Goal: Information Seeking & Learning: Learn about a topic

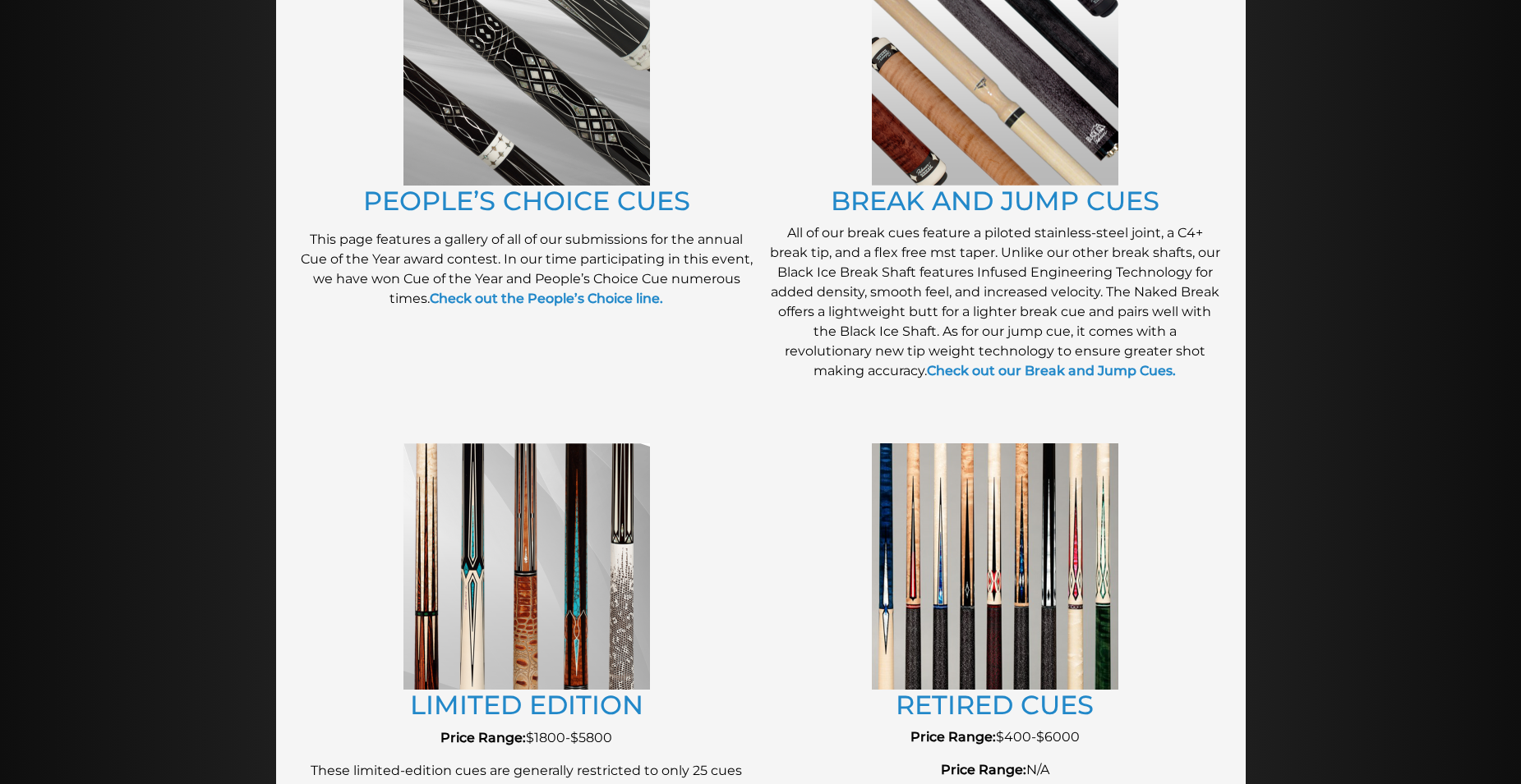
scroll to position [1446, 0]
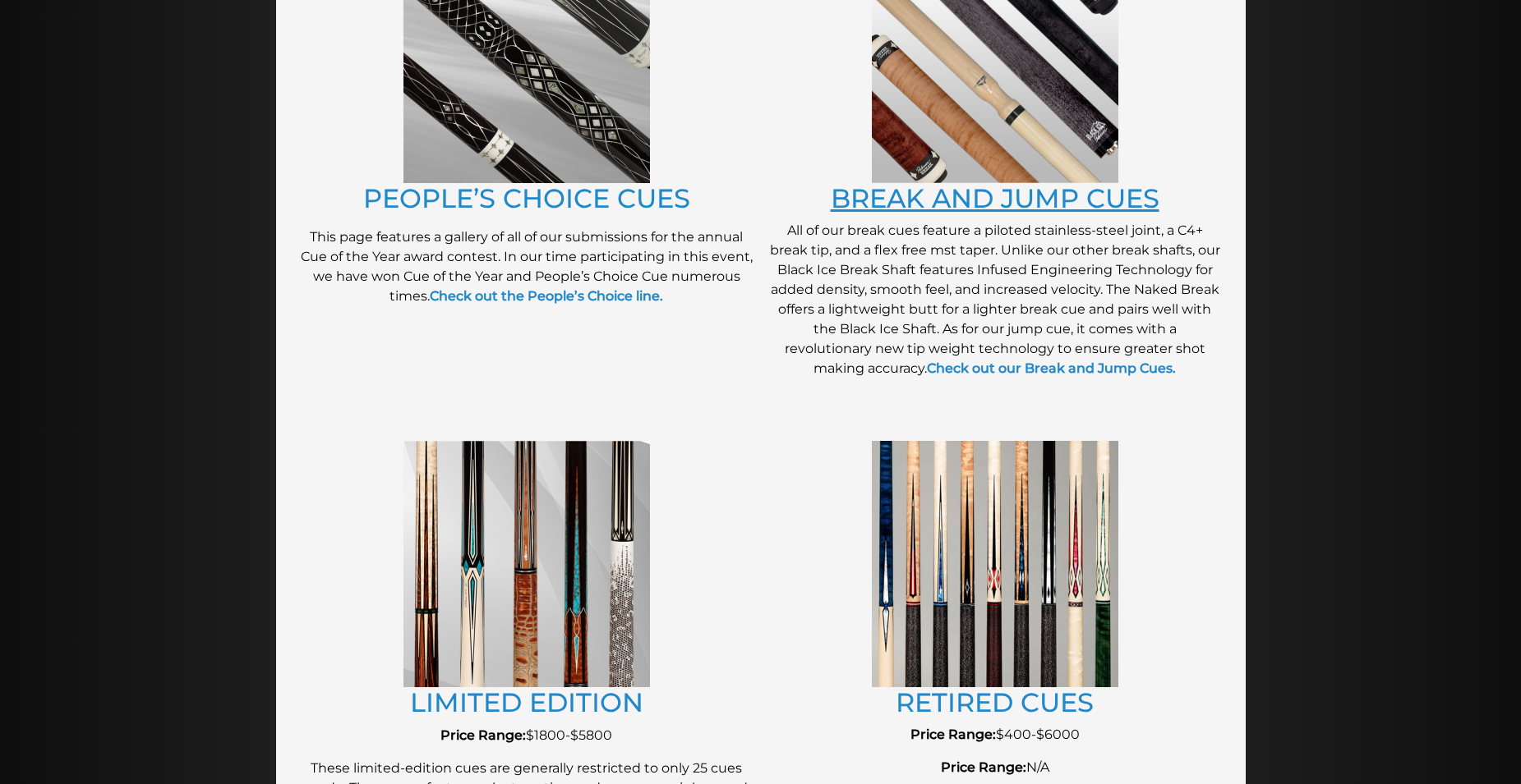
click at [952, 197] on link "BREAK AND JUMP CUES" at bounding box center [994, 198] width 328 height 32
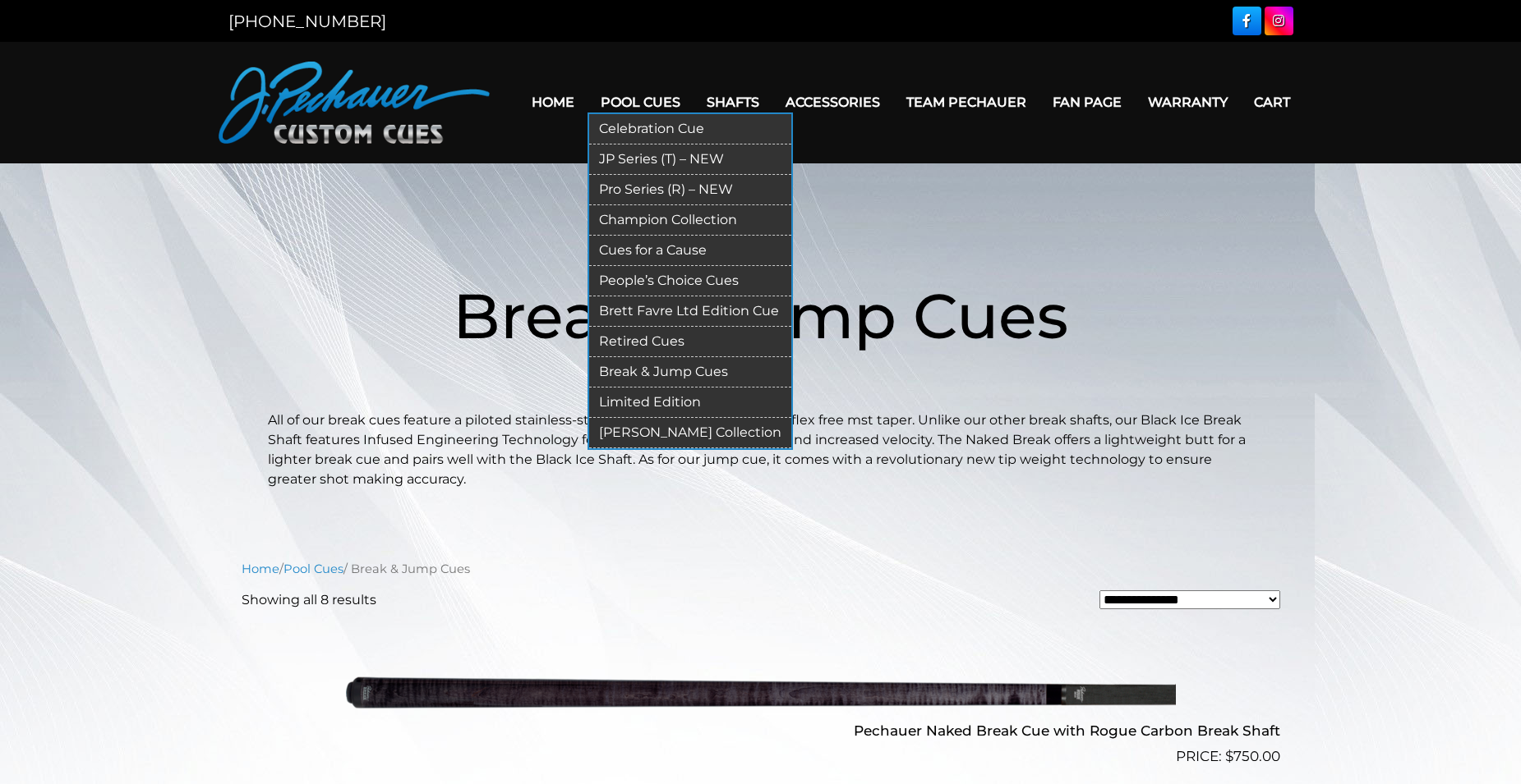
click at [642, 223] on link "Champion Collection" at bounding box center [690, 220] width 202 height 31
click at [619, 102] on link "Pool Cues" at bounding box center [640, 102] width 106 height 42
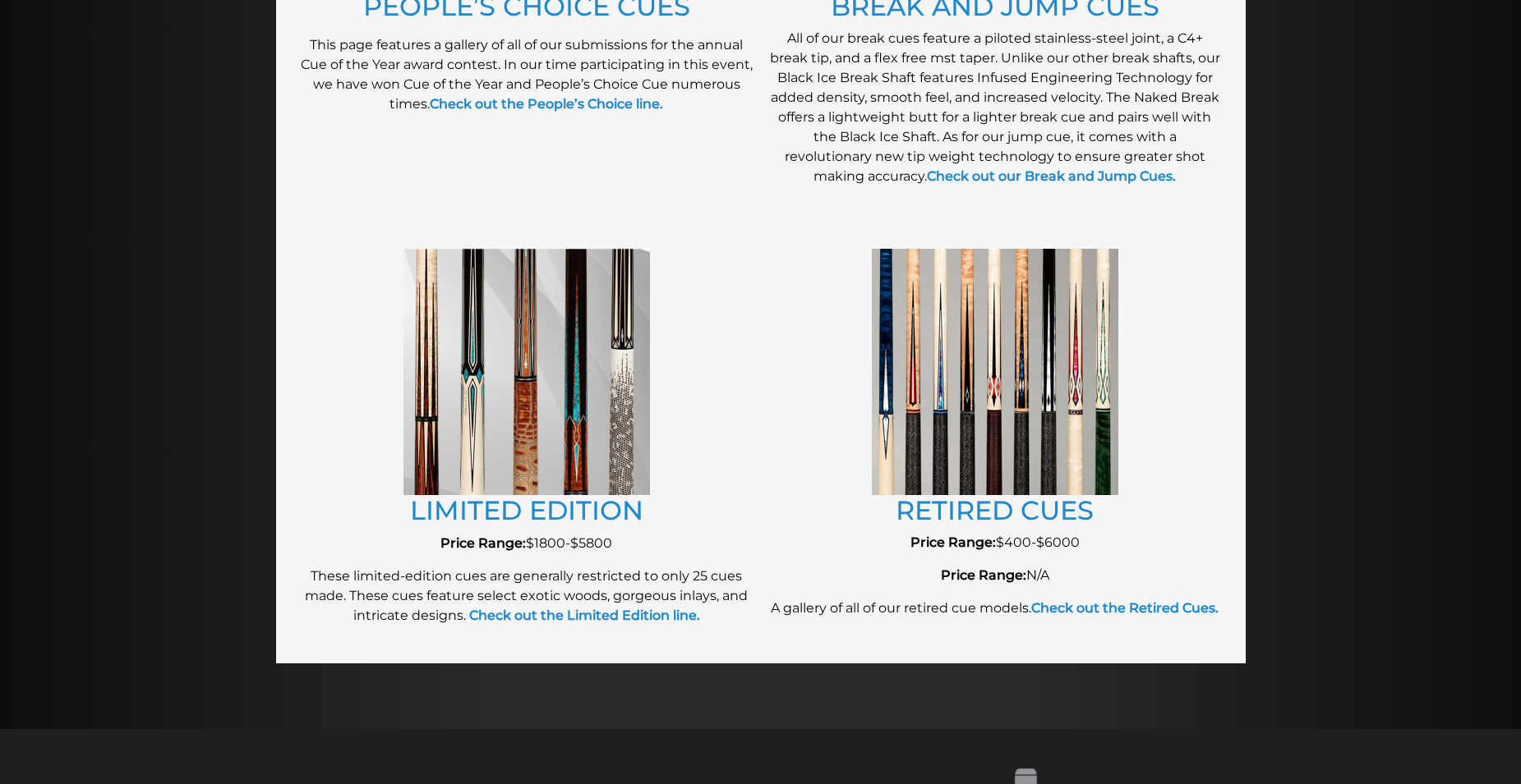
scroll to position [1647, 0]
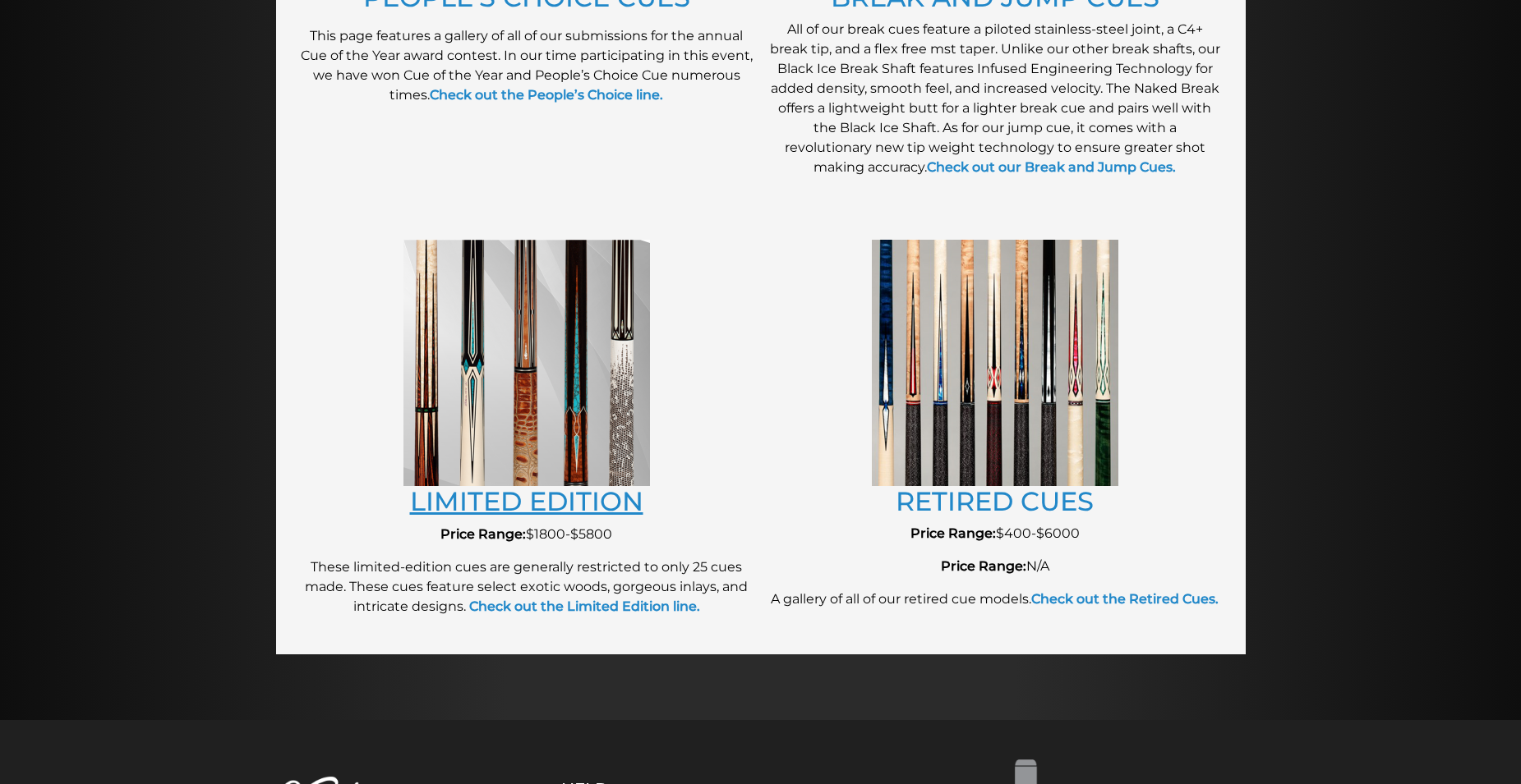
click at [462, 502] on link "LIMITED EDITION" at bounding box center [526, 502] width 233 height 32
click at [926, 505] on link "RETIRED CUES" at bounding box center [994, 502] width 198 height 32
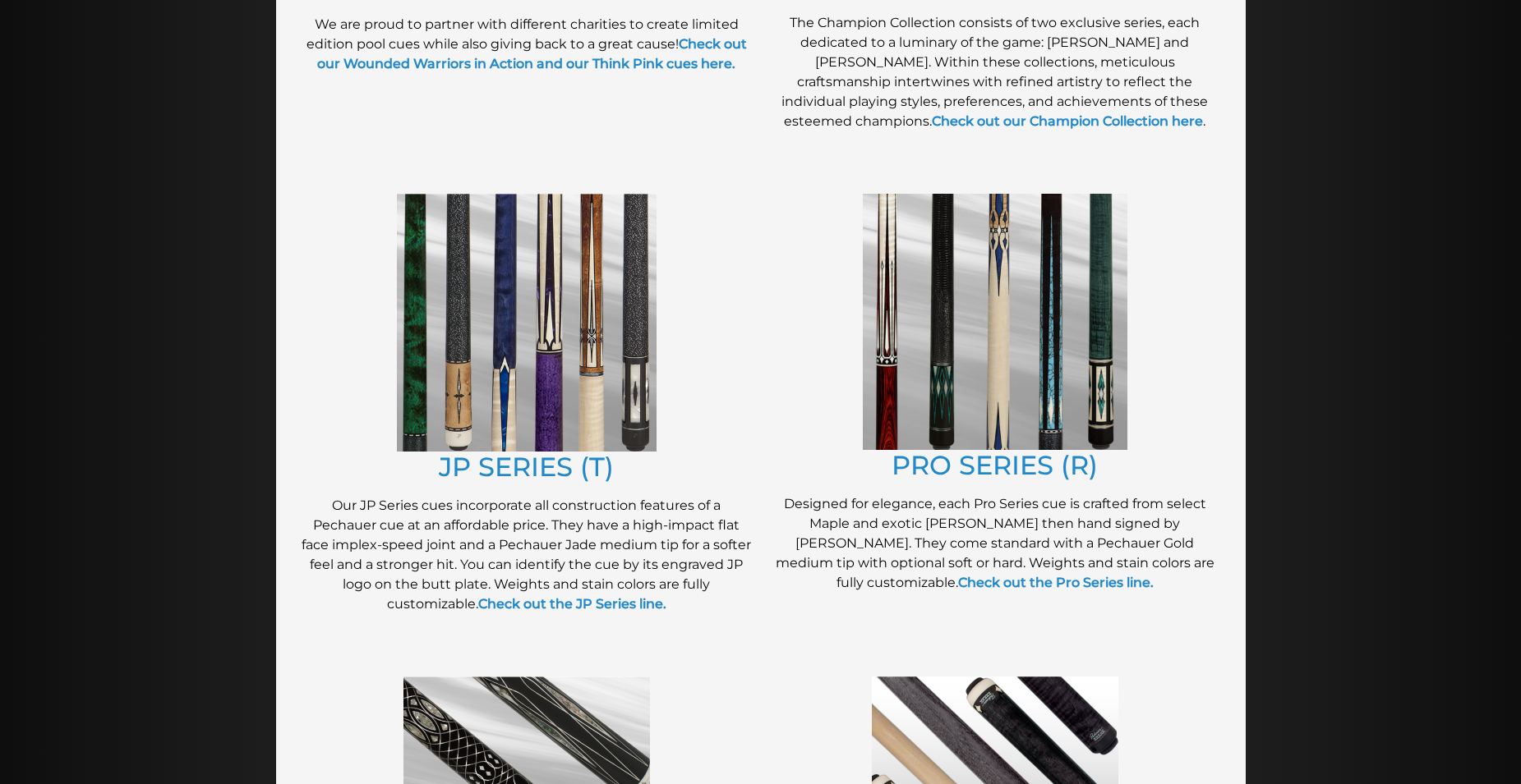
scroll to position [712, 0]
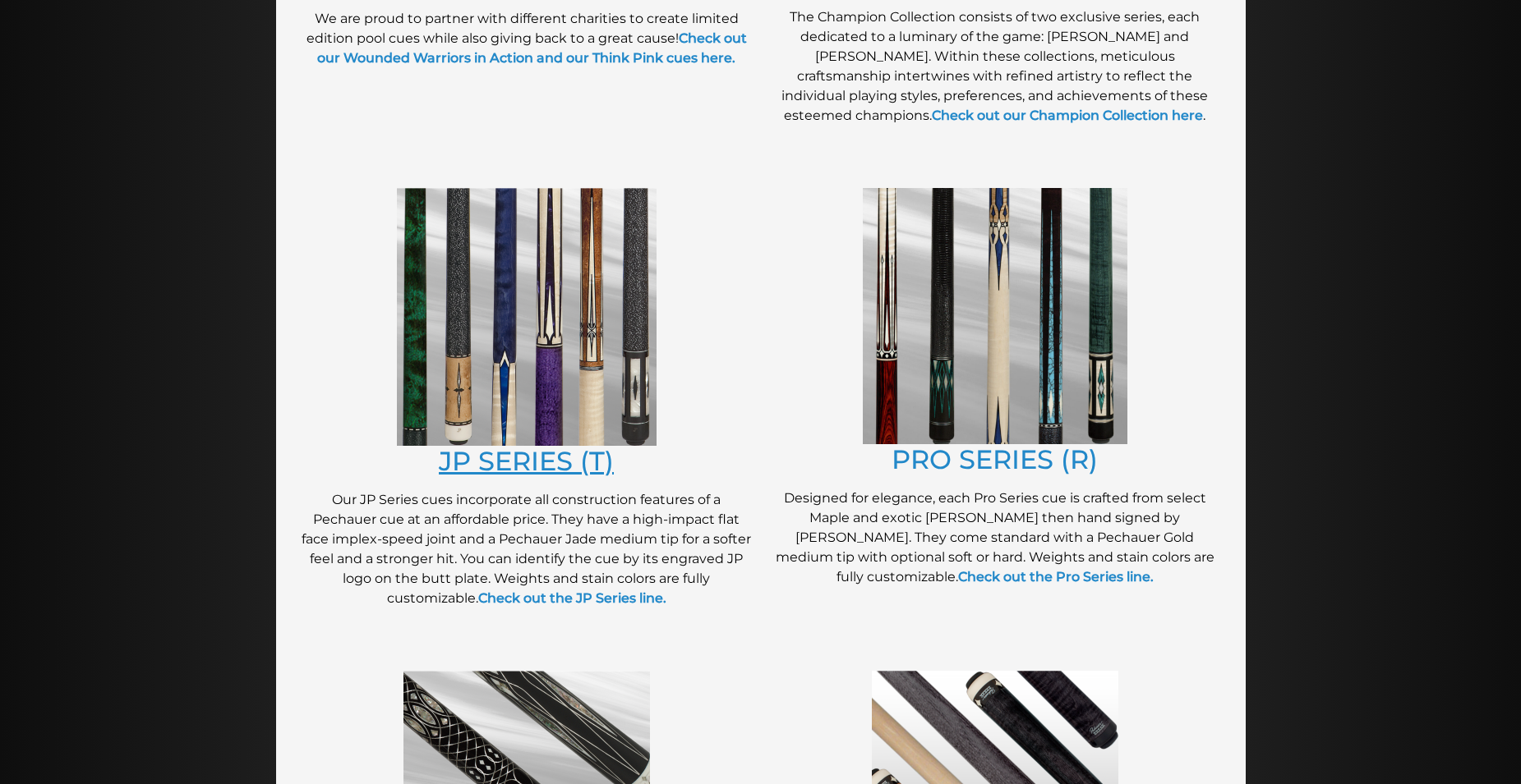
click at [508, 466] on link "JP SERIES (T)" at bounding box center [526, 461] width 175 height 32
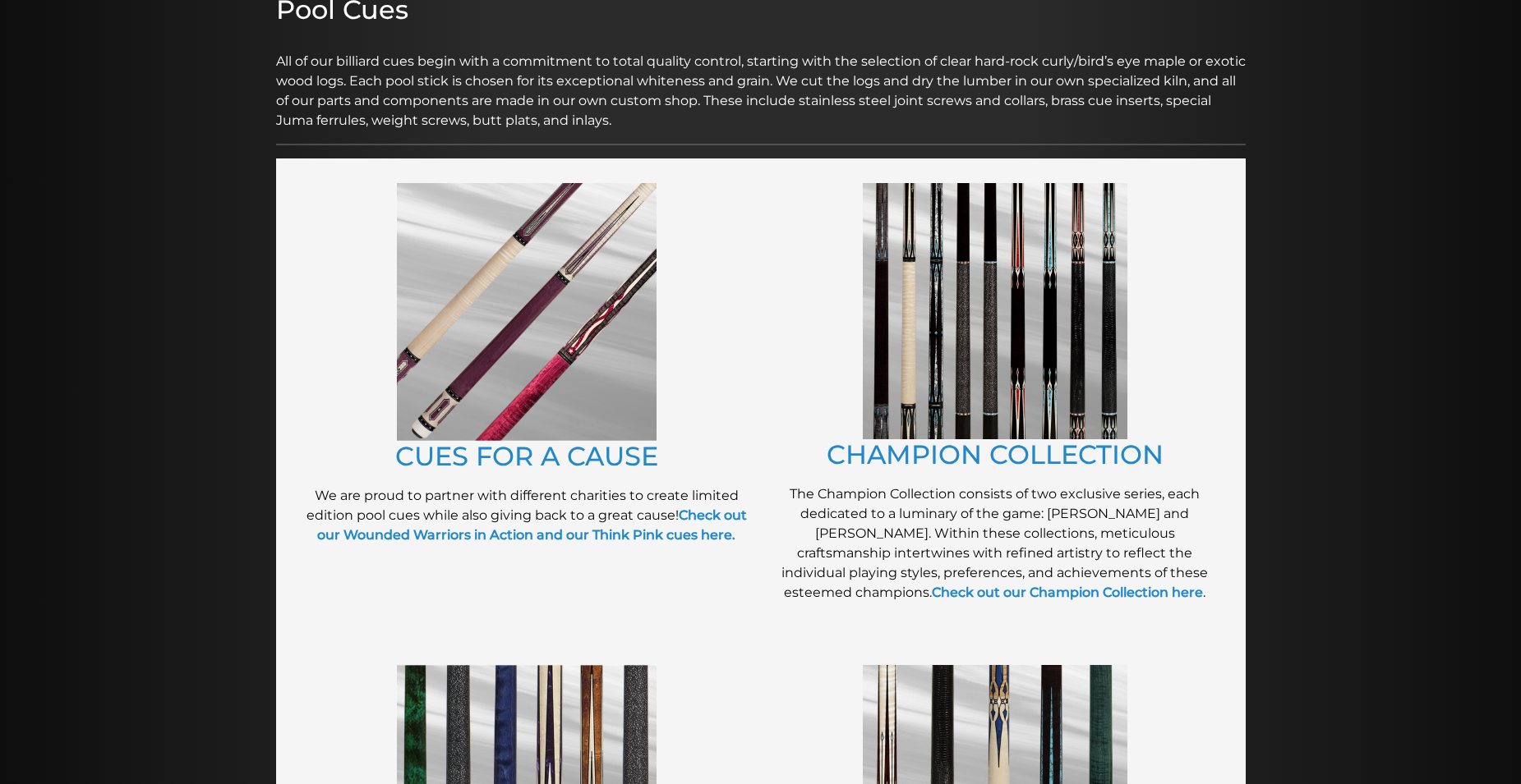
scroll to position [0, 0]
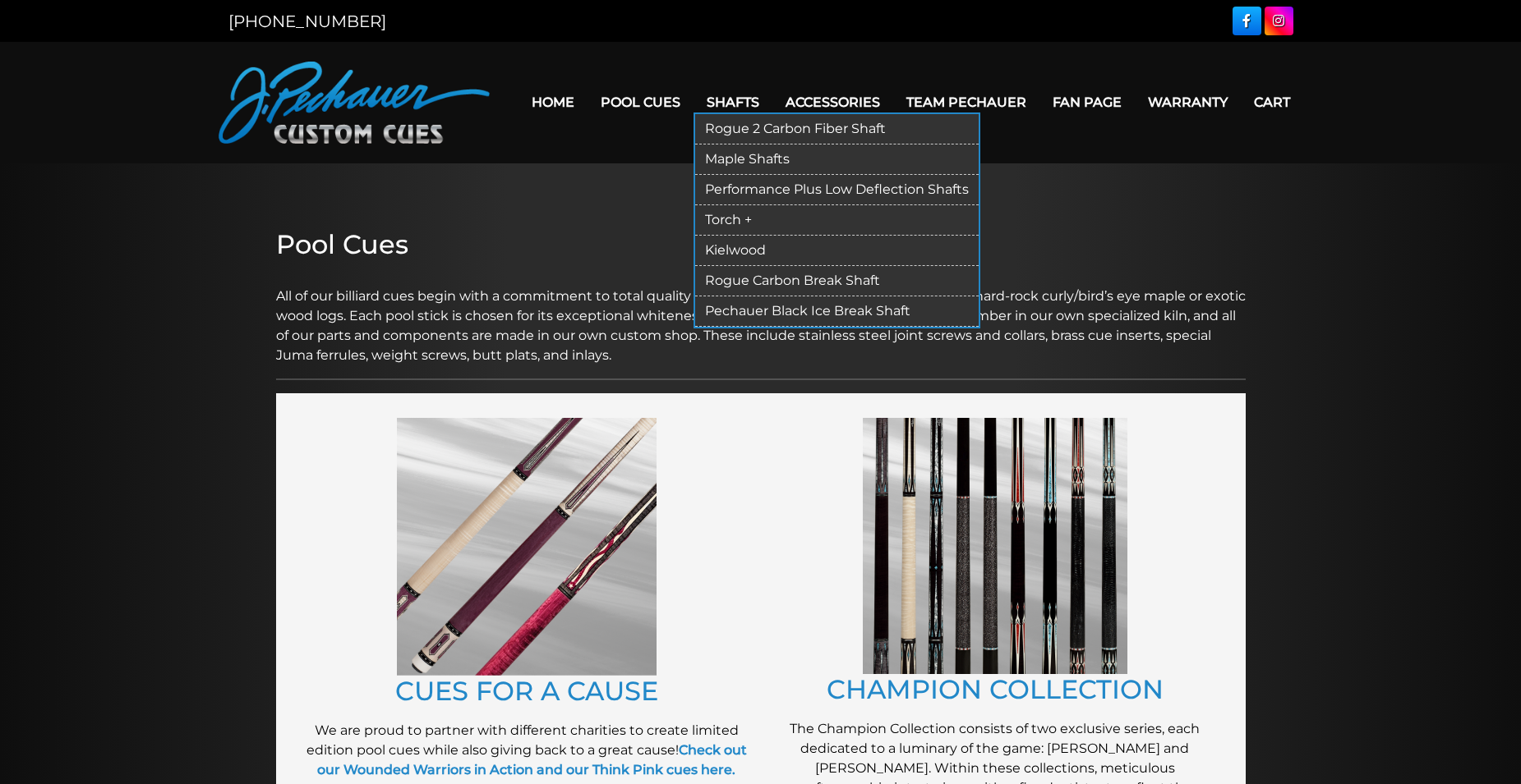
click at [744, 124] on link "Rogue 2 Carbon Fiber Shaft" at bounding box center [837, 129] width 284 height 31
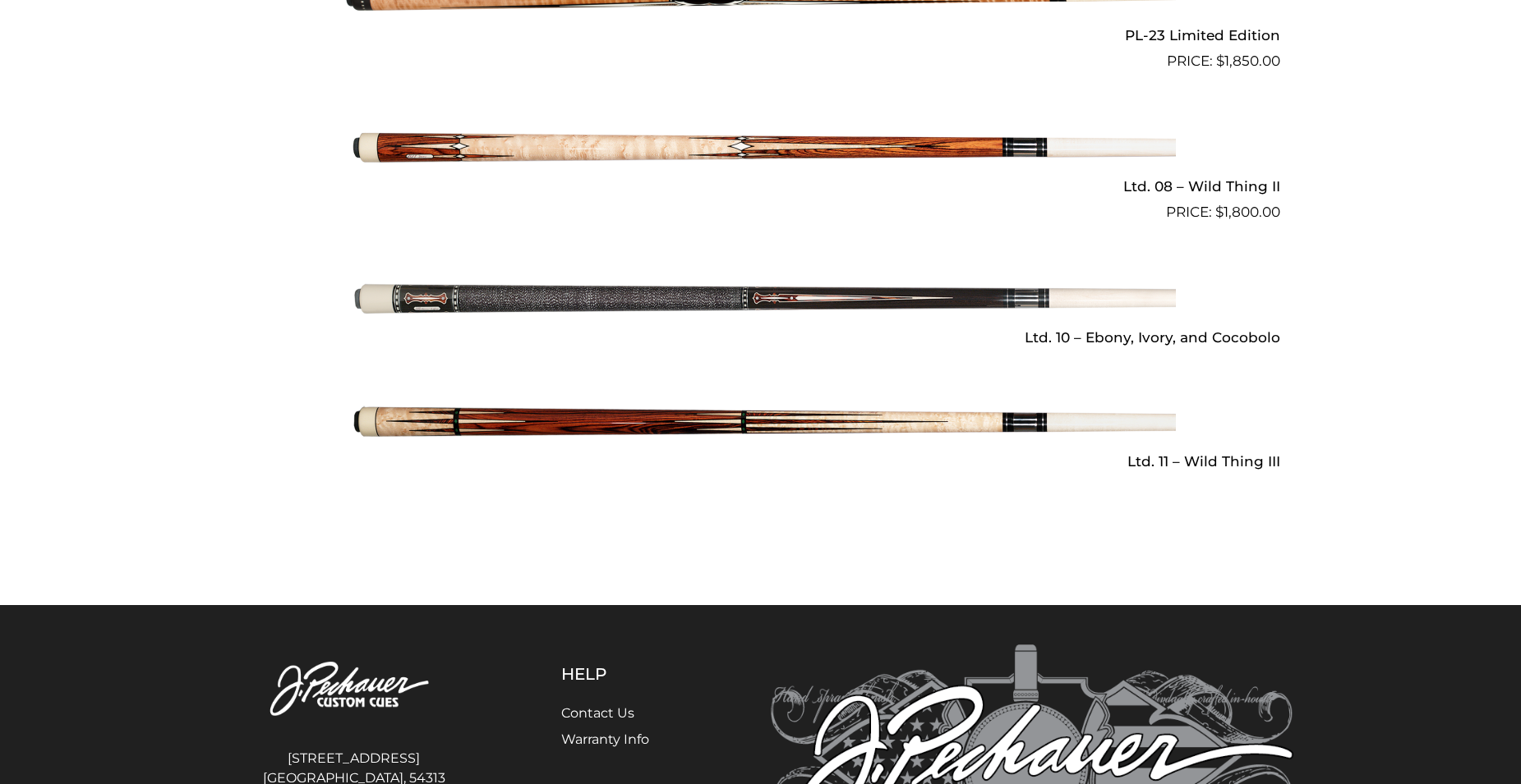
scroll to position [2300, 0]
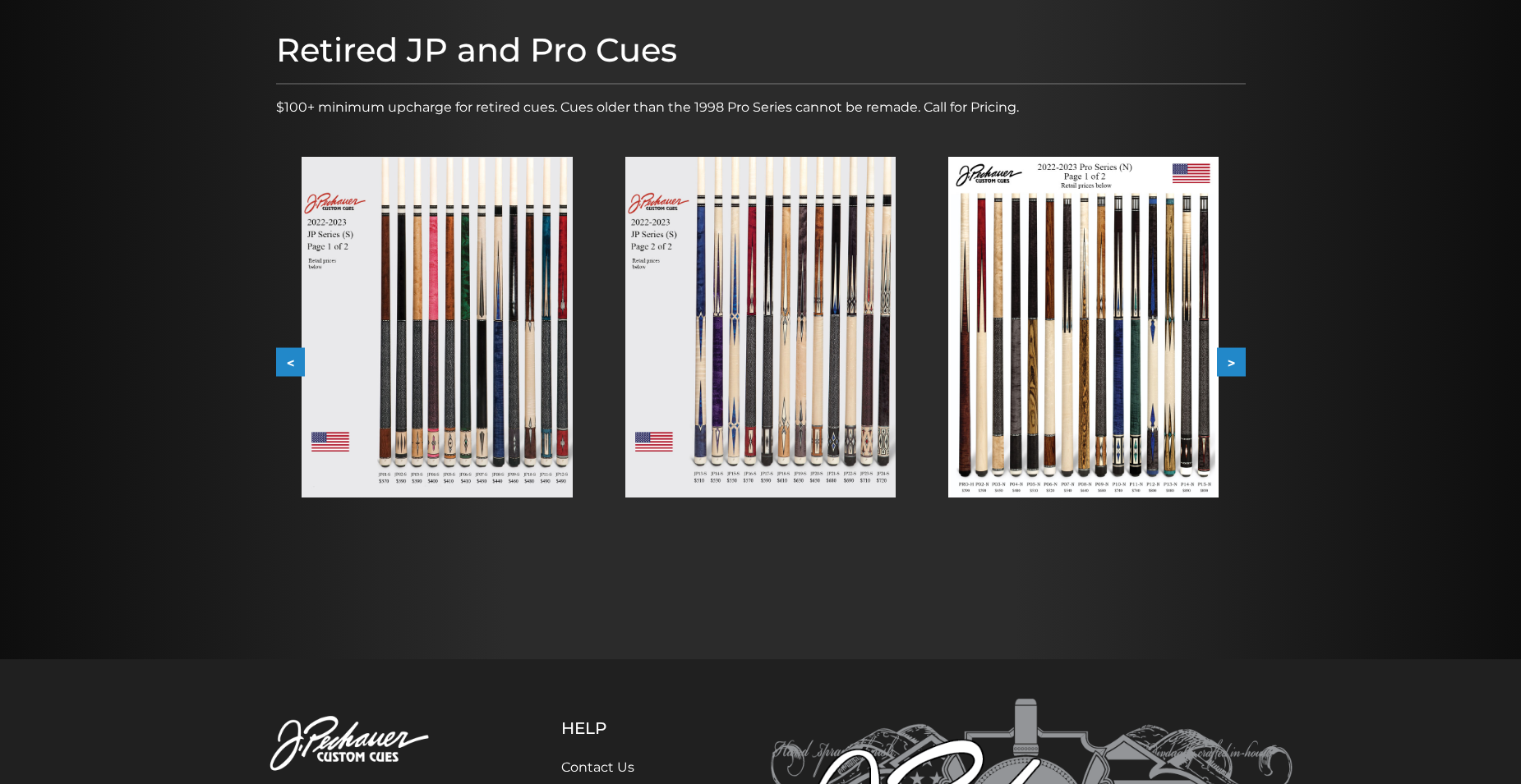
scroll to position [205, 0]
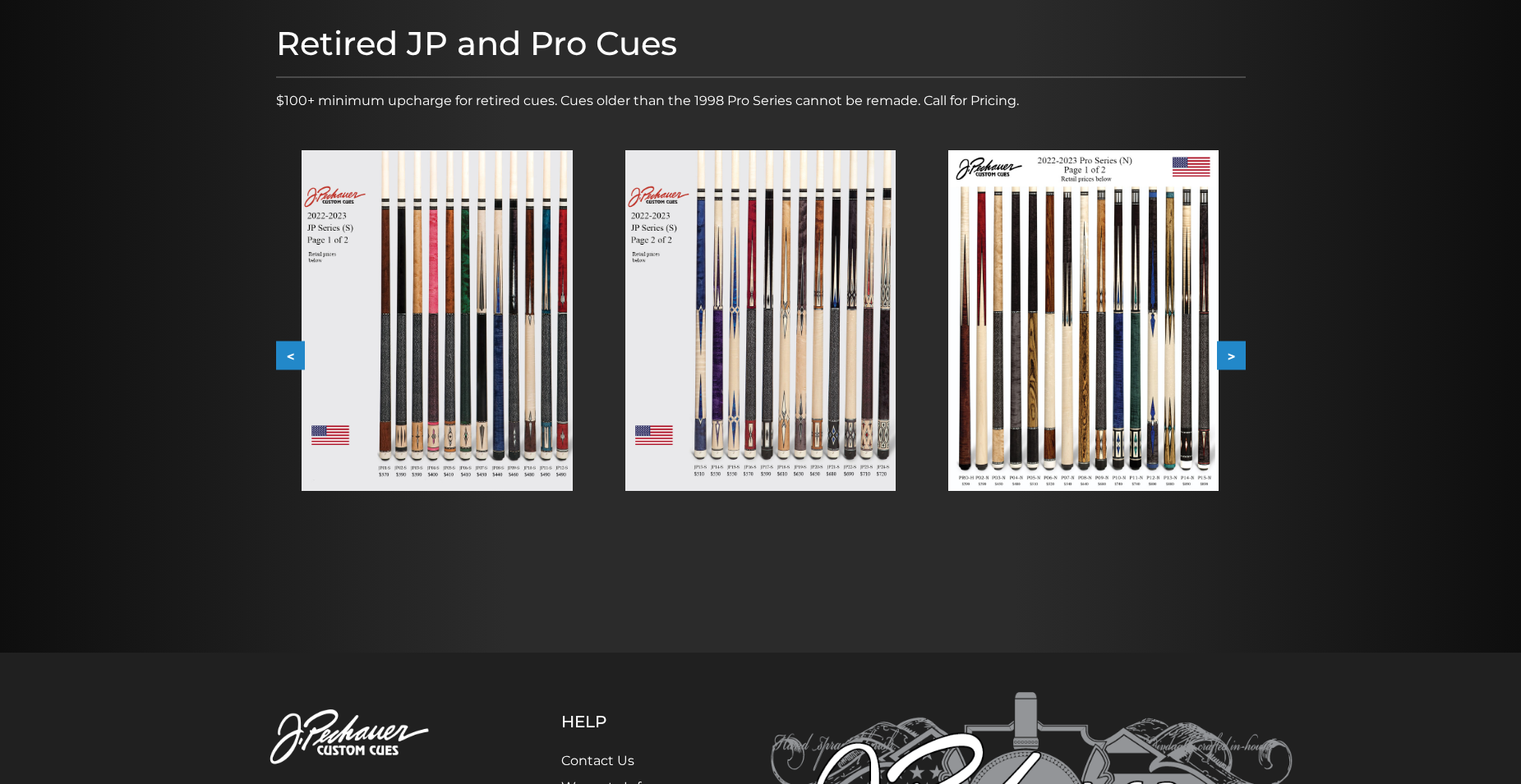
click at [1120, 454] on img at bounding box center [1083, 321] width 271 height 341
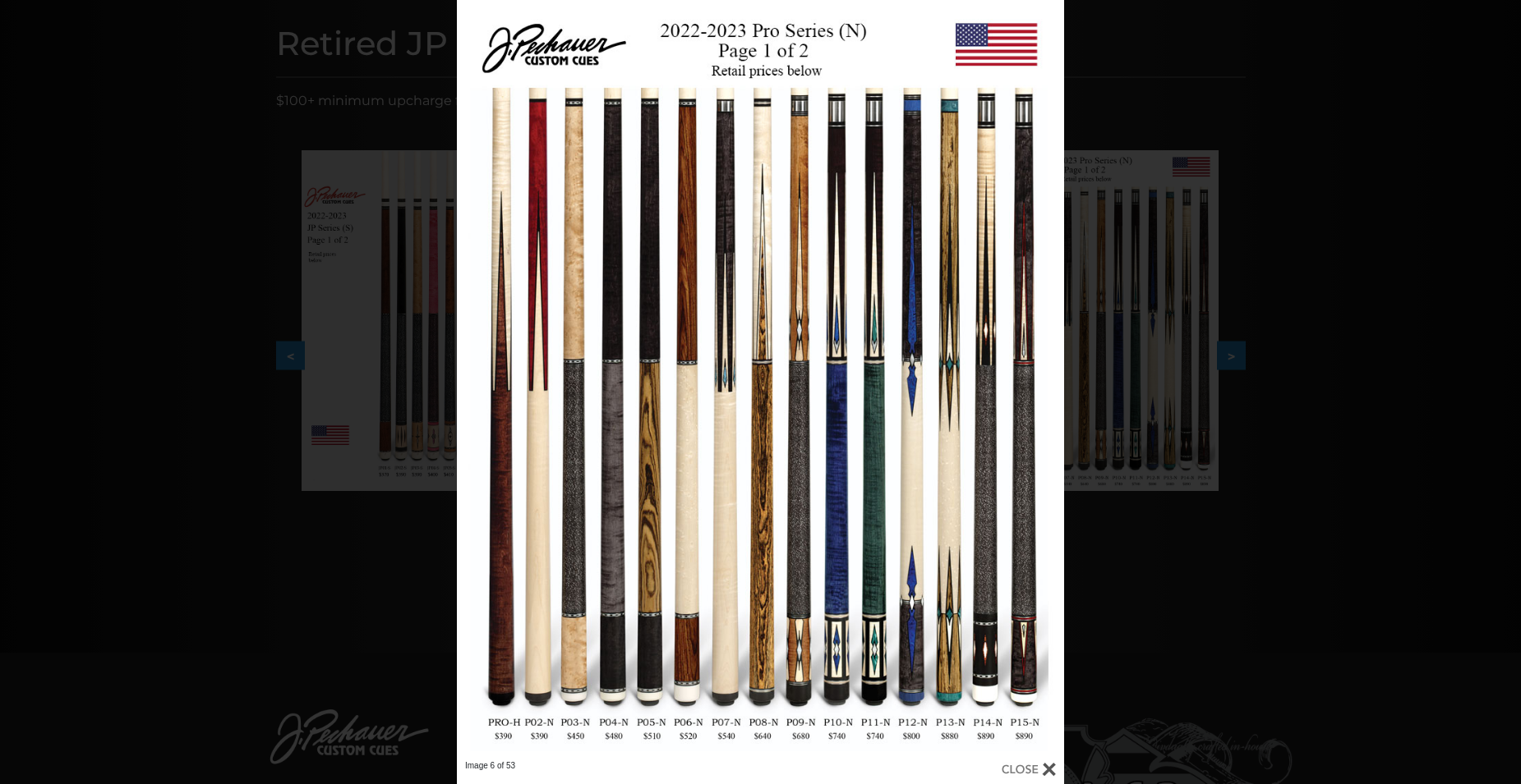
click at [1136, 608] on div "Image 6 of 53" at bounding box center [760, 392] width 1521 height 784
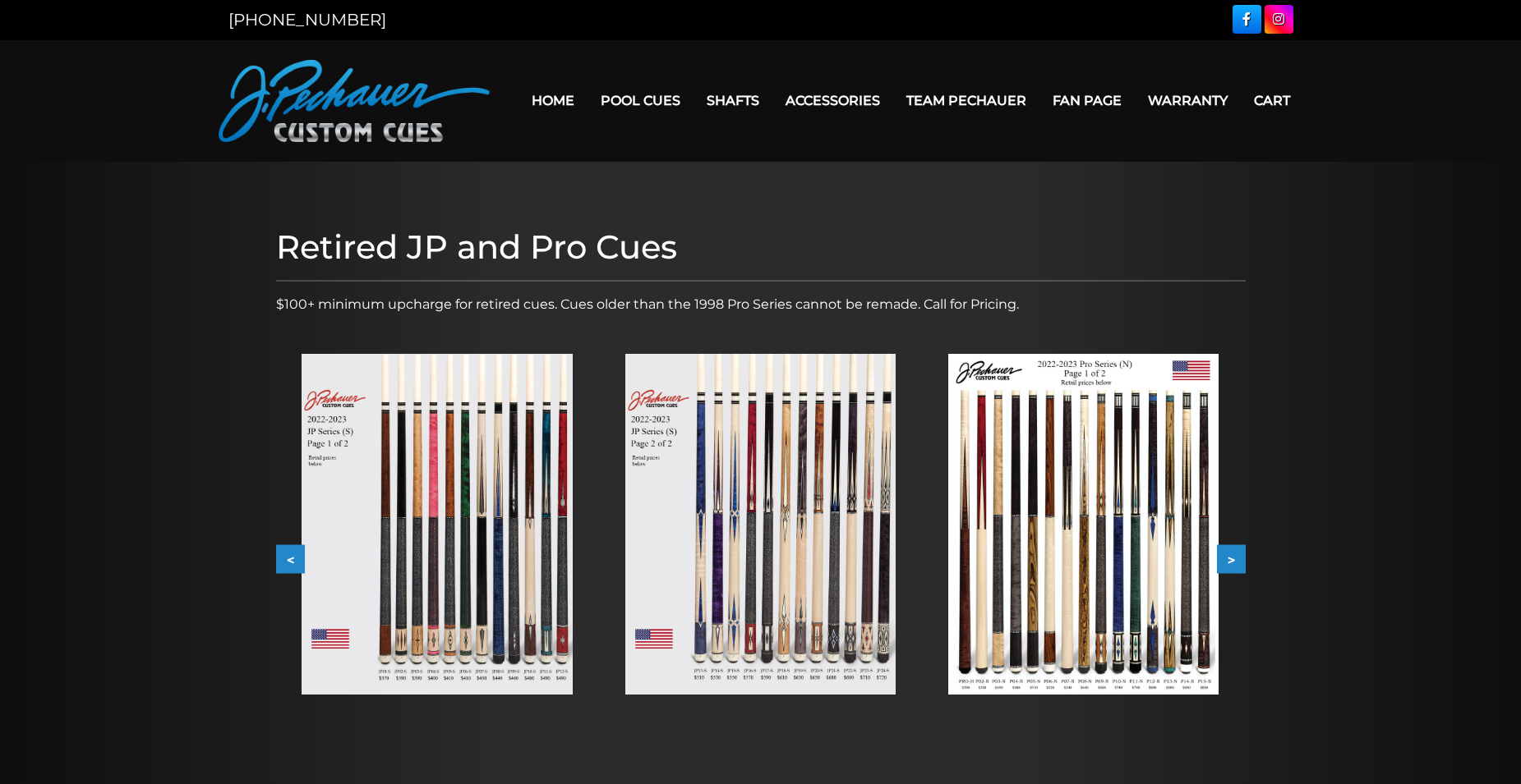
scroll to position [0, 0]
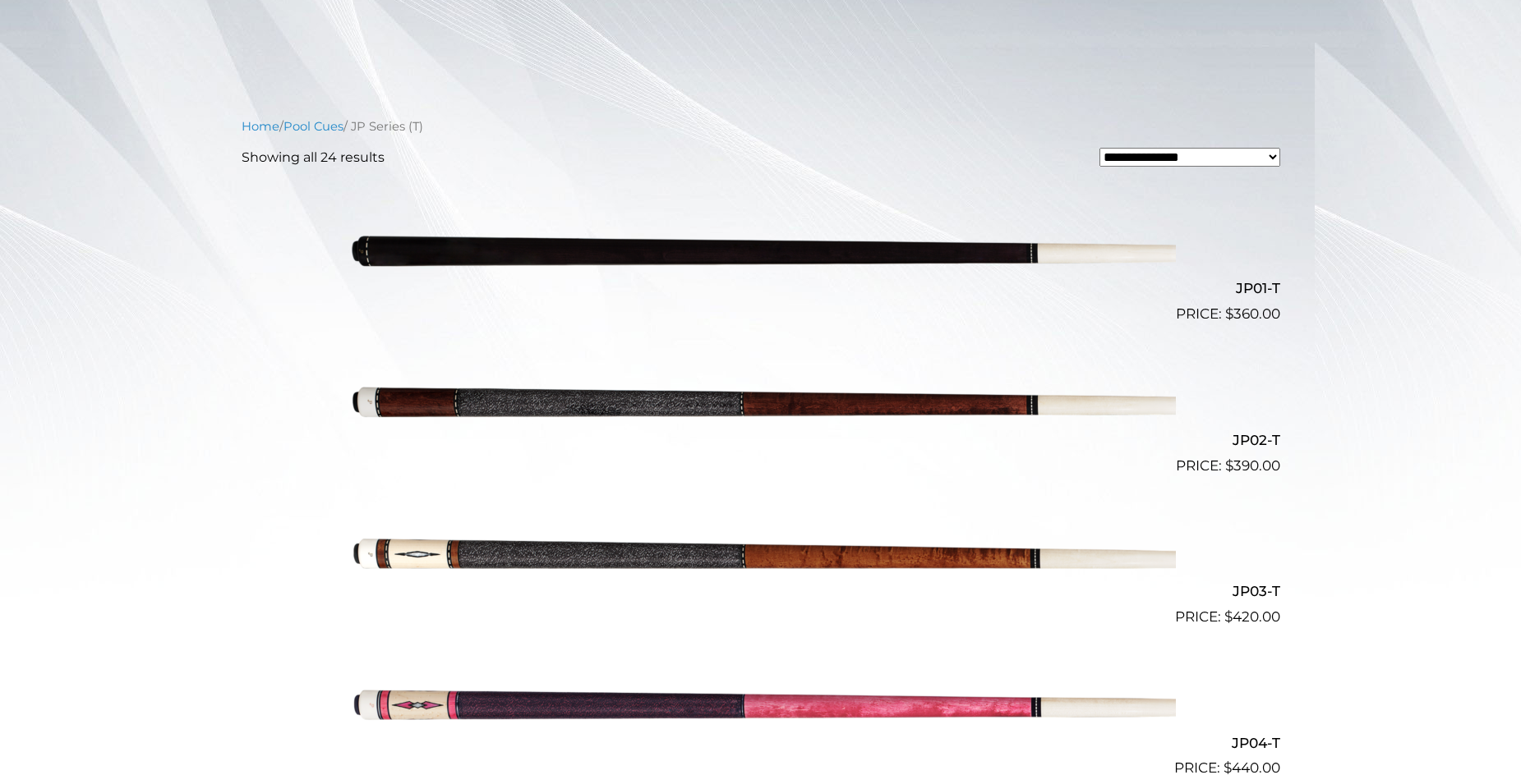
scroll to position [299, 0]
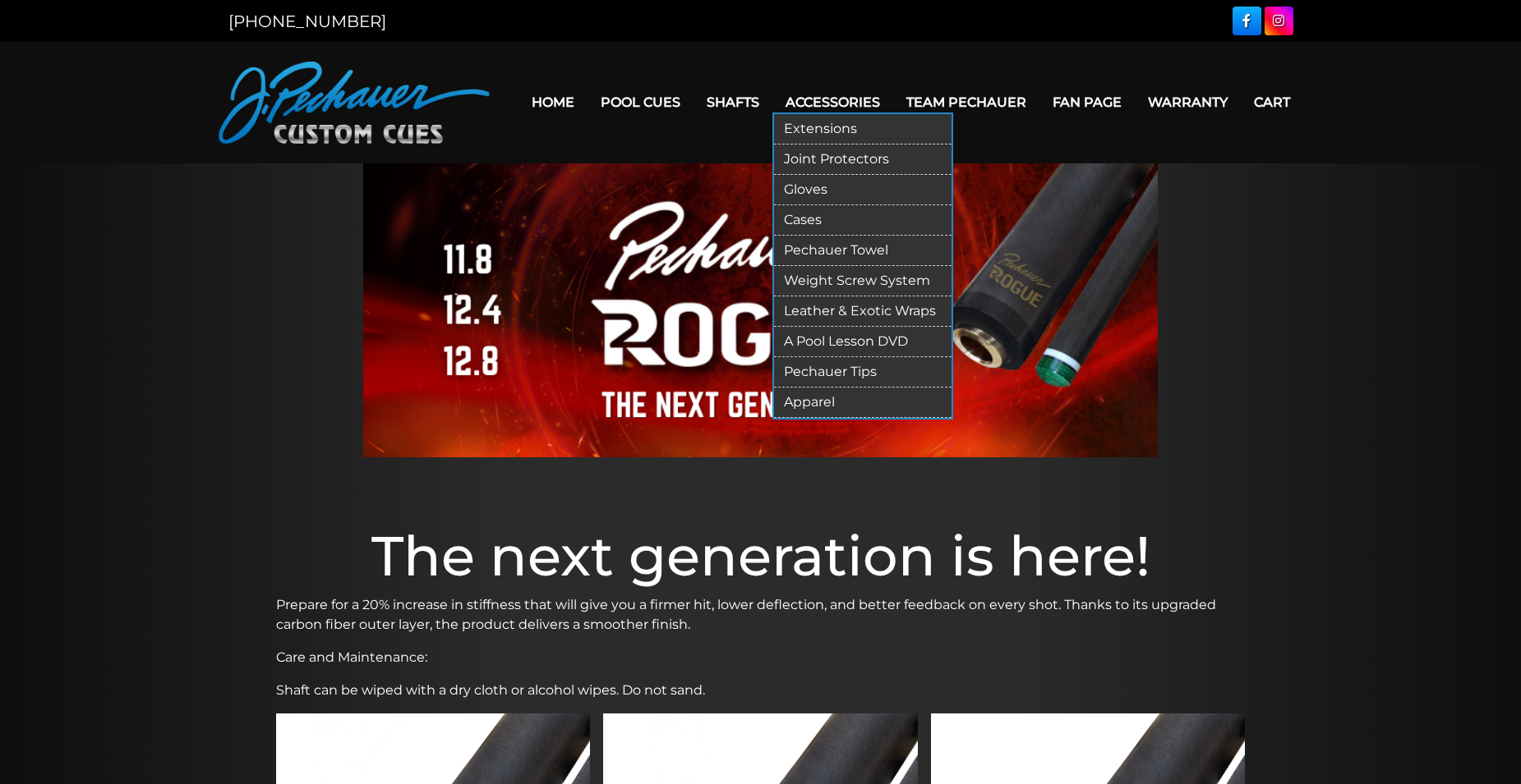
click at [813, 158] on link "Joint Protectors" at bounding box center [863, 160] width 177 height 31
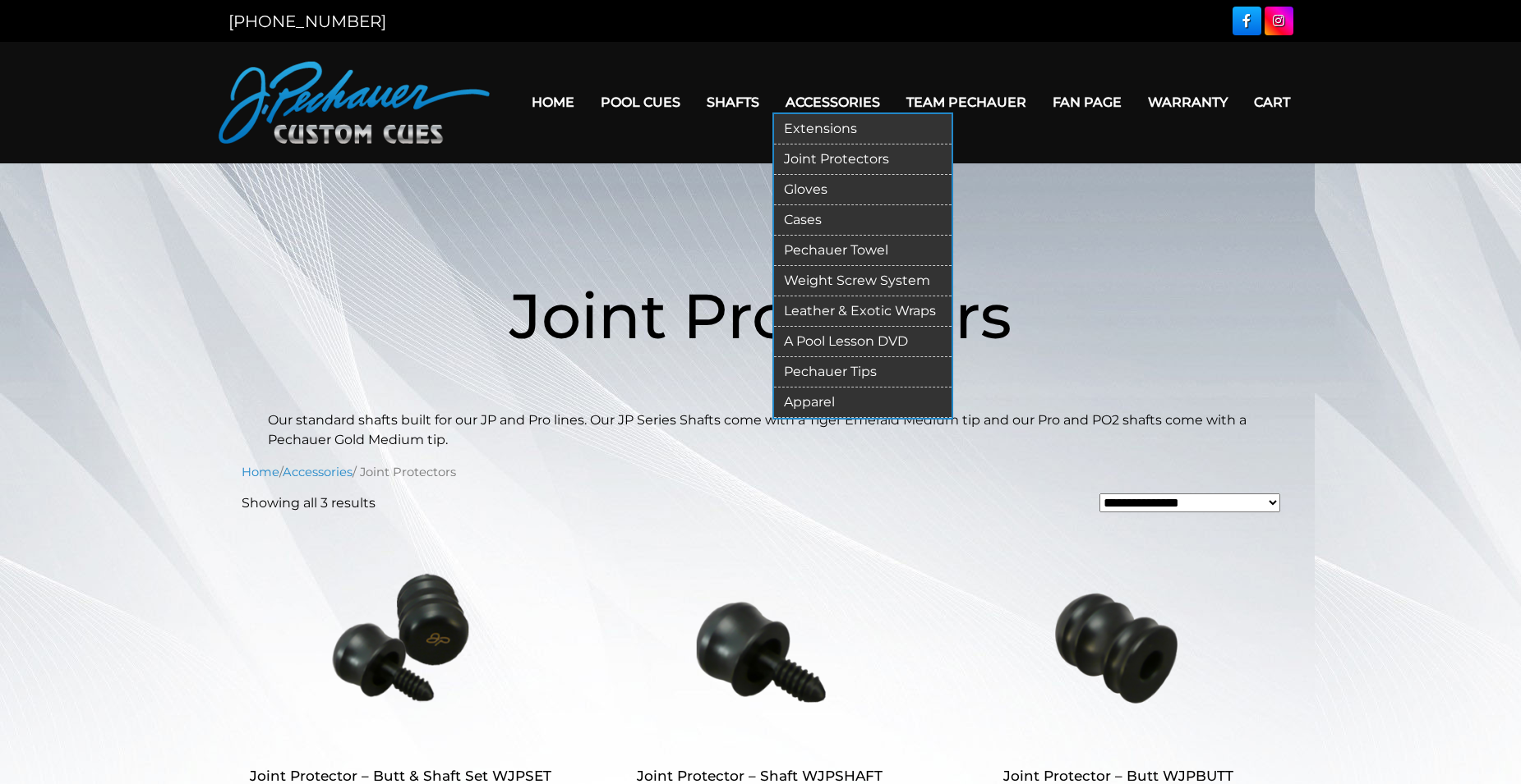
click at [826, 127] on link "Extensions" at bounding box center [863, 129] width 177 height 31
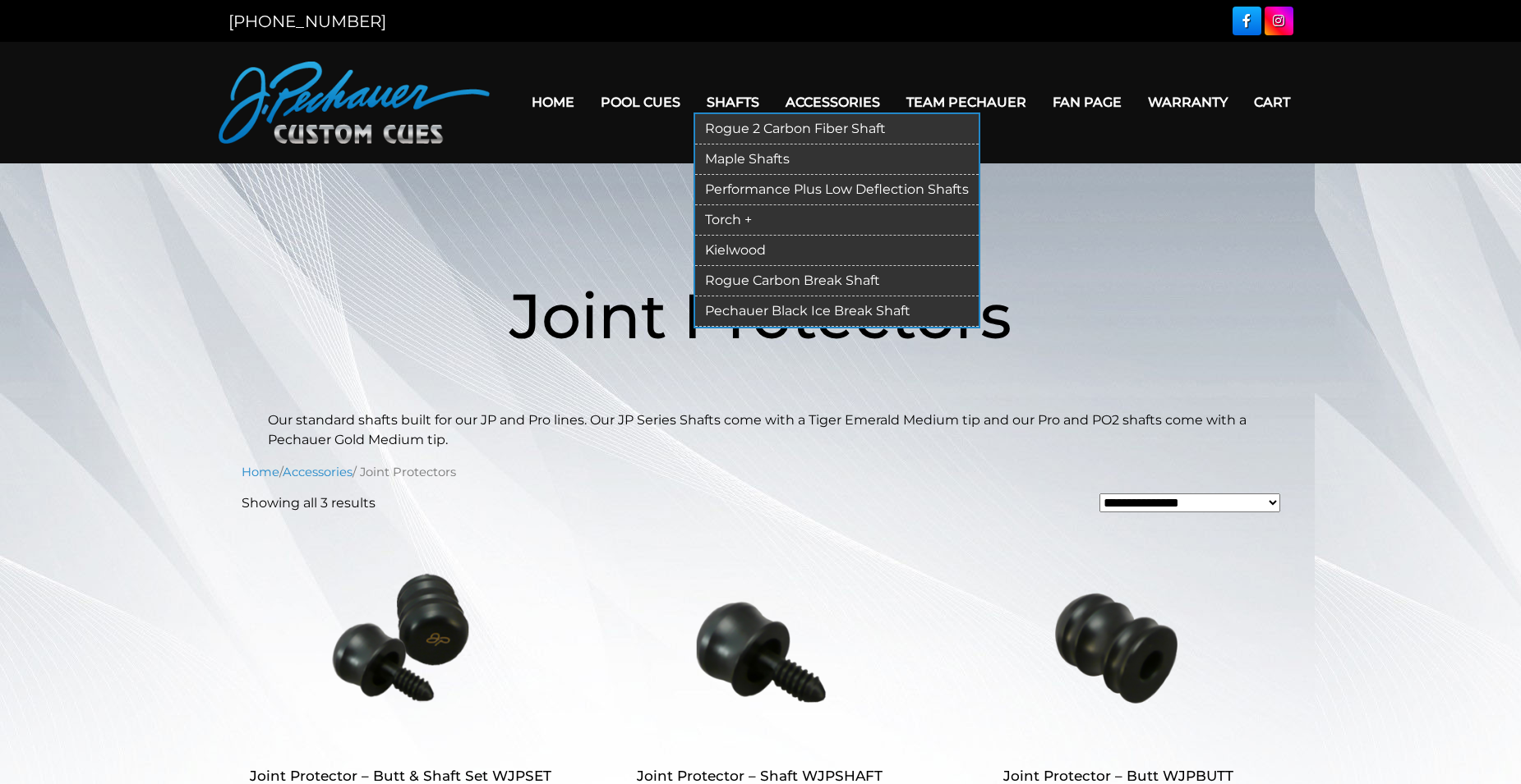
click at [727, 220] on link "Torch +" at bounding box center [837, 220] width 284 height 31
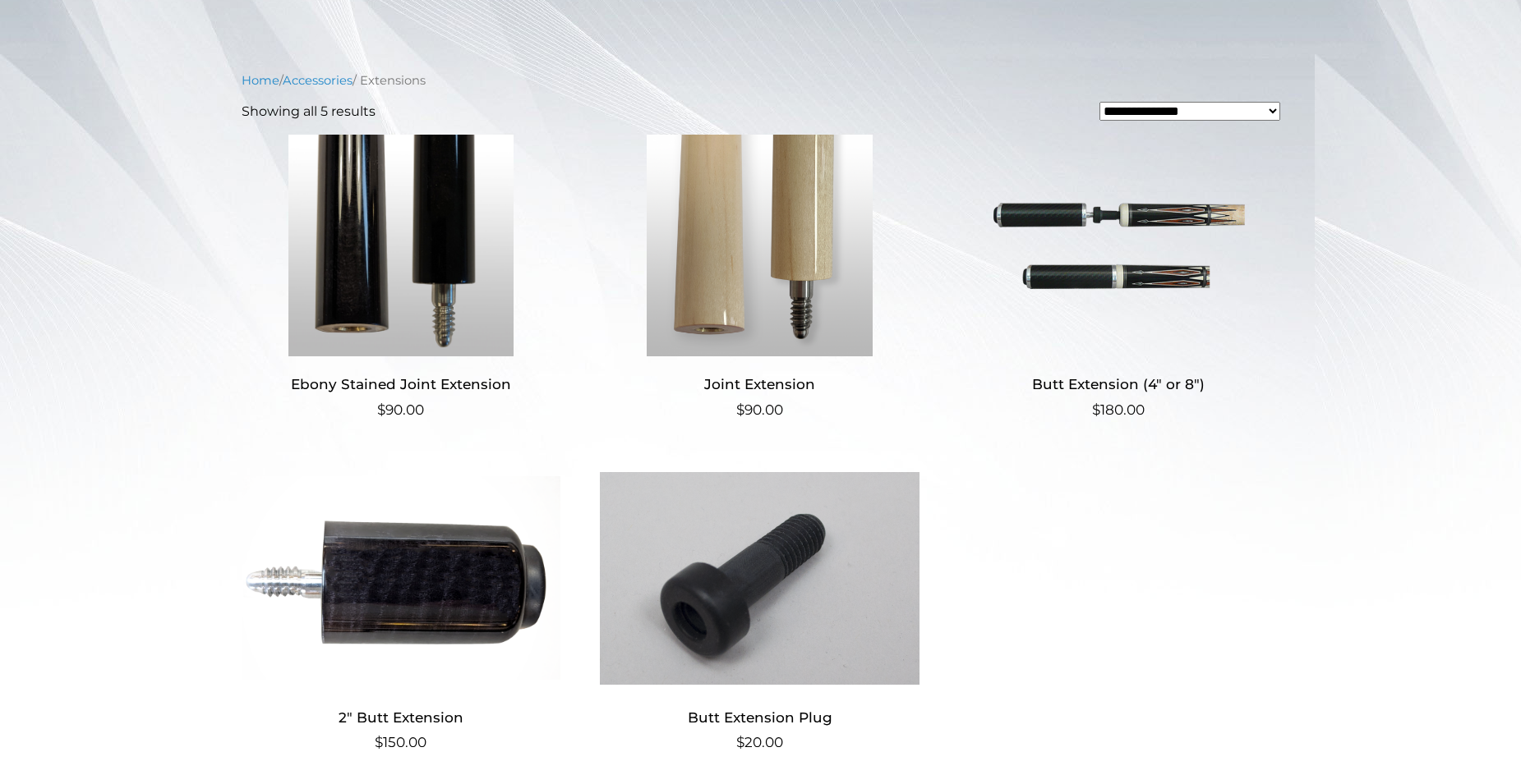
scroll to position [341, 0]
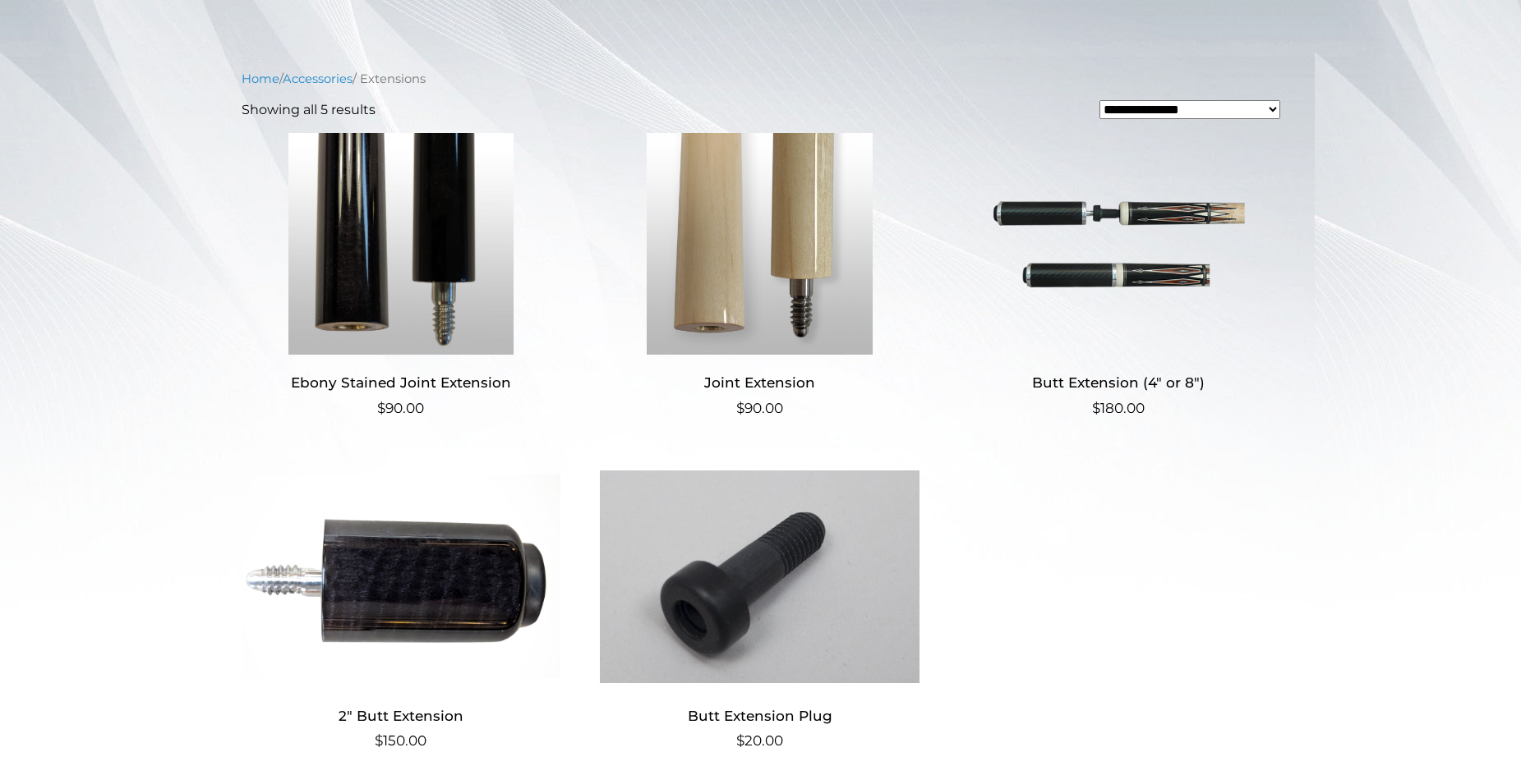
click at [703, 309] on img at bounding box center [760, 244] width 319 height 222
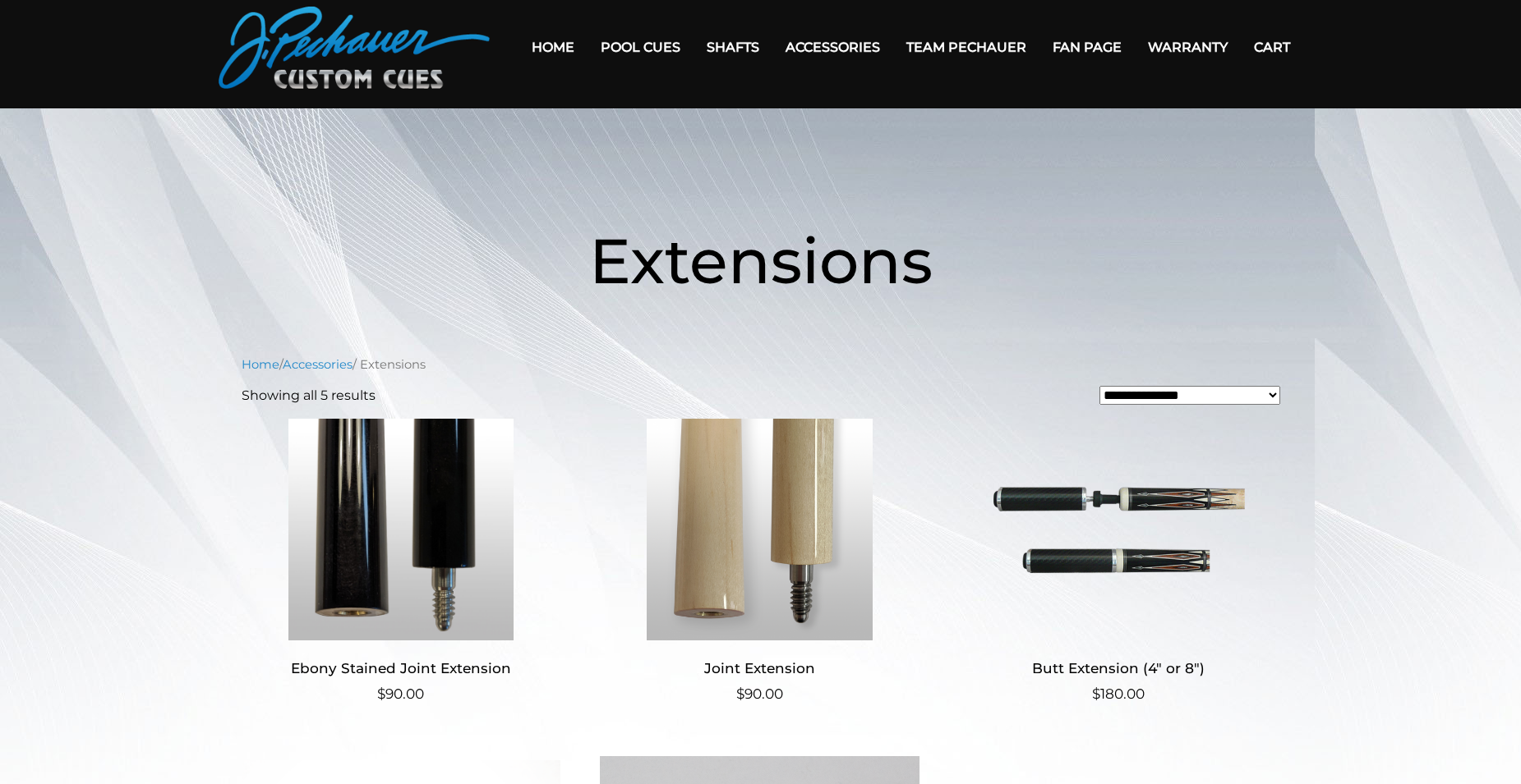
scroll to position [0, 0]
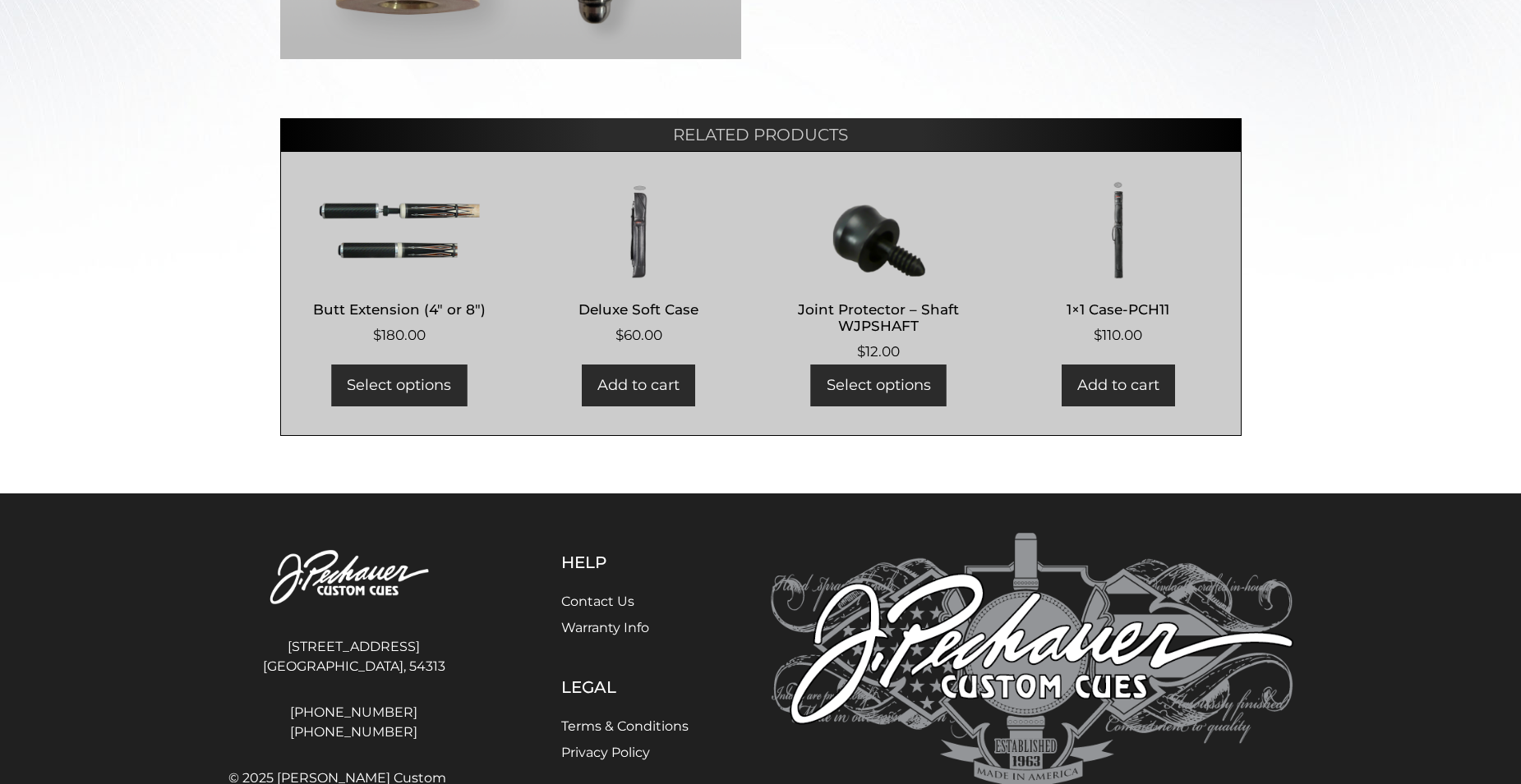
scroll to position [661, 0]
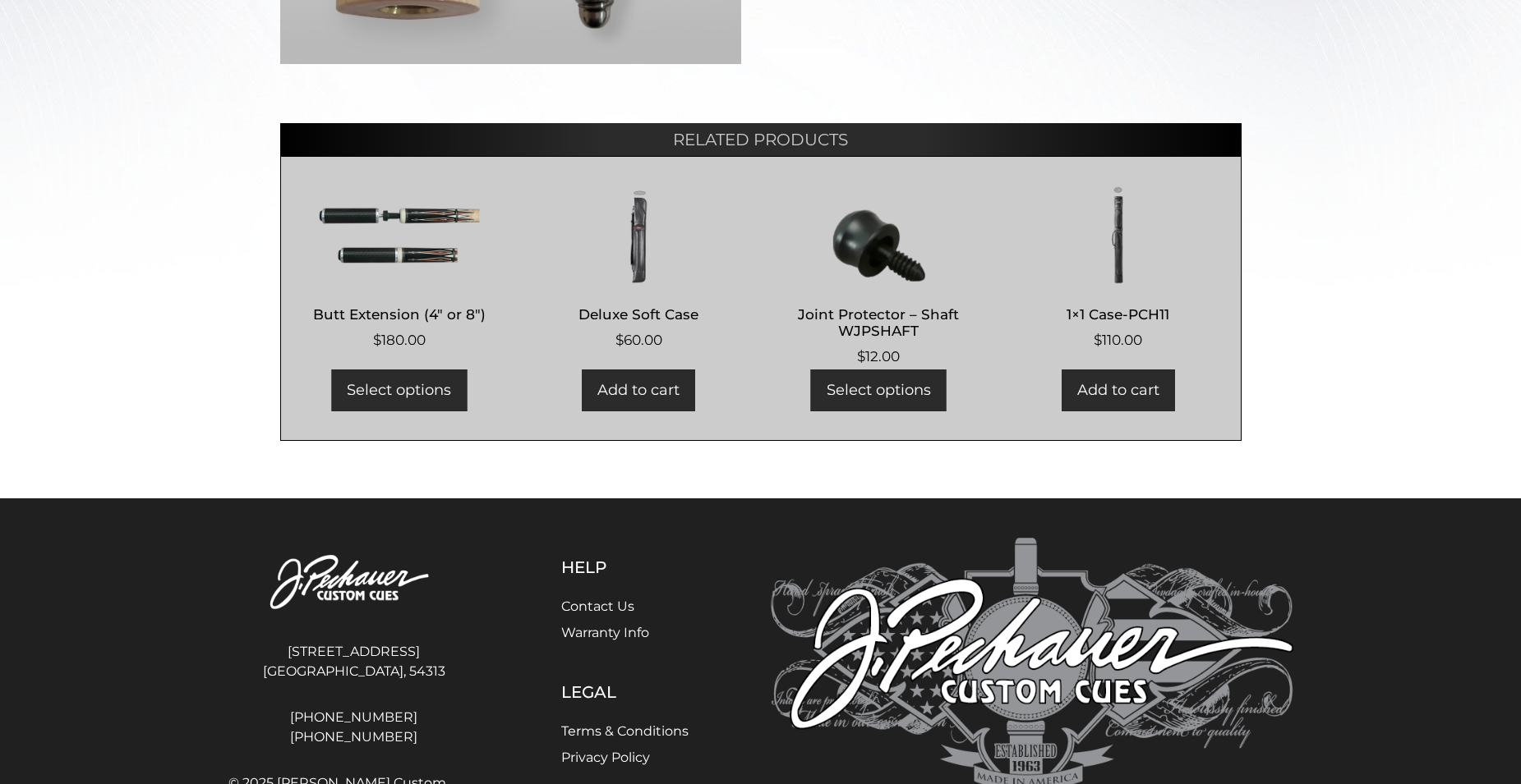
click at [409, 254] on img at bounding box center [400, 234] width 204 height 98
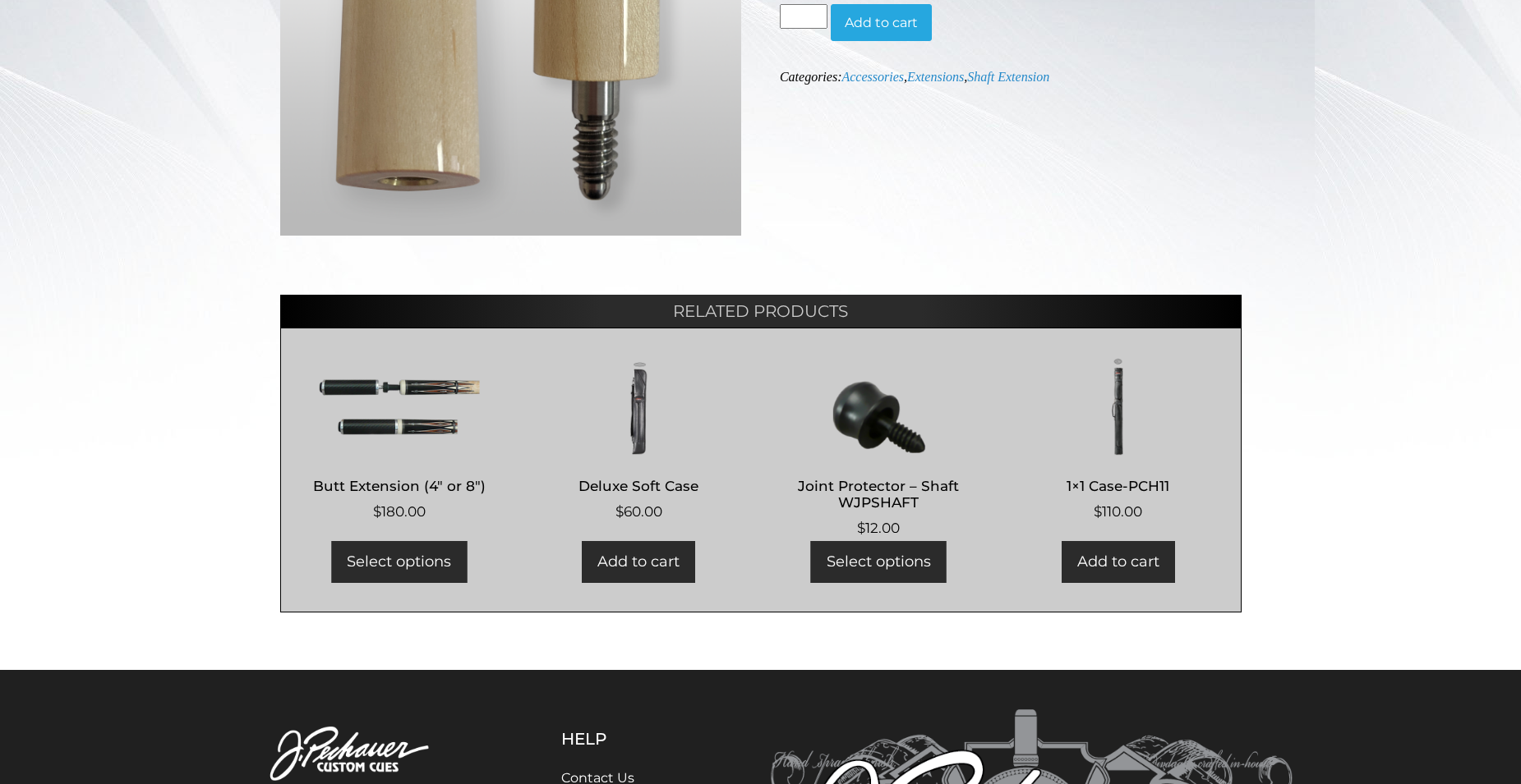
scroll to position [479, 0]
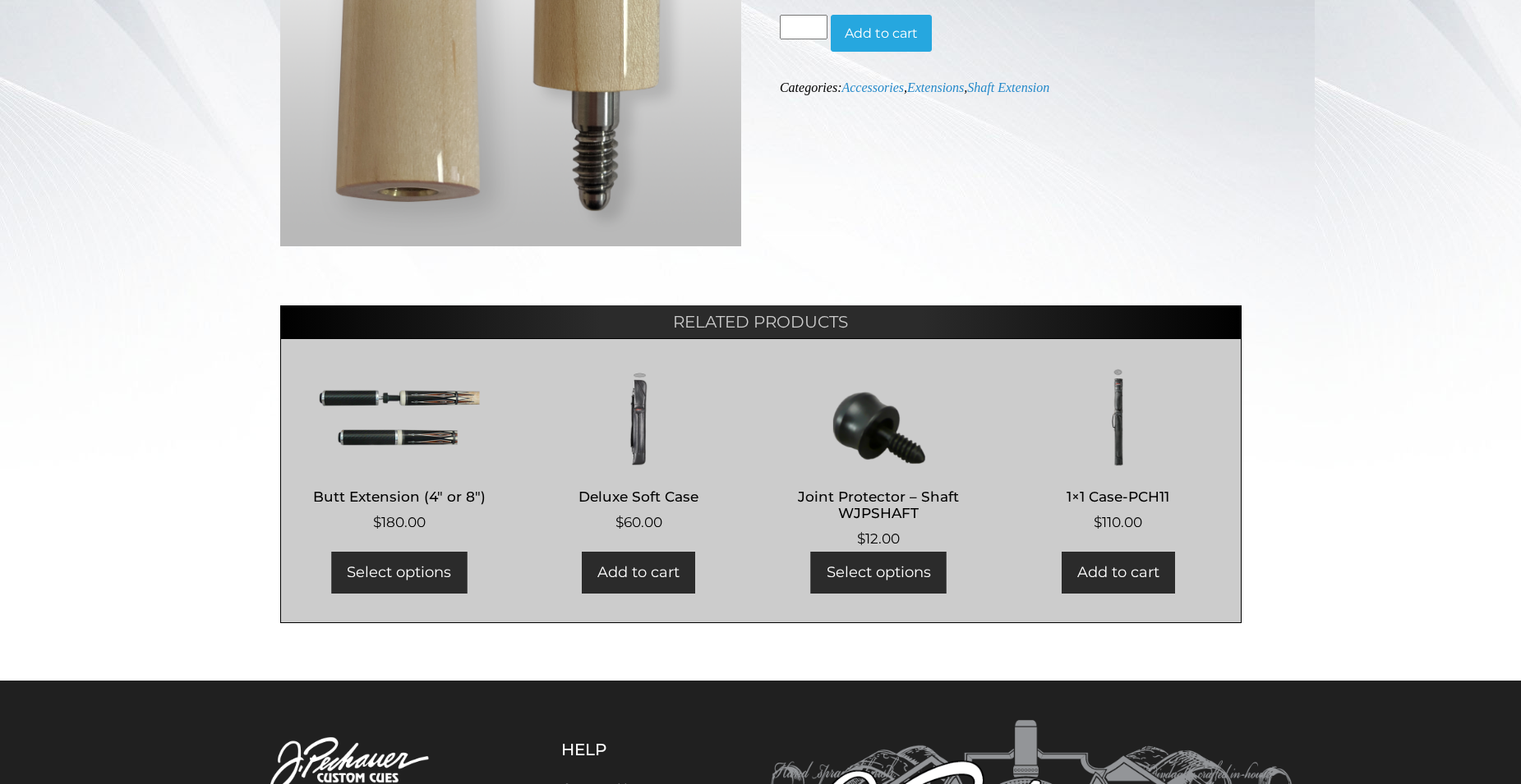
click at [635, 445] on img at bounding box center [639, 416] width 204 height 98
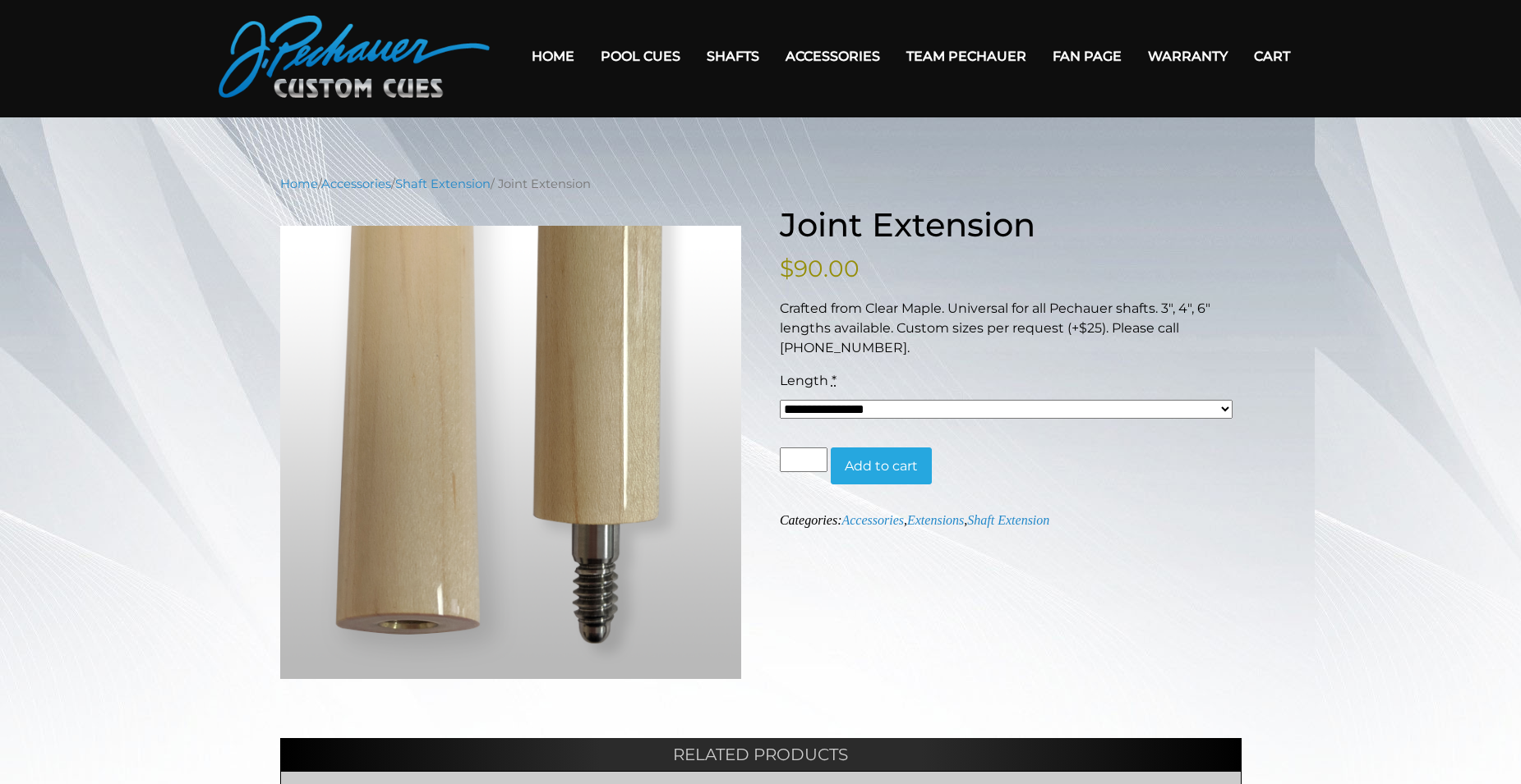
scroll to position [0, 0]
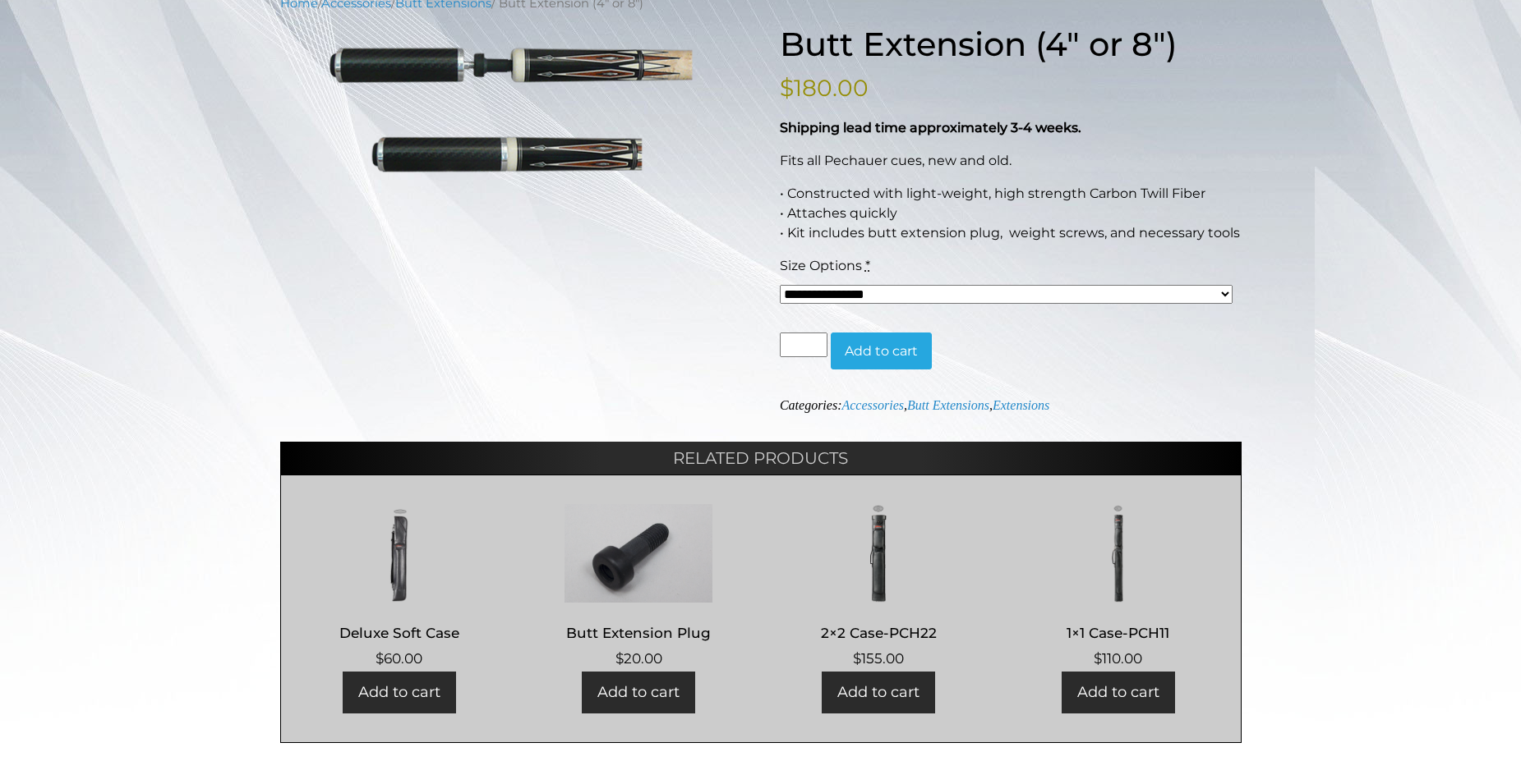
scroll to position [228, 0]
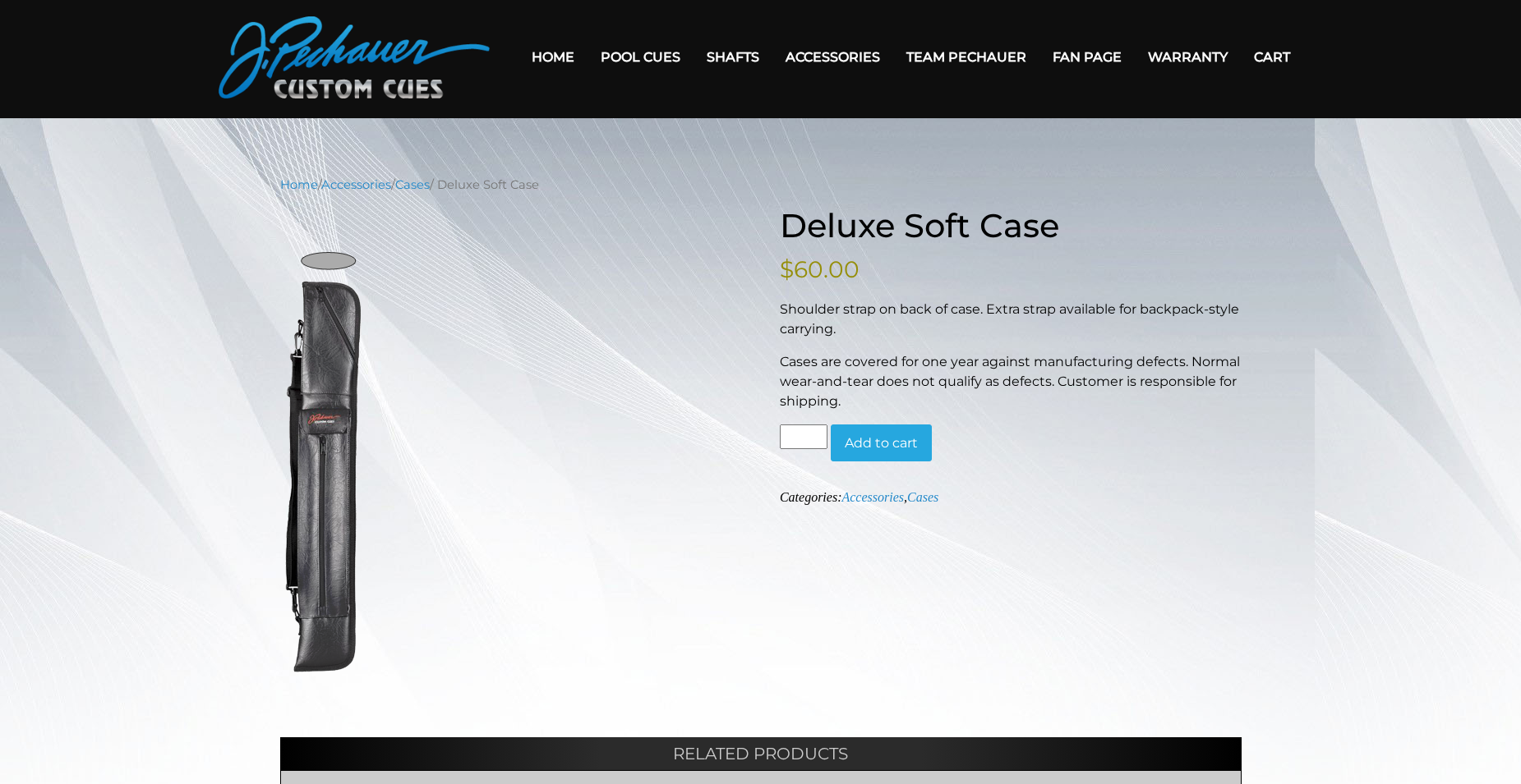
scroll to position [41, 0]
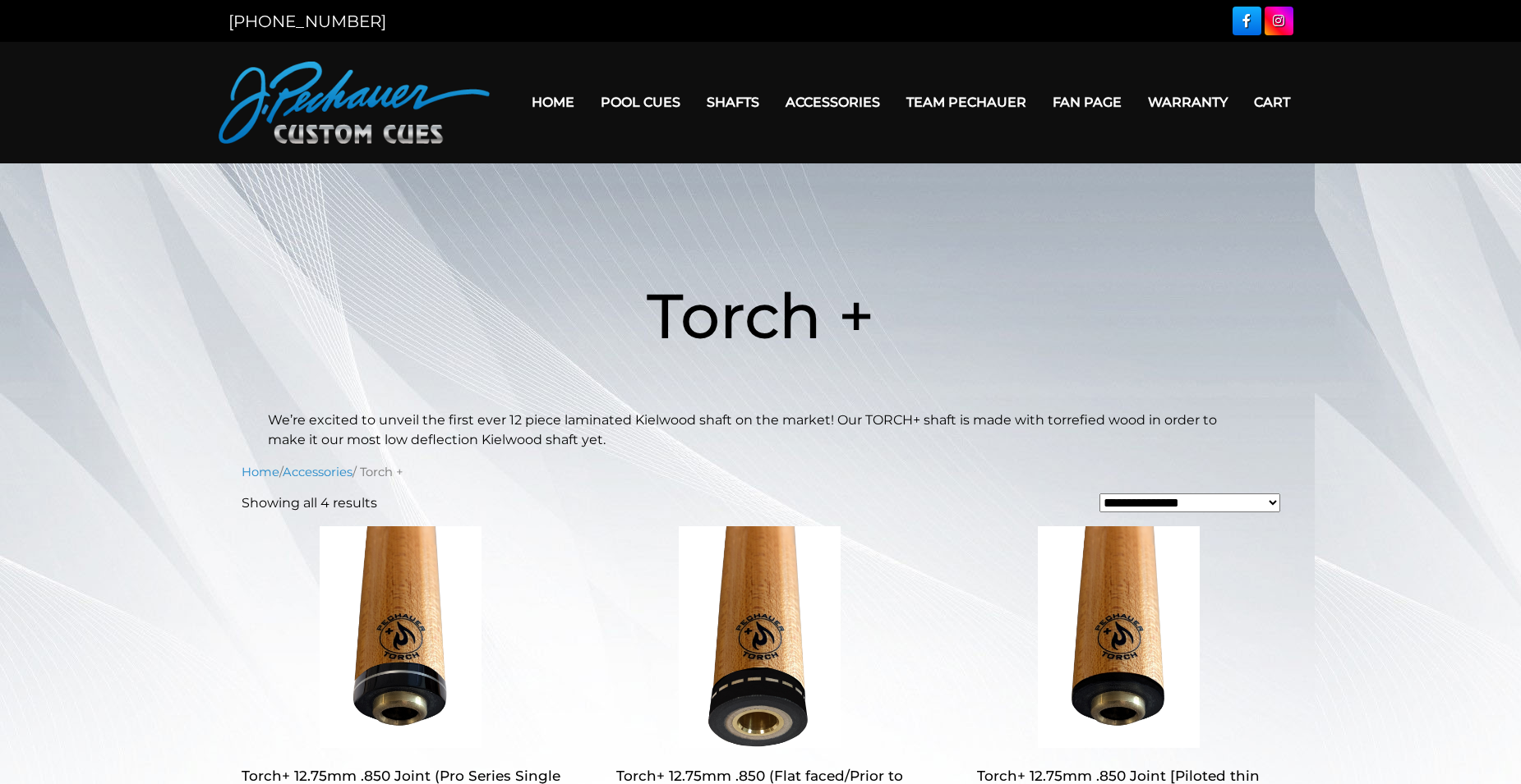
click at [956, 111] on link "Team Pechauer" at bounding box center [966, 102] width 146 height 42
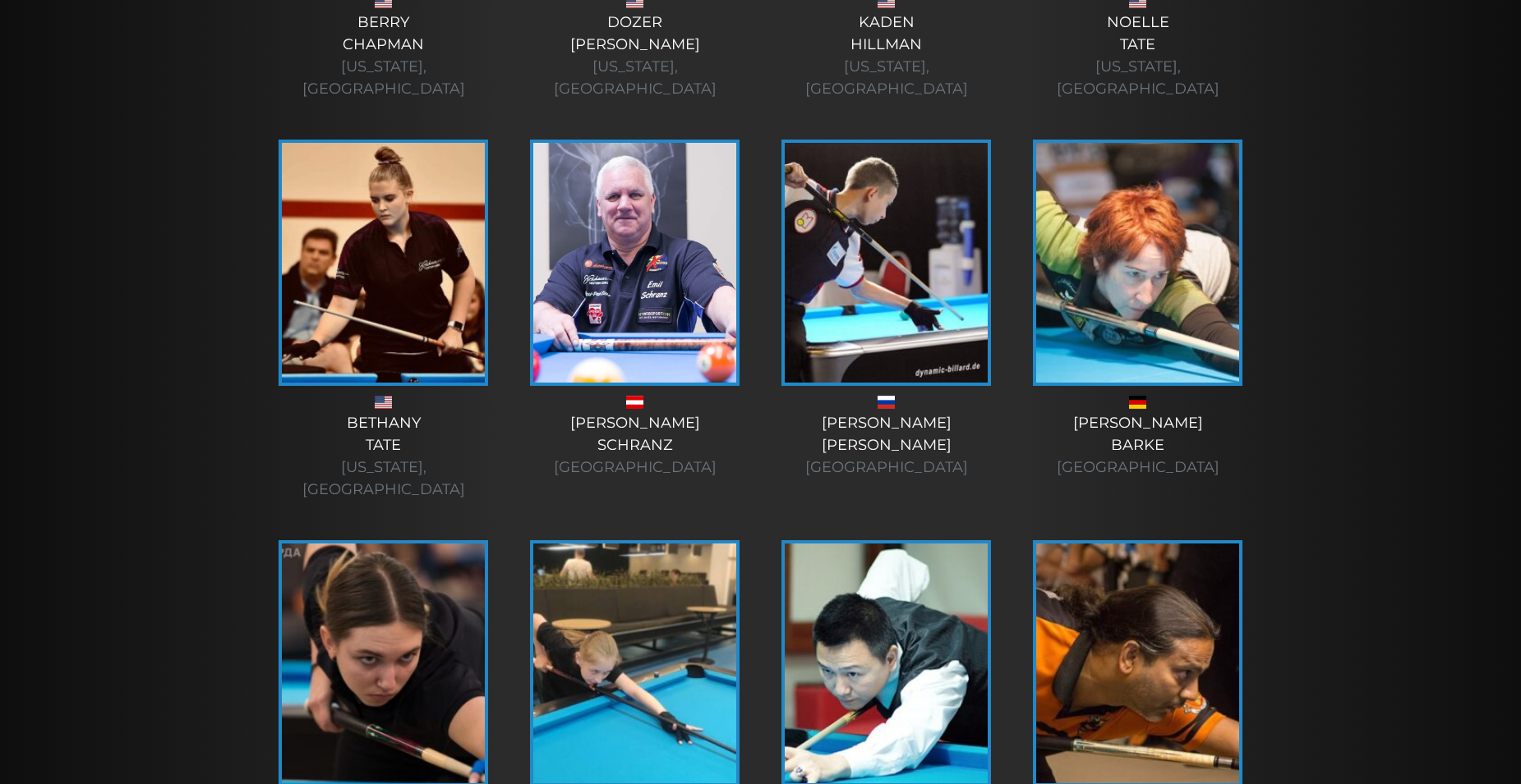
scroll to position [3154, 0]
click at [878, 411] on div "Andrei Dzuskaev Russia" at bounding box center [886, 444] width 218 height 66
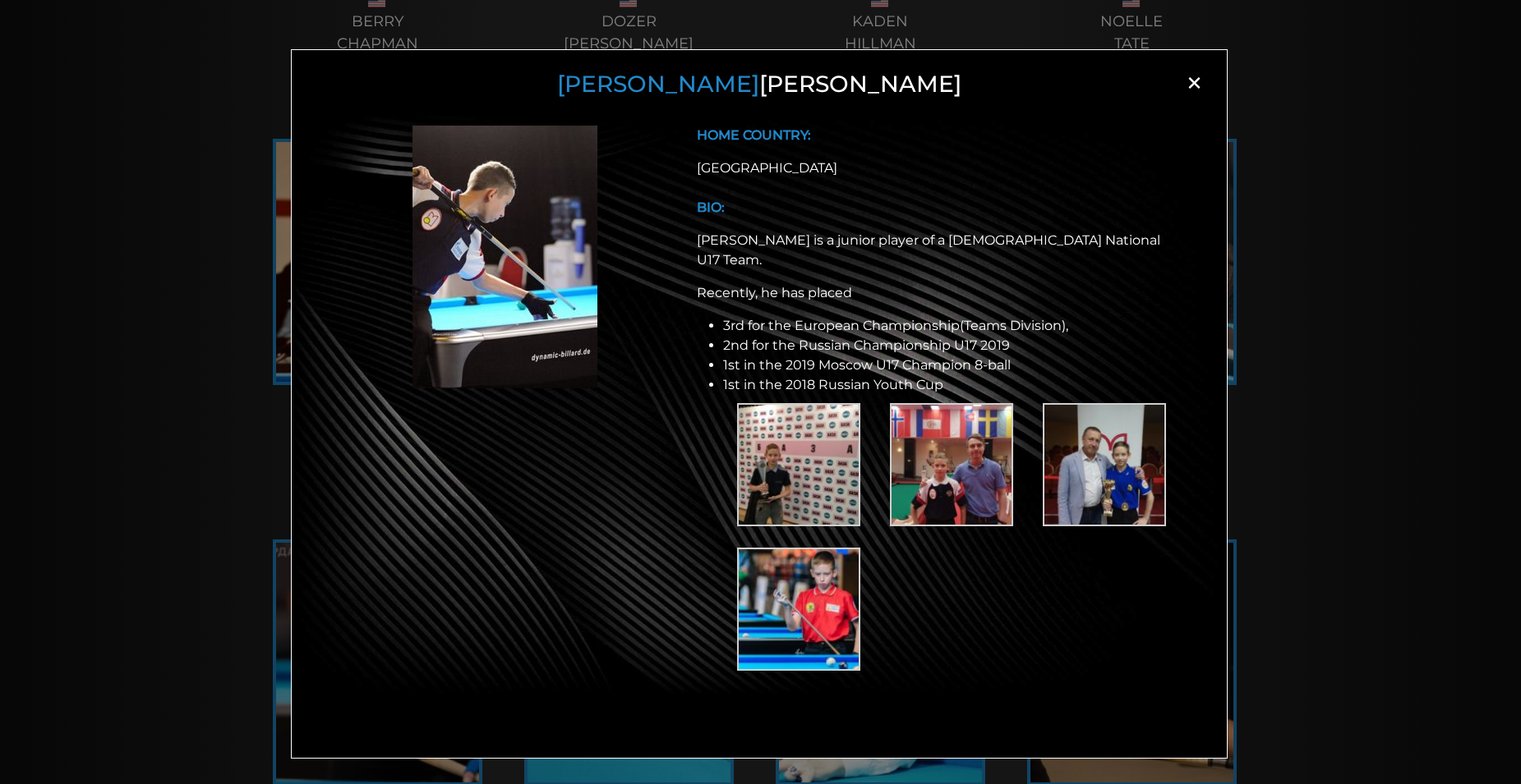
click at [1113, 471] on img at bounding box center [1104, 465] width 123 height 123
click at [836, 470] on img at bounding box center [798, 465] width 123 height 123
click at [965, 470] on img at bounding box center [951, 465] width 123 height 123
click at [1496, 95] on div "Andrei Dzuskaev × HOME COUNTRY: Russia BIO: Andrei is a junior player of a Russ…" at bounding box center [760, 418] width 1521 height 784
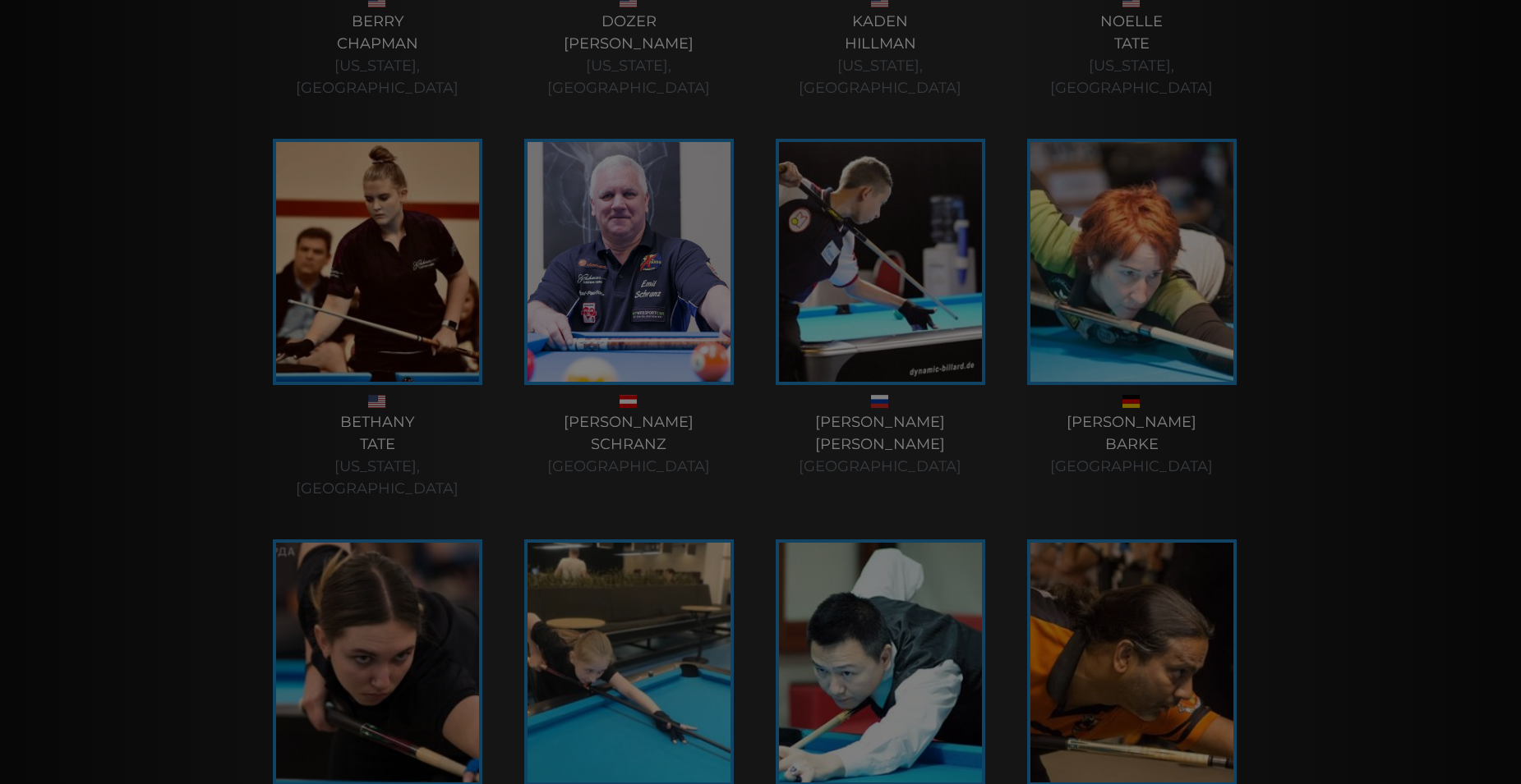
scroll to position [3137, 0]
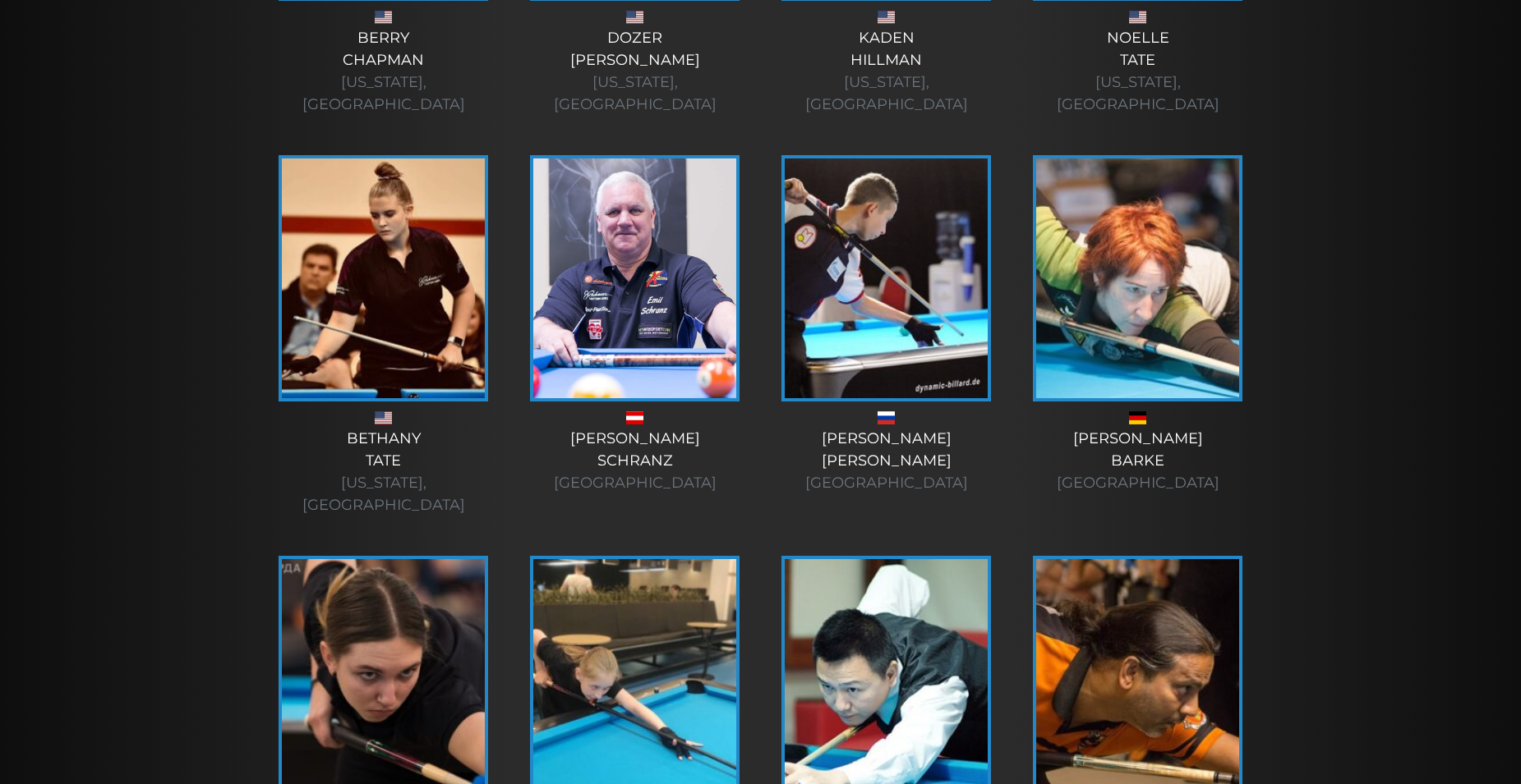
click at [606, 559] on img at bounding box center [635, 679] width 203 height 240
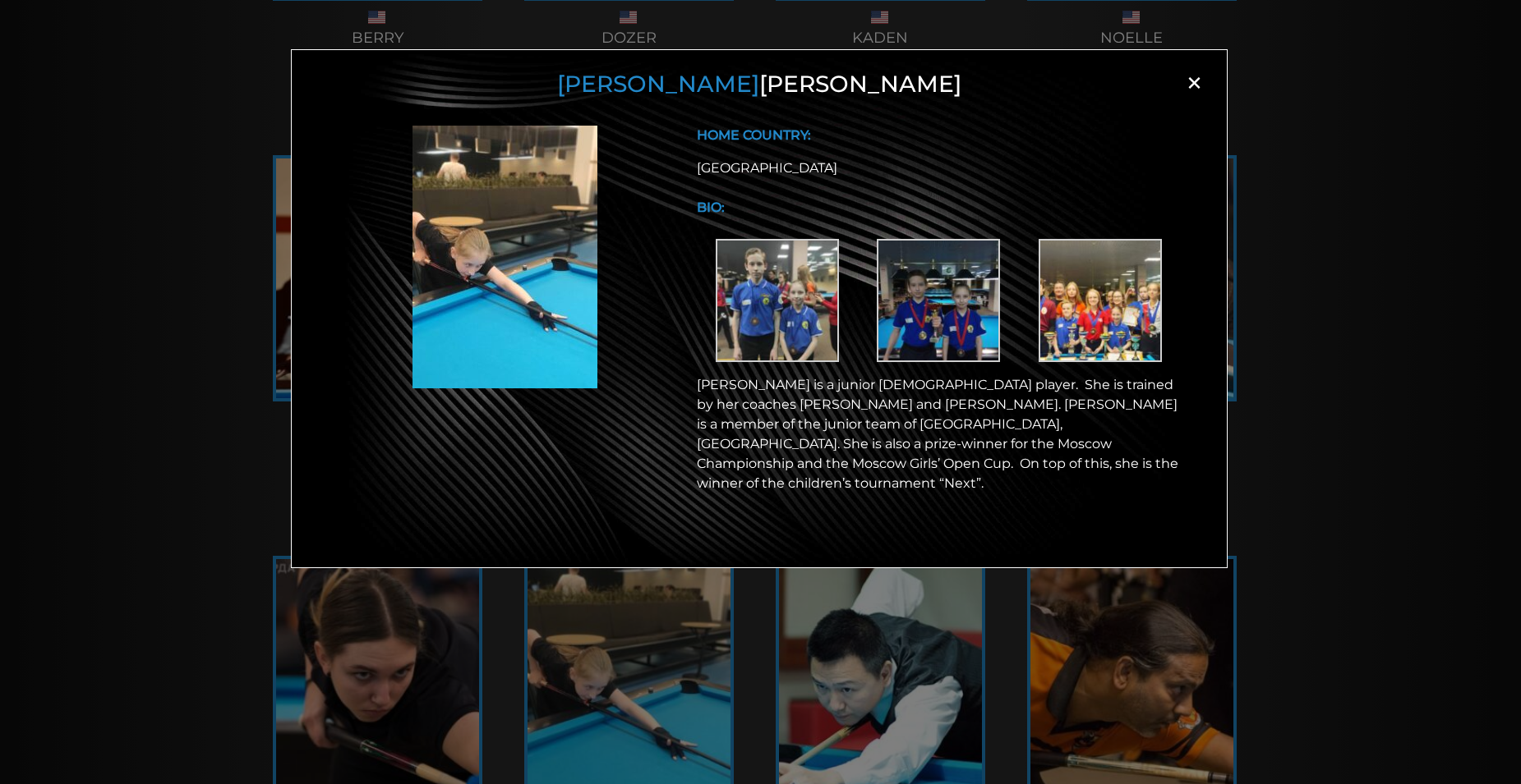
click at [1143, 316] on img at bounding box center [1100, 300] width 123 height 123
click at [776, 296] on img at bounding box center [777, 300] width 123 height 123
click at [896, 347] on img at bounding box center [938, 300] width 123 height 123
click at [1331, 122] on div "Alexandra Dzuskaeva × HOME COUNTRY: Russia BIO:" at bounding box center [760, 418] width 1521 height 784
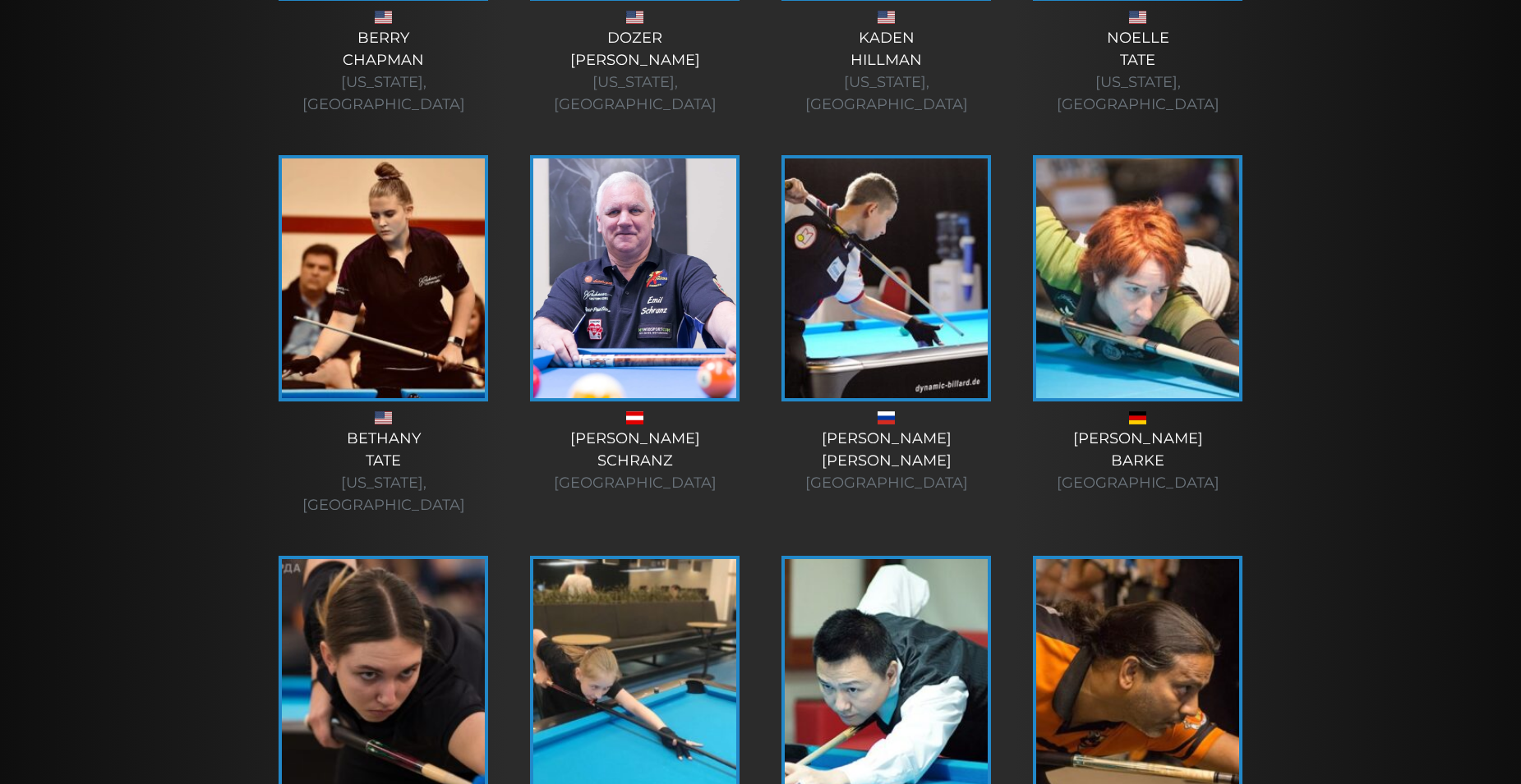
click at [448, 559] on img at bounding box center [383, 679] width 203 height 240
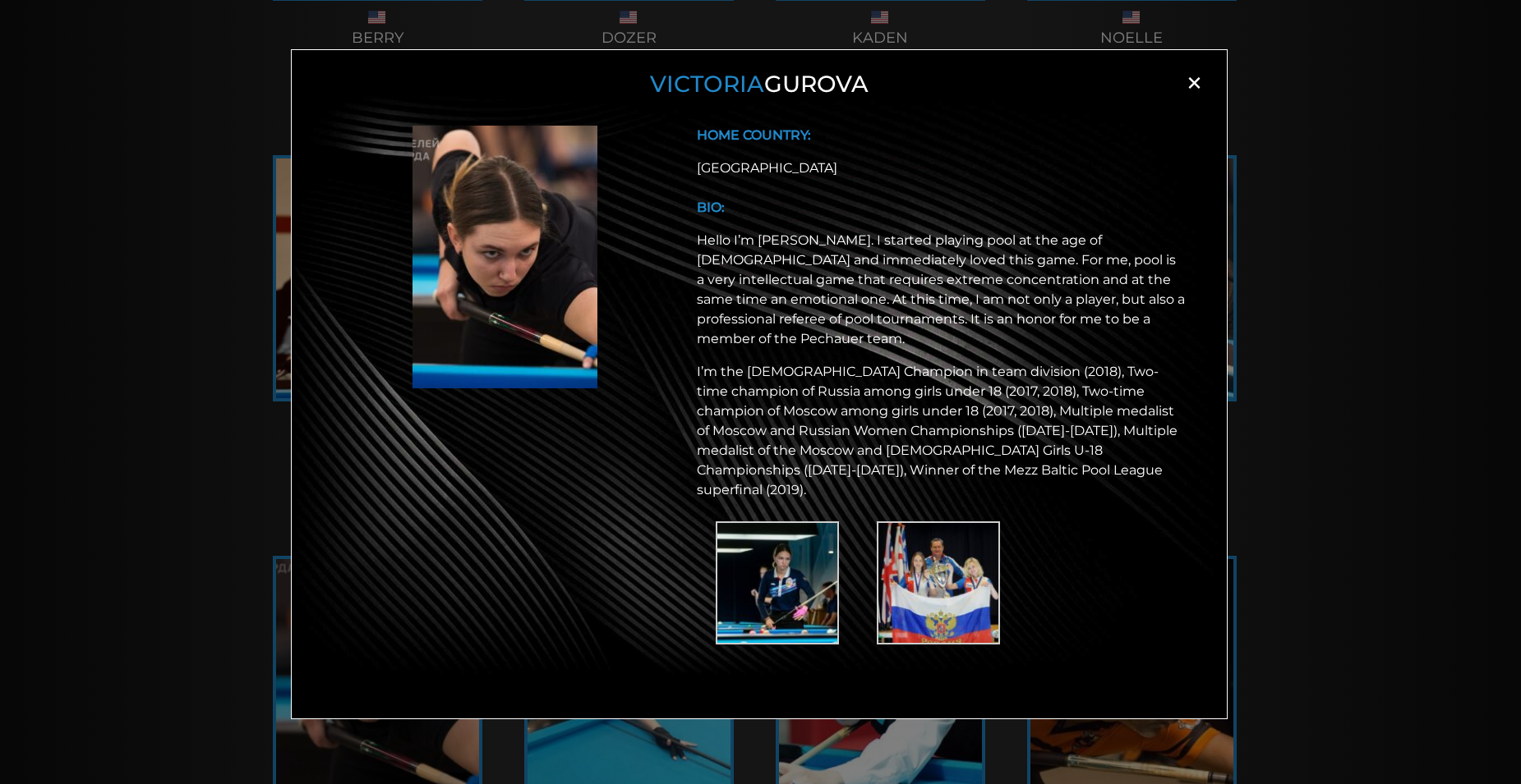
click at [797, 549] on img at bounding box center [777, 583] width 123 height 123
click at [890, 541] on img at bounding box center [938, 583] width 123 height 123
click at [1298, 440] on div "Victoria Gurova × HOME COUNTRY: Russia BIO:" at bounding box center [760, 418] width 1521 height 784
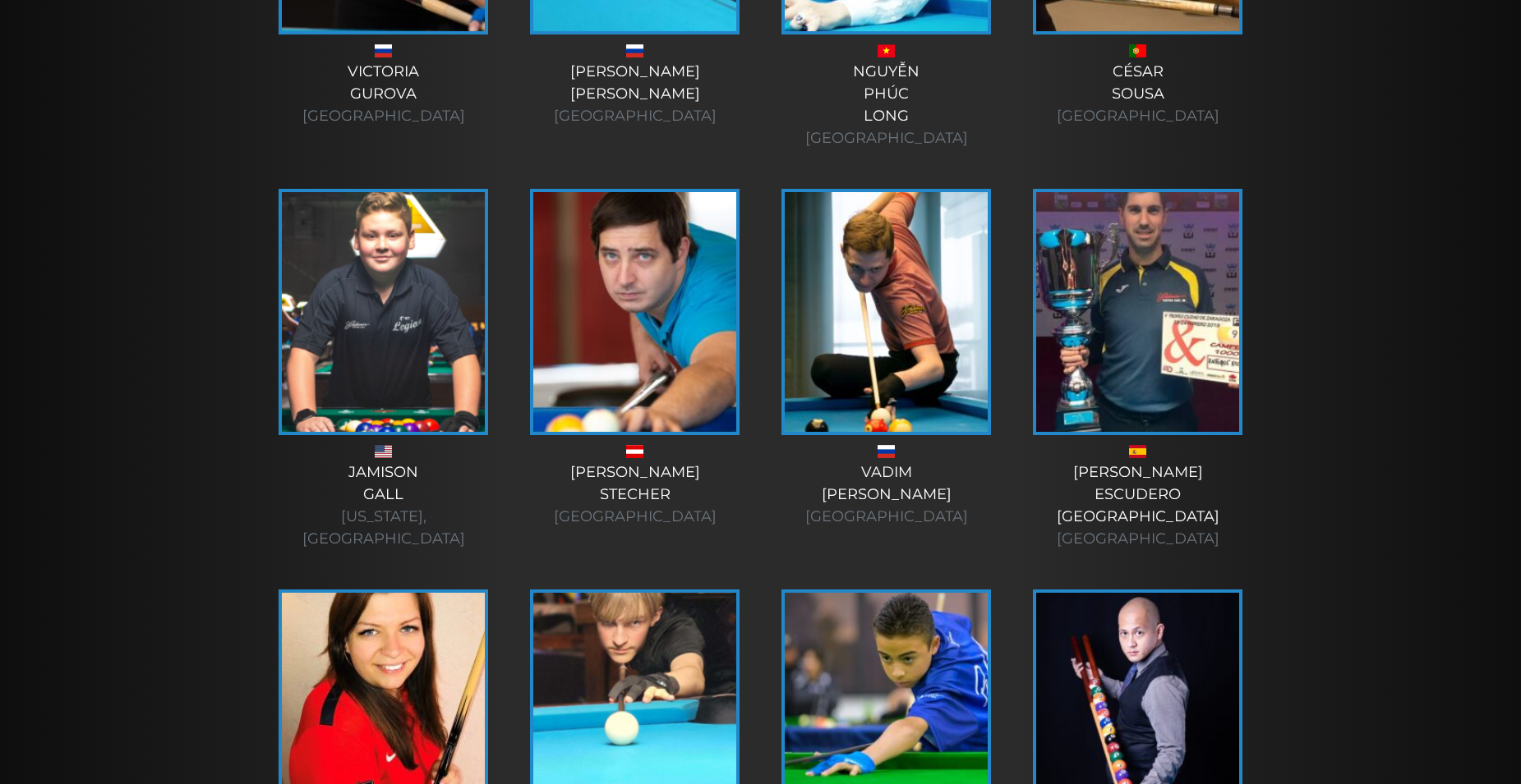
scroll to position [3906, 0]
click at [873, 201] on img at bounding box center [885, 311] width 203 height 240
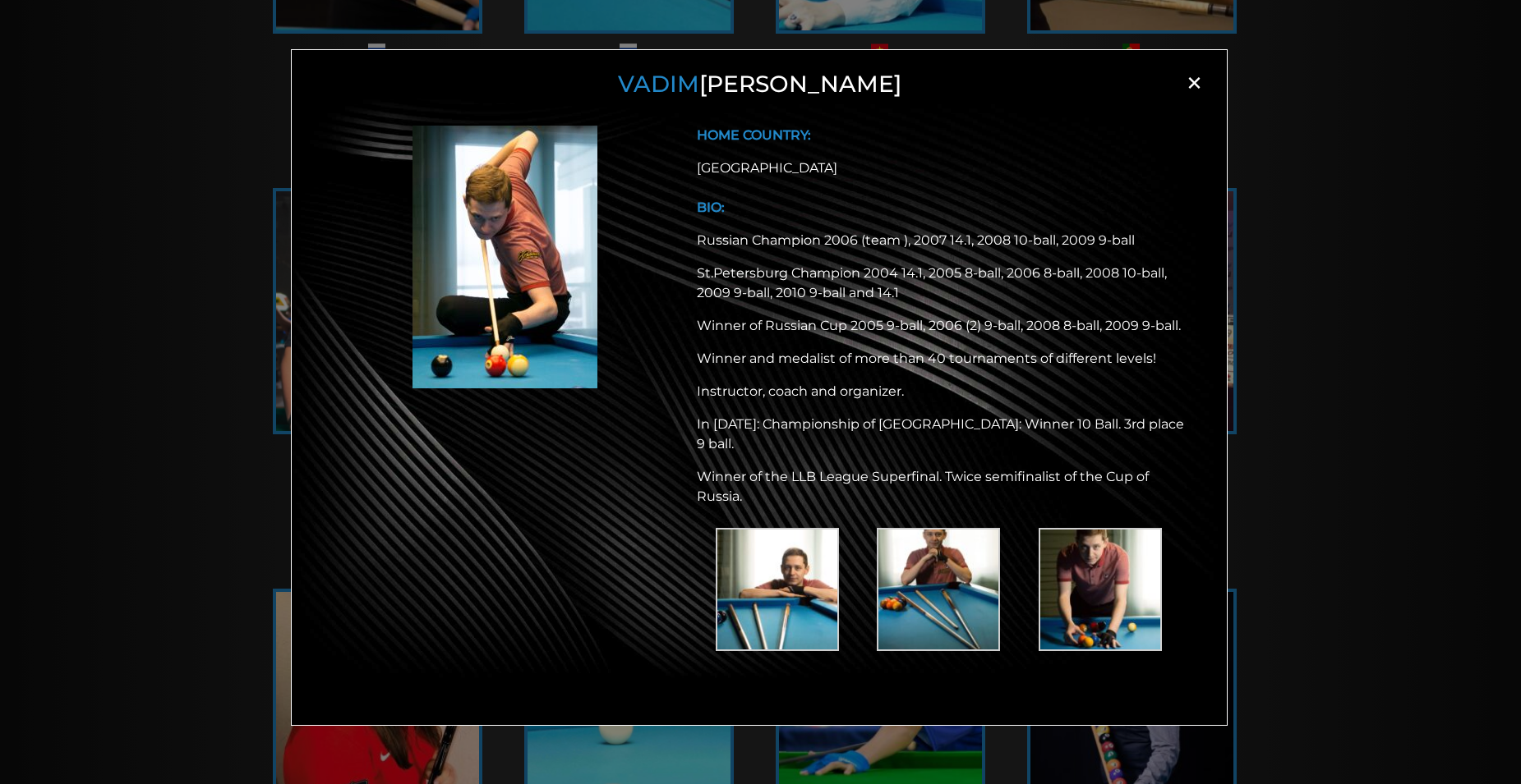
click at [1408, 456] on div "Vadim Scherbakov × HOME COUNTRY: Russia BIO: Russian Champion 2006 (team ), 200…" at bounding box center [760, 418] width 1521 height 784
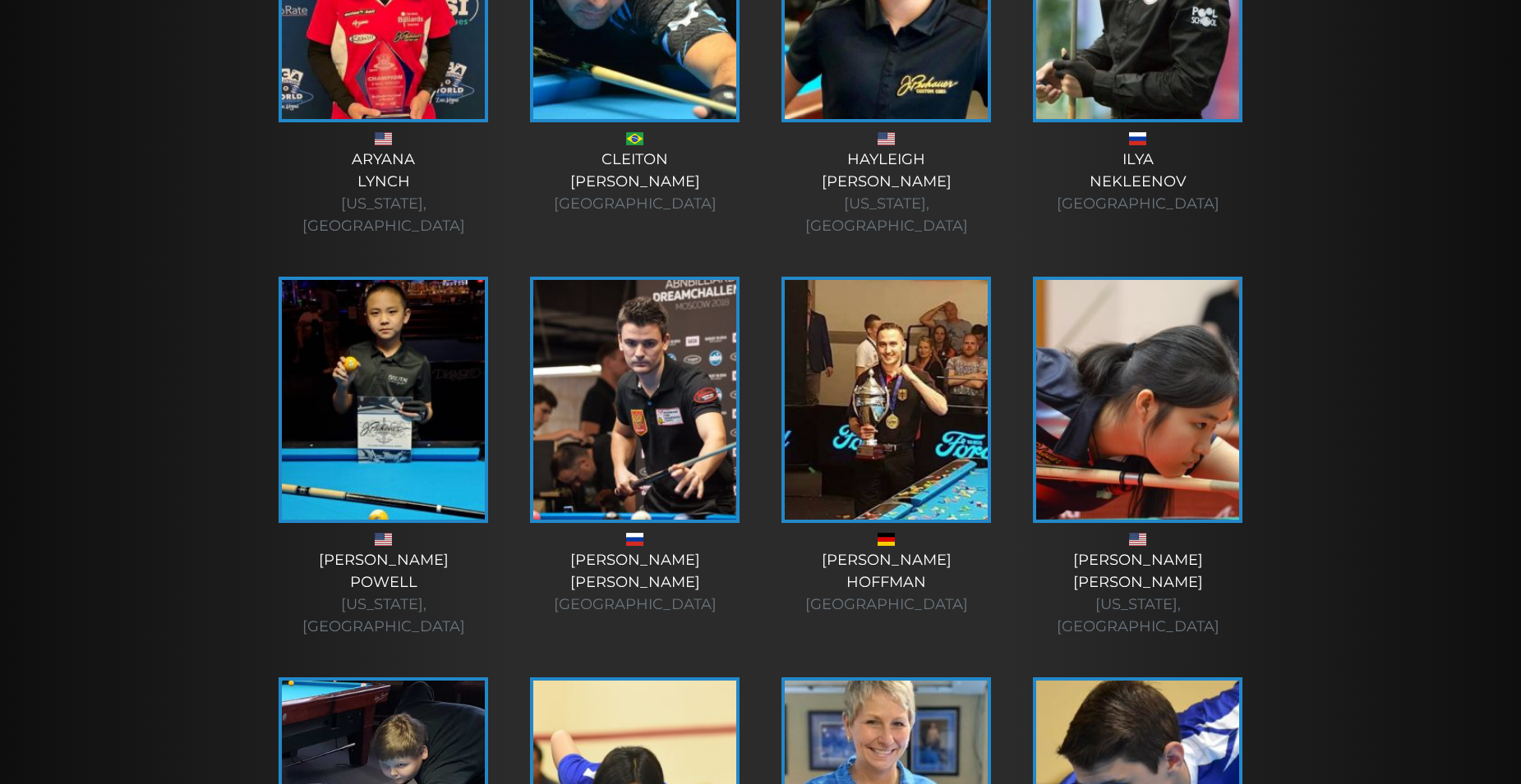
scroll to position [1008, 0]
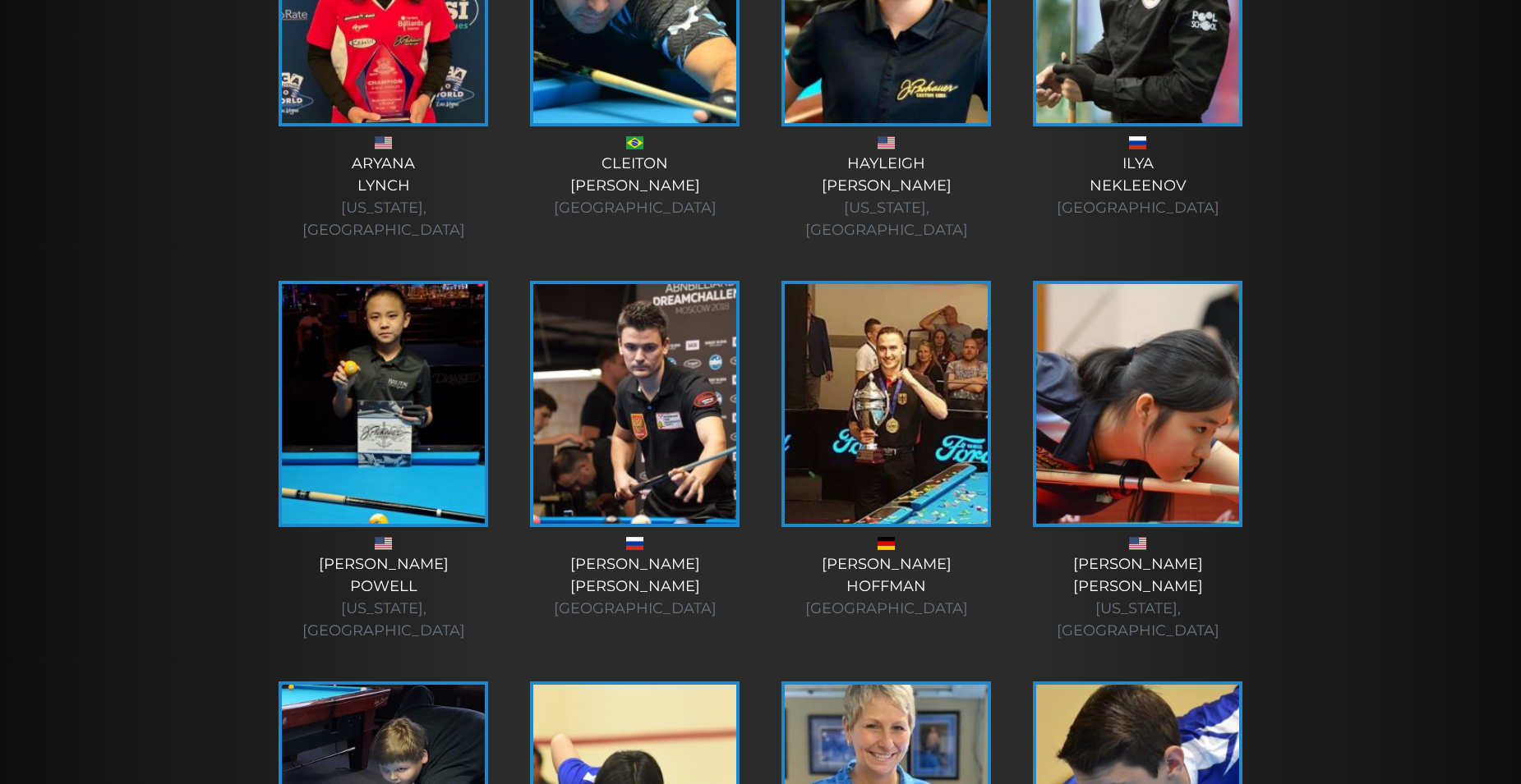
click at [660, 374] on img at bounding box center [635, 404] width 203 height 240
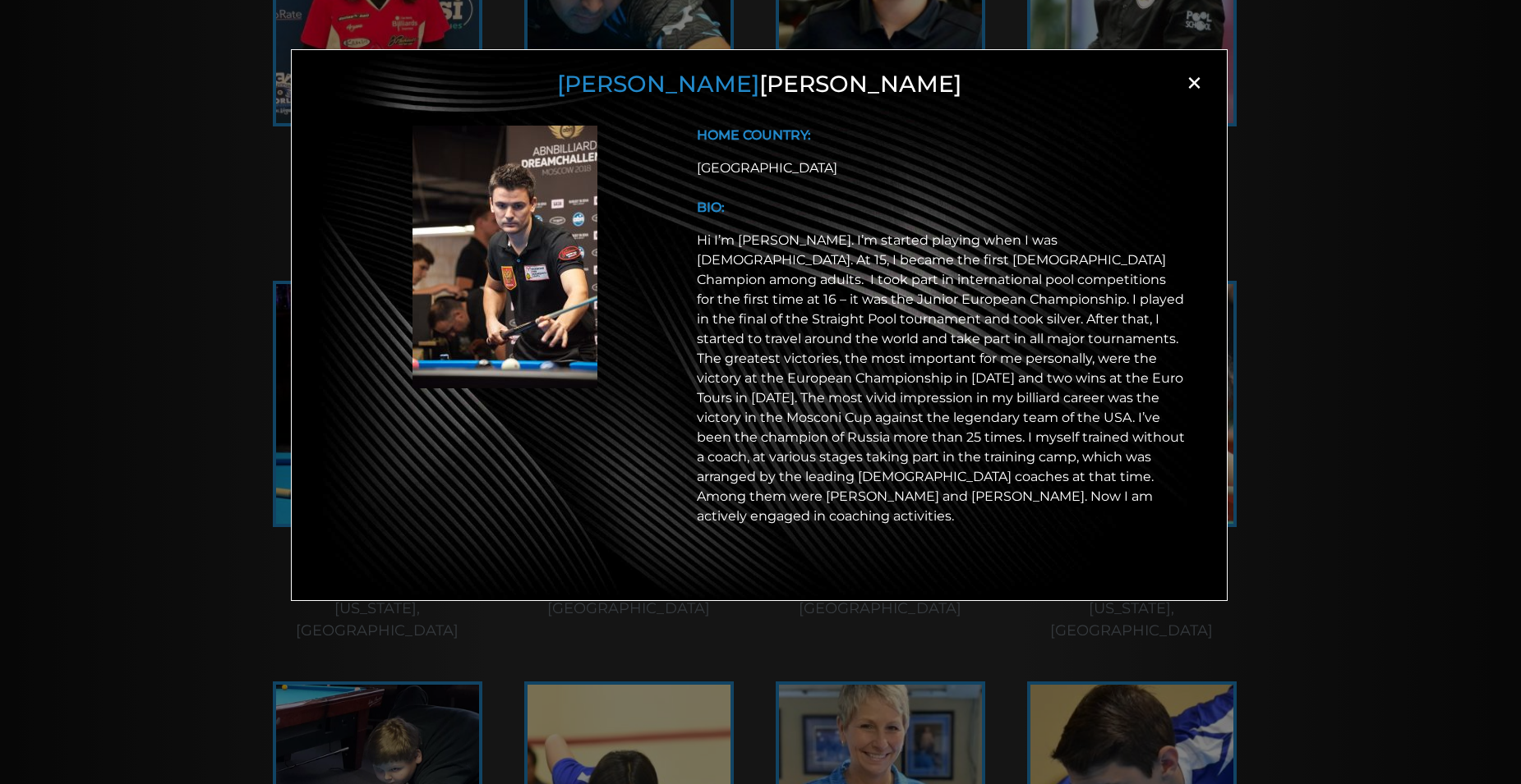
click at [1310, 368] on div "[PERSON_NAME] × HOME COUNTRY: [GEOGRAPHIC_DATA] BIO:" at bounding box center [760, 418] width 1521 height 784
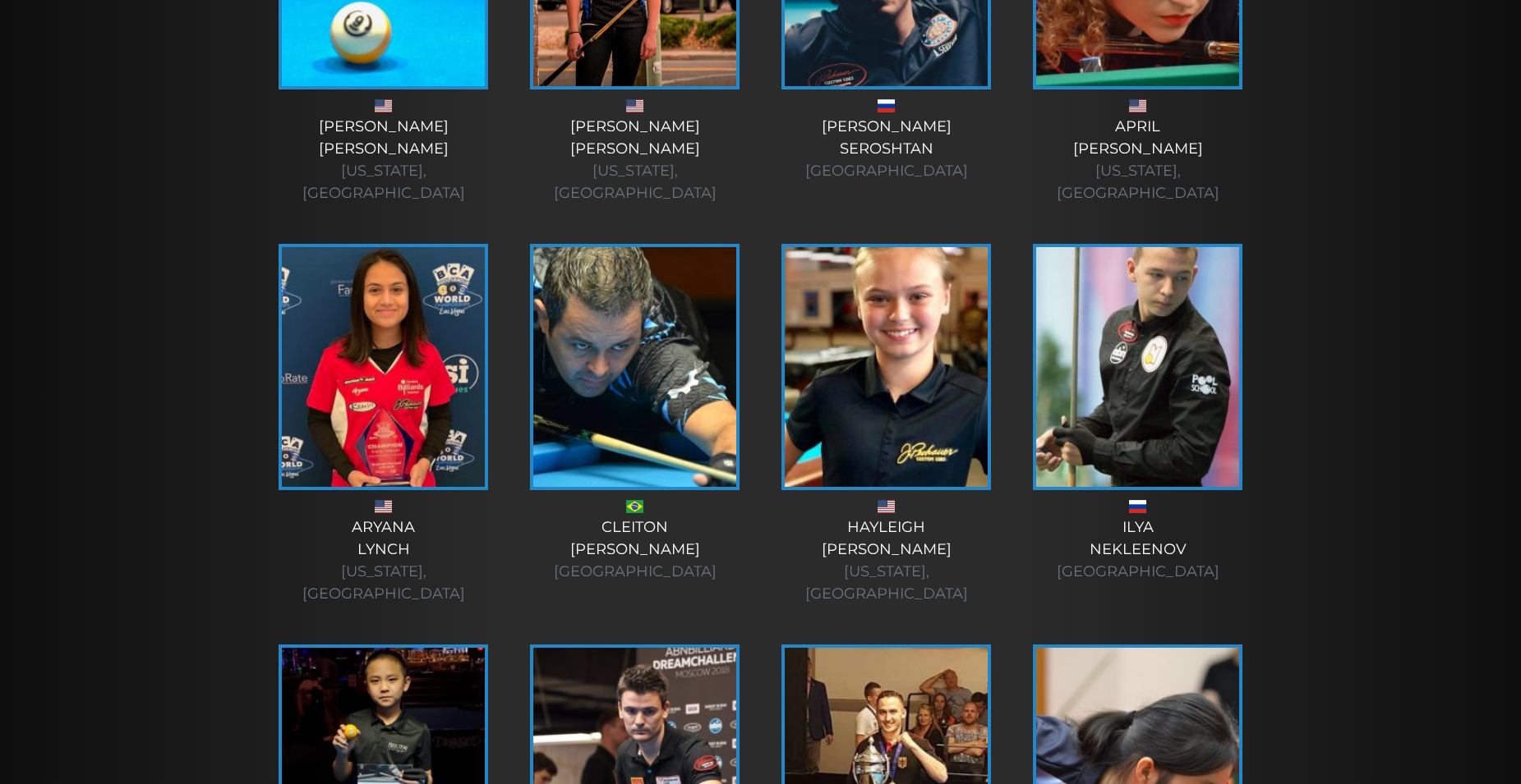
scroll to position [611, 0]
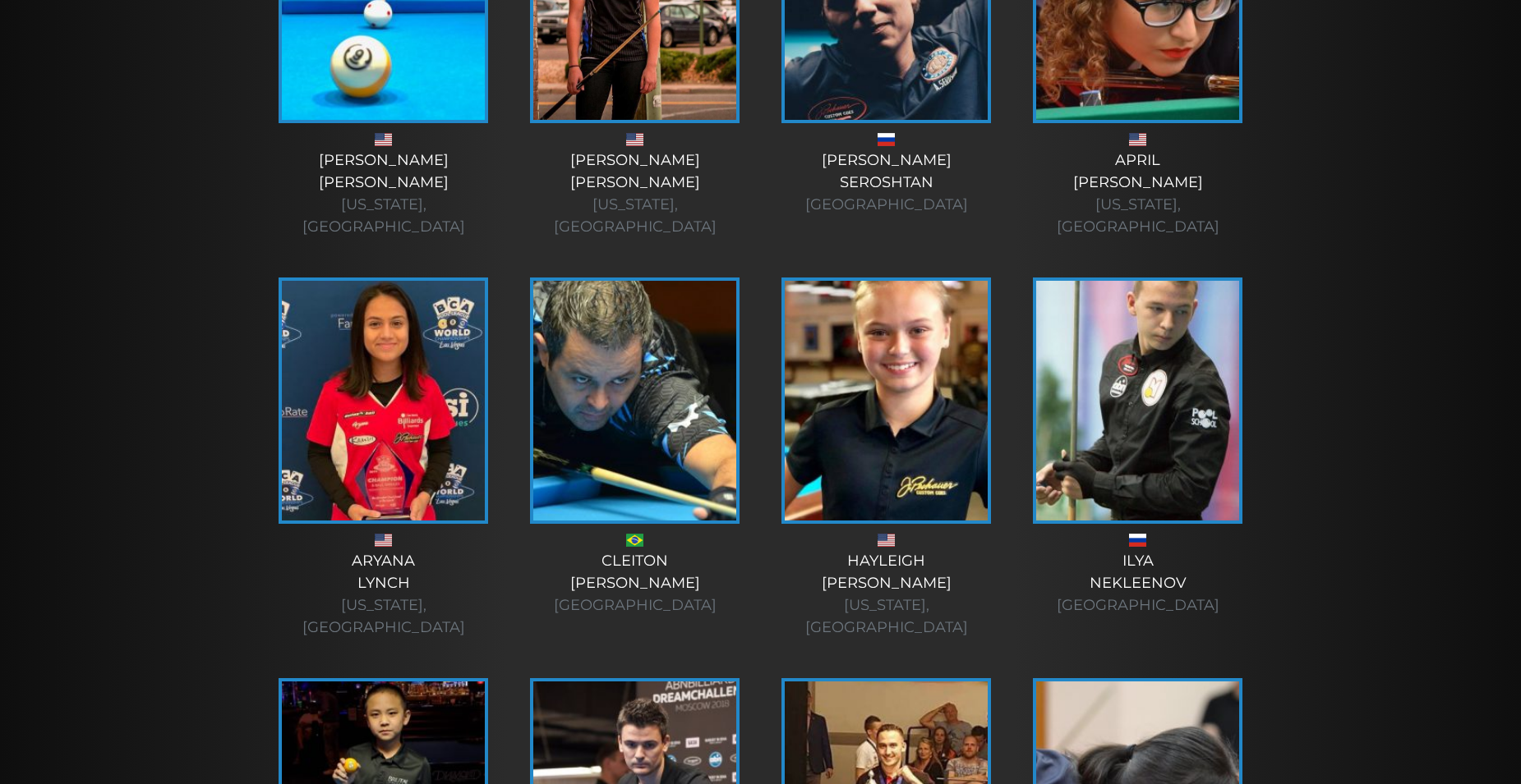
click at [1173, 379] on img at bounding box center [1137, 400] width 203 height 240
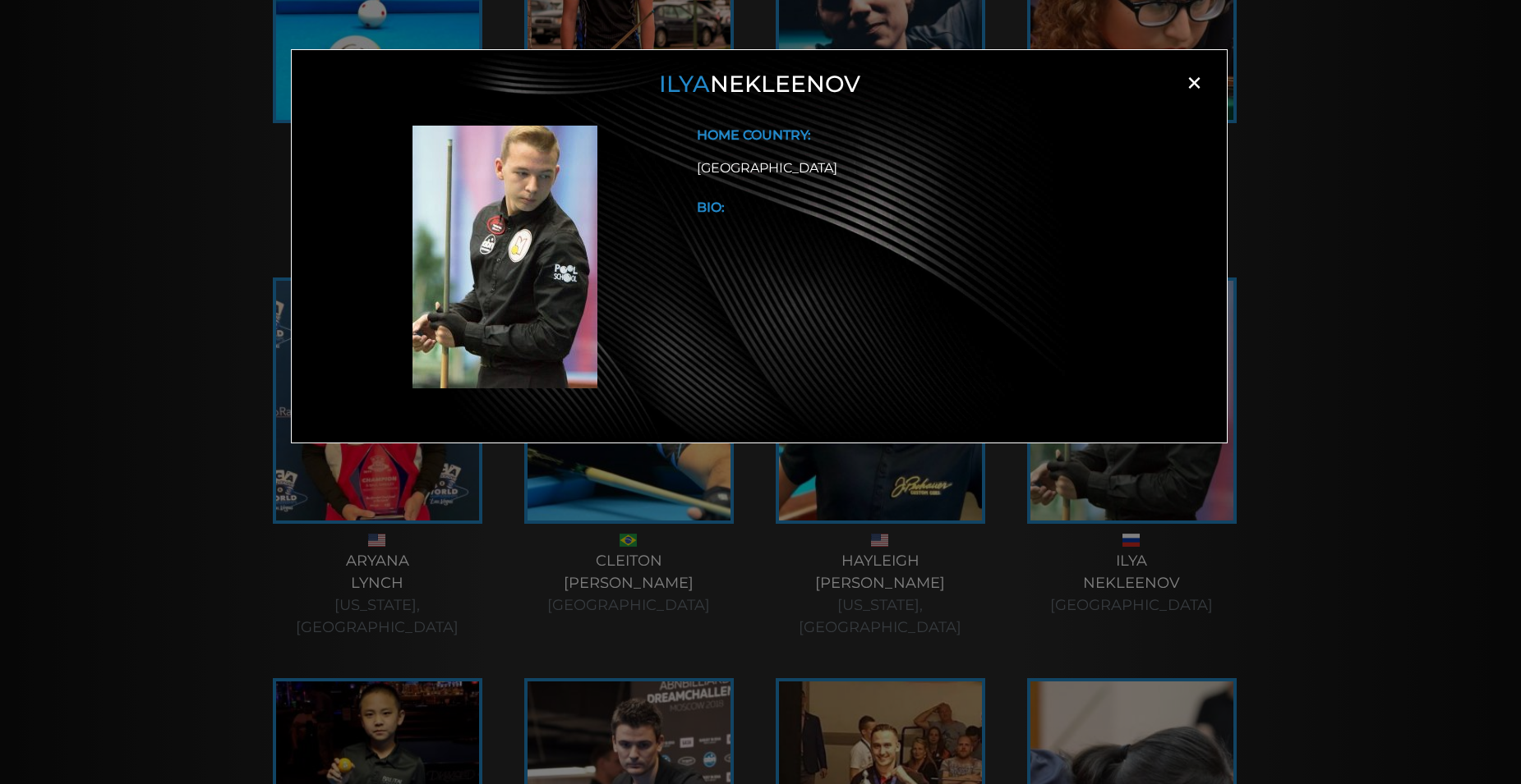
click at [1345, 329] on div "Ilya Nekleenov × HOME COUNTRY: Russia BIO:" at bounding box center [760, 418] width 1521 height 784
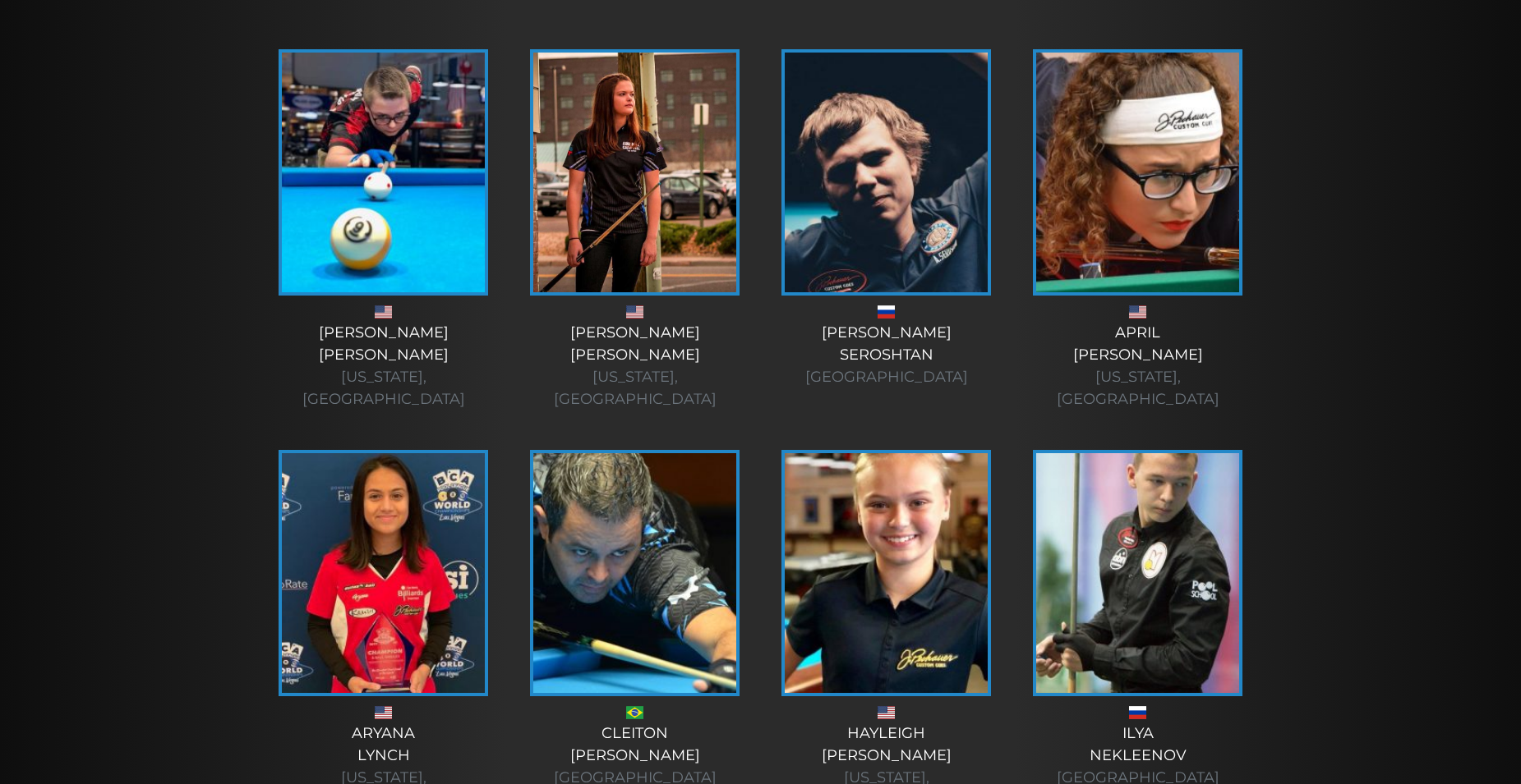
scroll to position [431, 0]
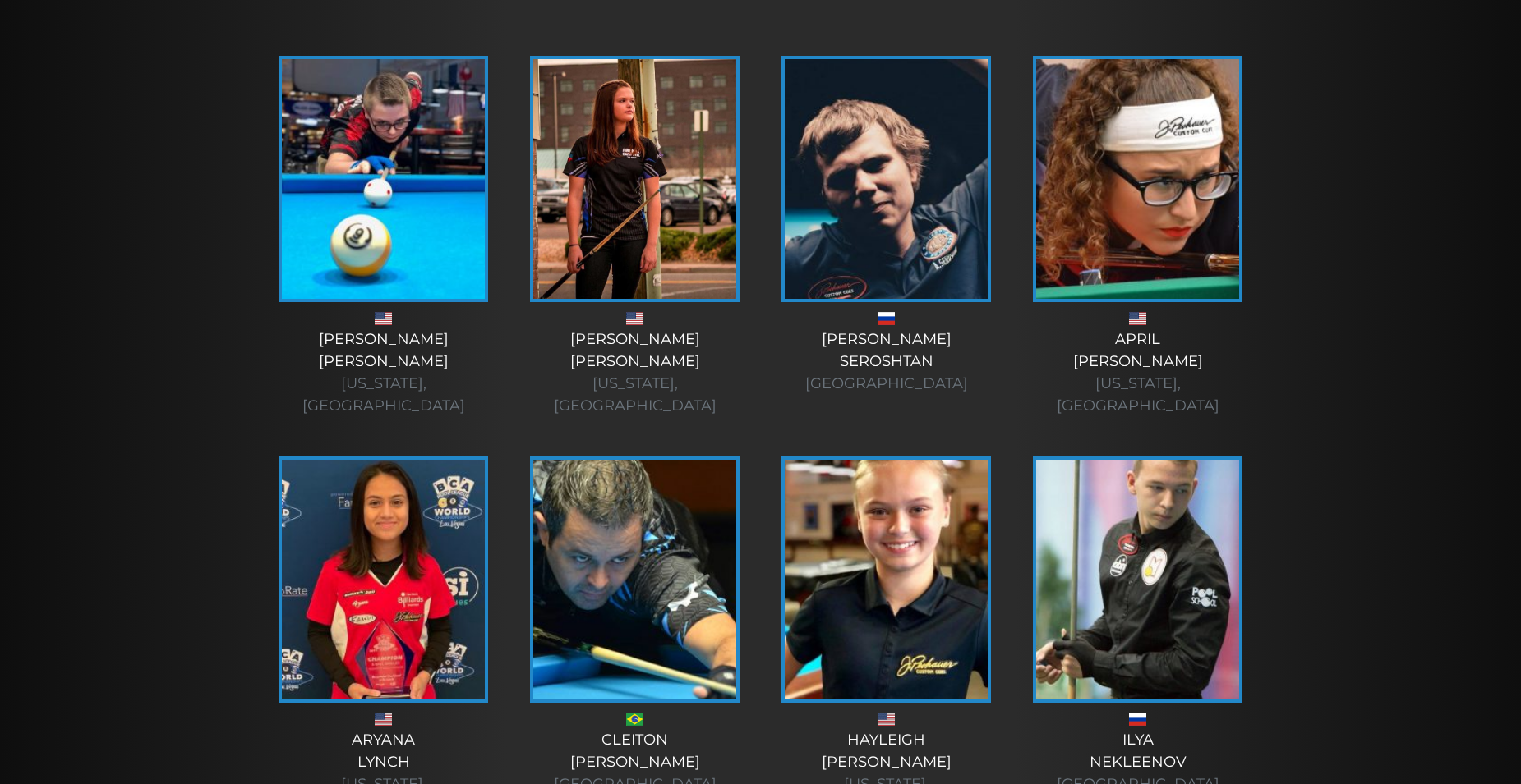
click at [884, 221] on img at bounding box center [885, 179] width 203 height 240
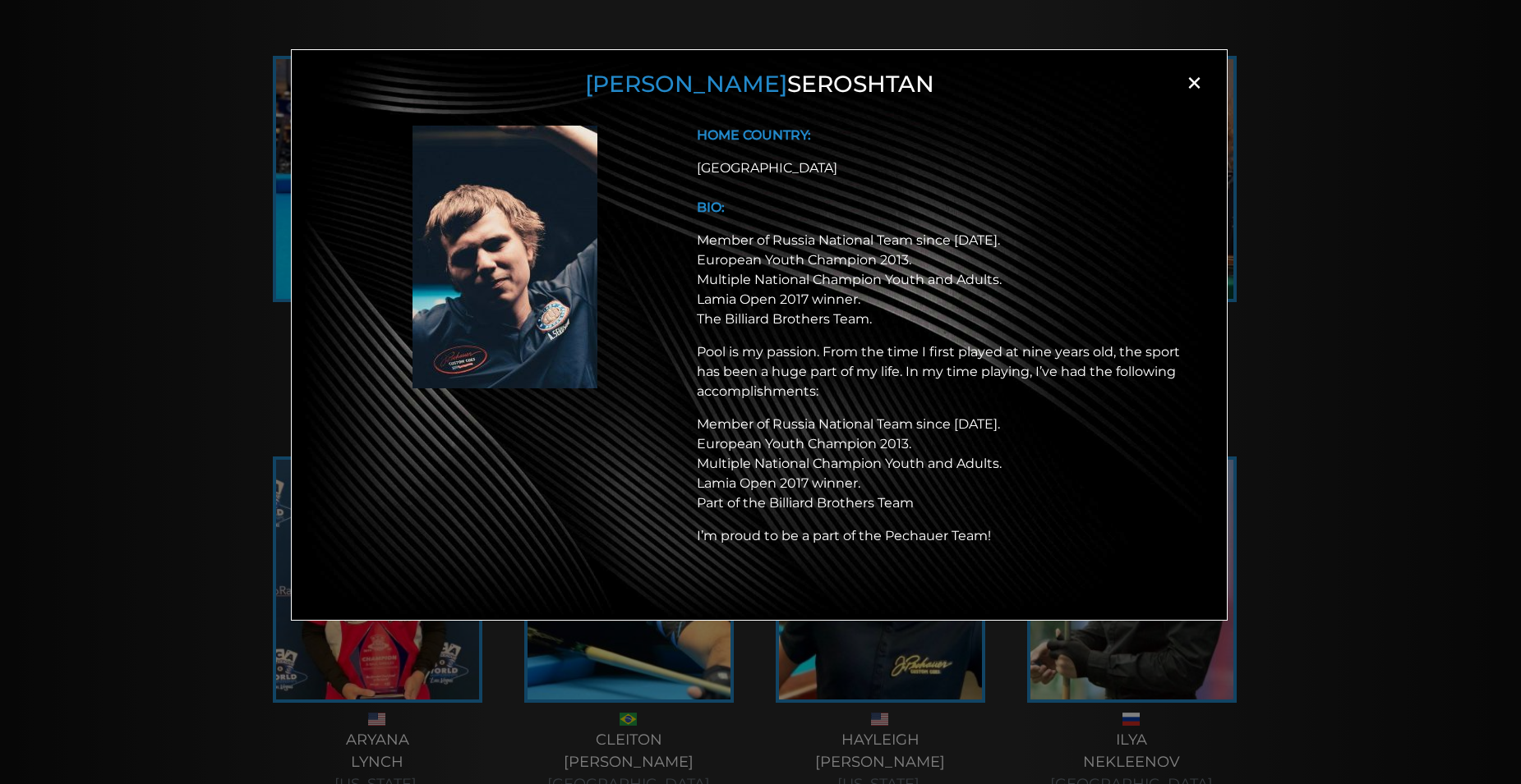
click at [1234, 374] on div "Andrey Seroshtan × HOME COUNTRY: Russia BIO: Member of Russia National Team sin…" at bounding box center [760, 418] width 1521 height 784
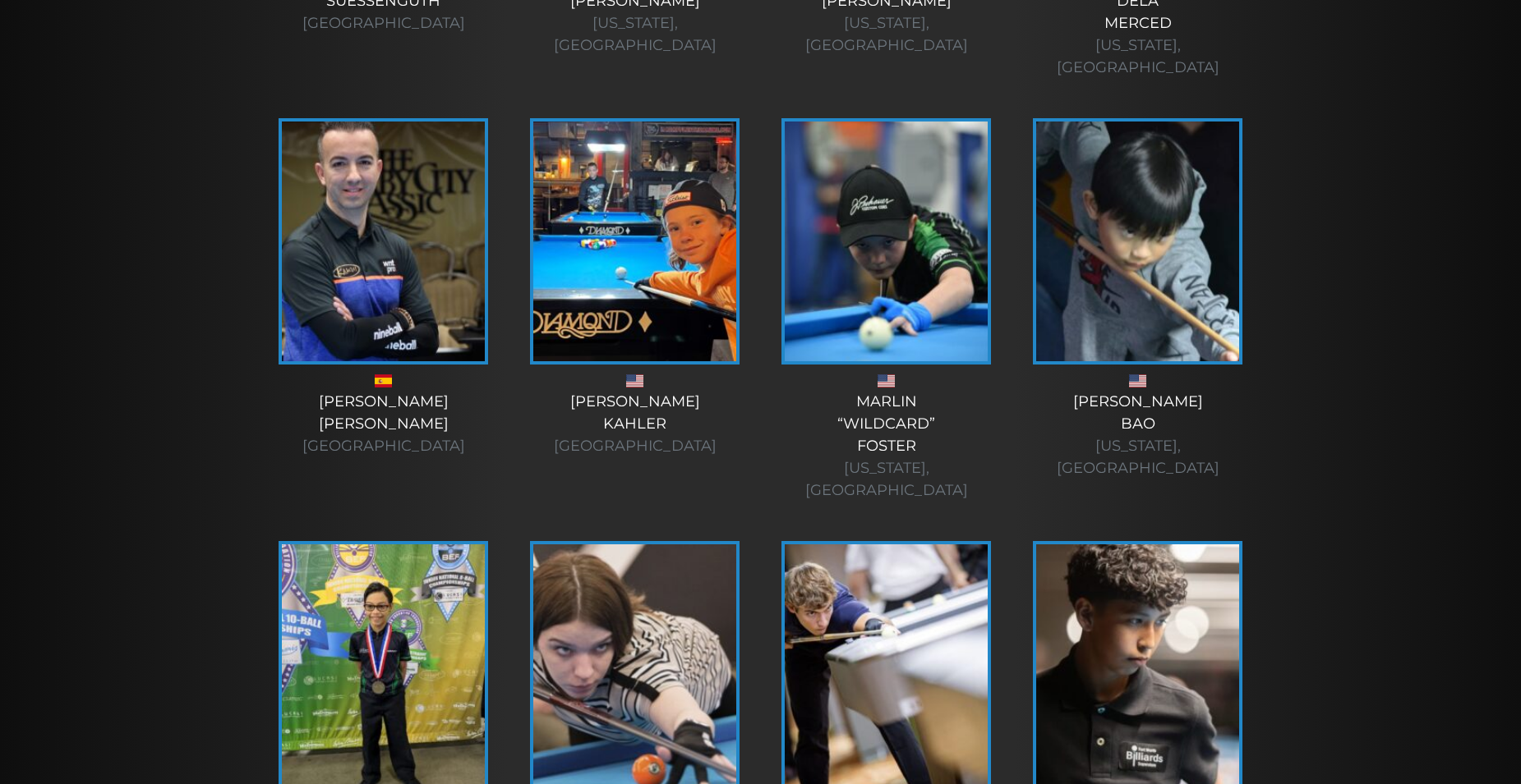
scroll to position [4798, 0]
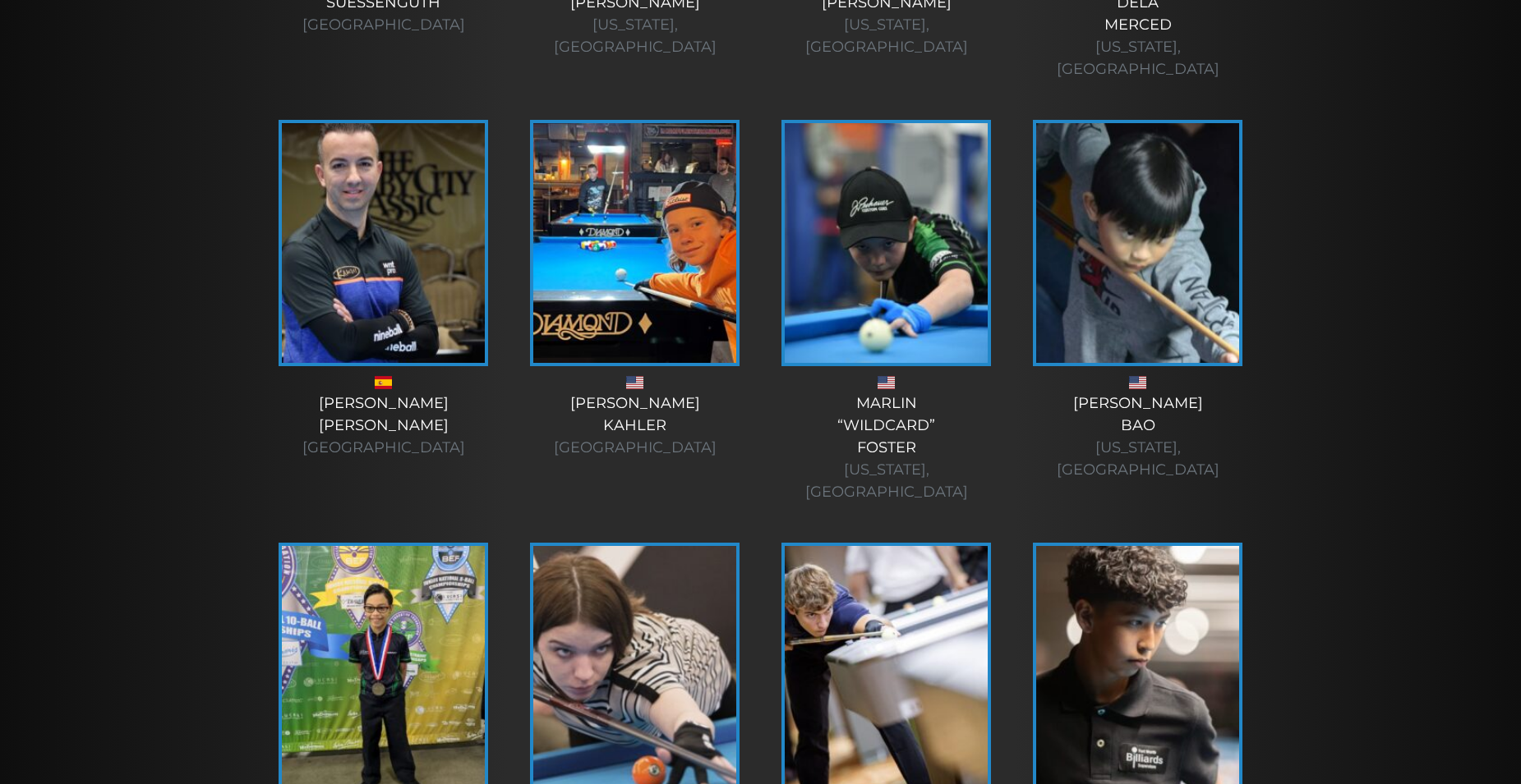
click at [827, 546] on img at bounding box center [885, 666] width 203 height 240
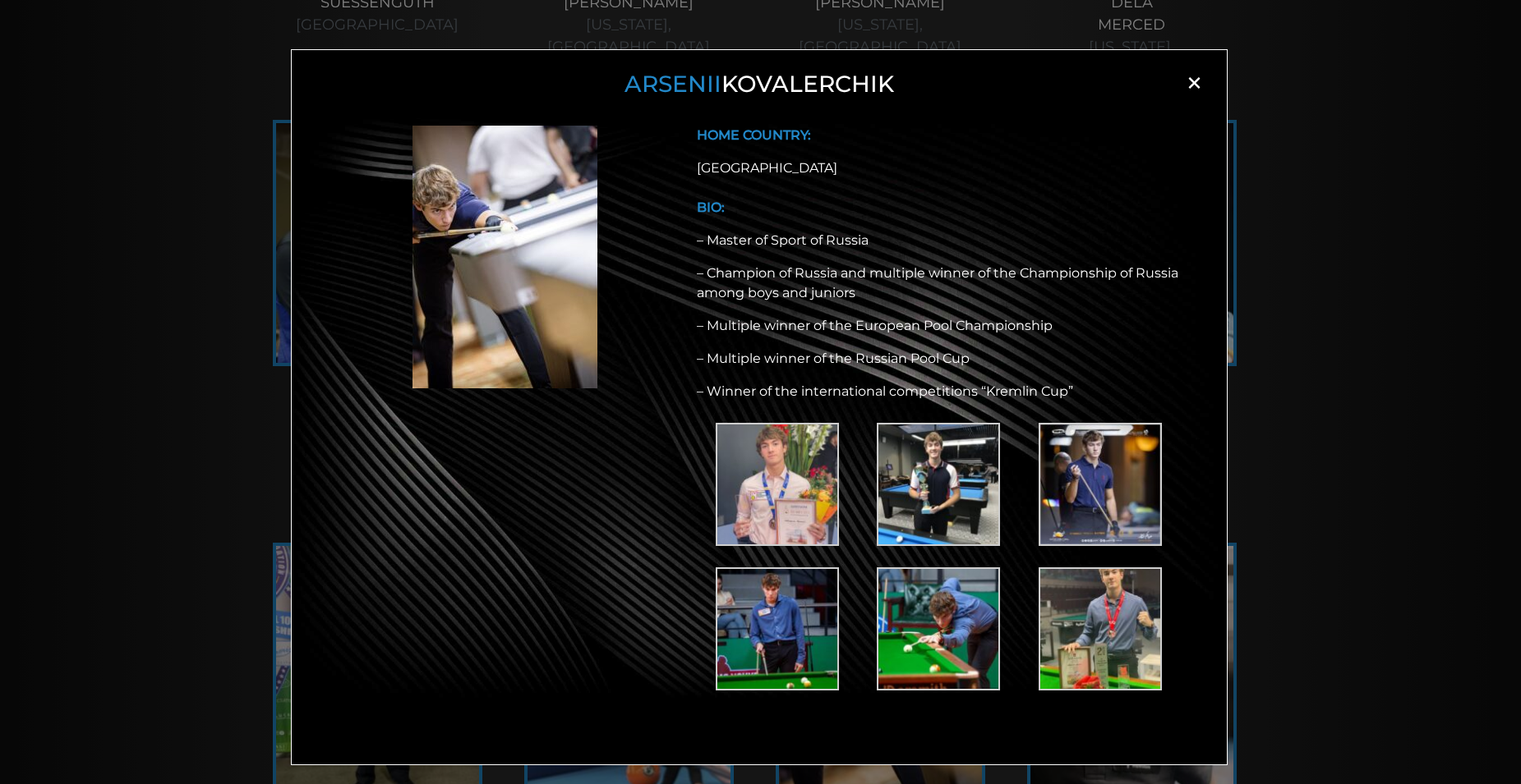
click at [976, 515] on img at bounding box center [938, 485] width 123 height 123
click at [919, 608] on img at bounding box center [938, 629] width 123 height 123
click at [838, 586] on img at bounding box center [777, 629] width 123 height 123
click at [1105, 582] on img at bounding box center [1100, 629] width 123 height 123
click at [1319, 307] on div "Arsenii Kovalerchik × HOME COUNTRY: Russia BIO: – Master of Sport of Russia – C…" at bounding box center [760, 418] width 1521 height 784
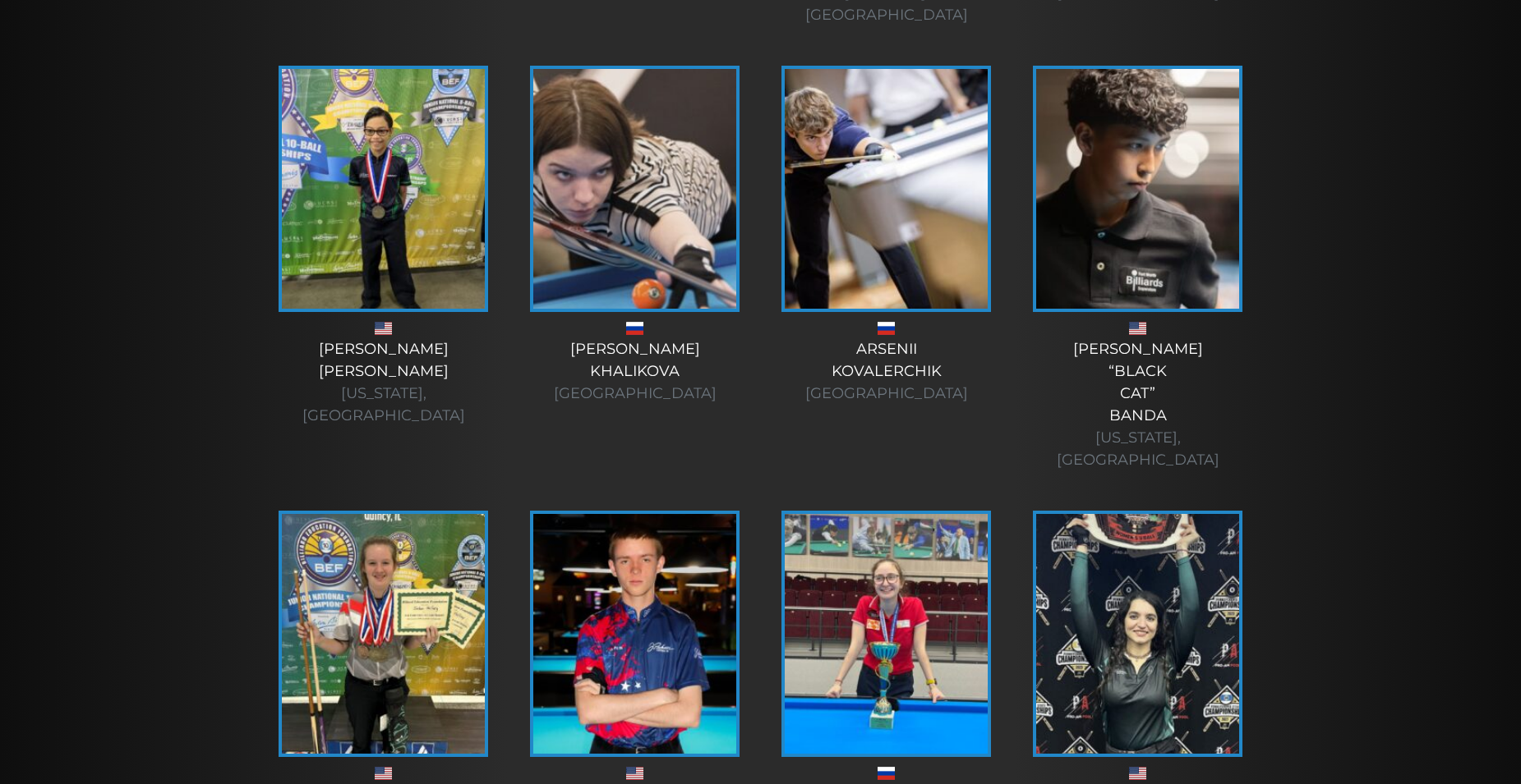
scroll to position [5273, 0]
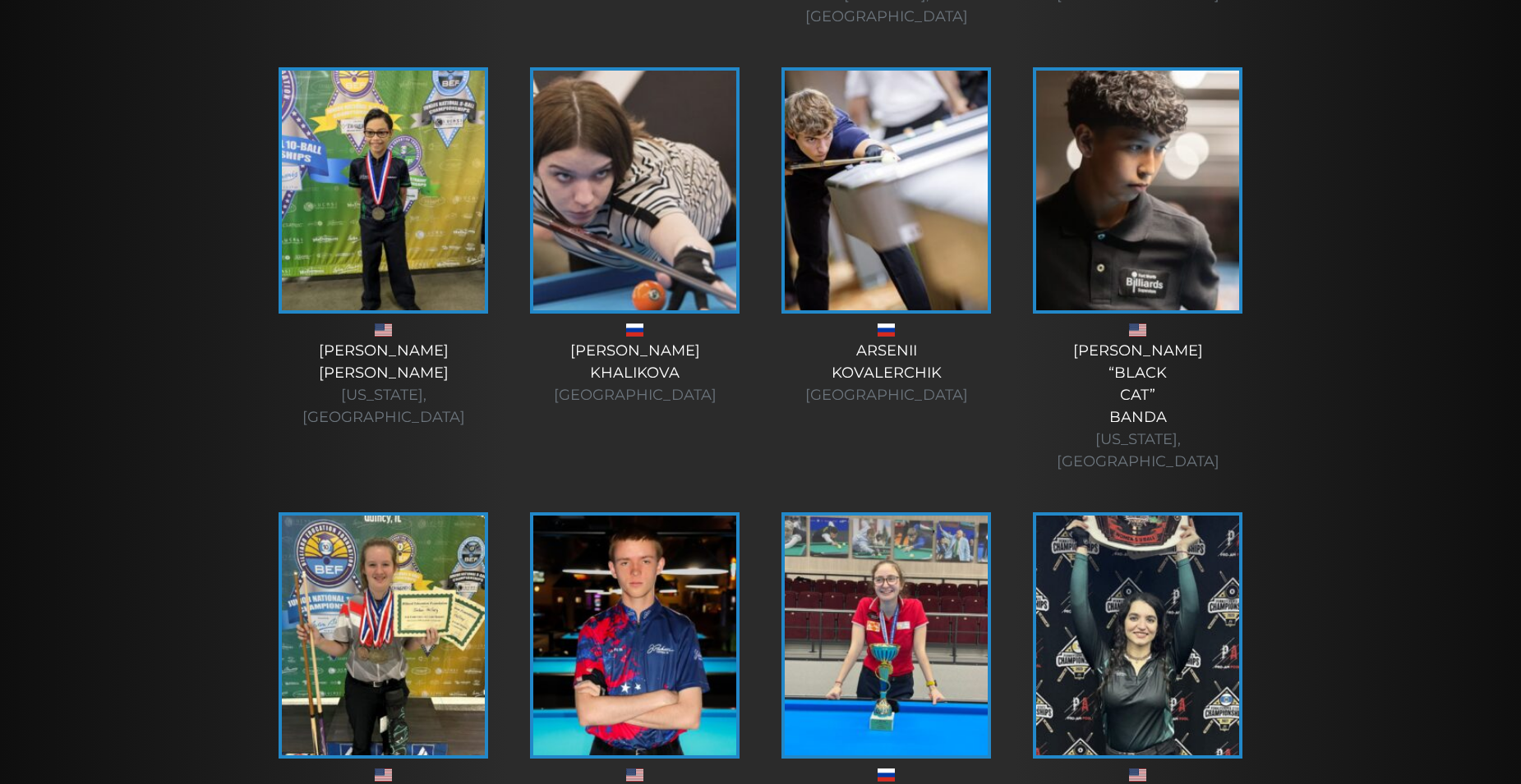
click at [1134, 515] on img at bounding box center [1137, 635] width 203 height 240
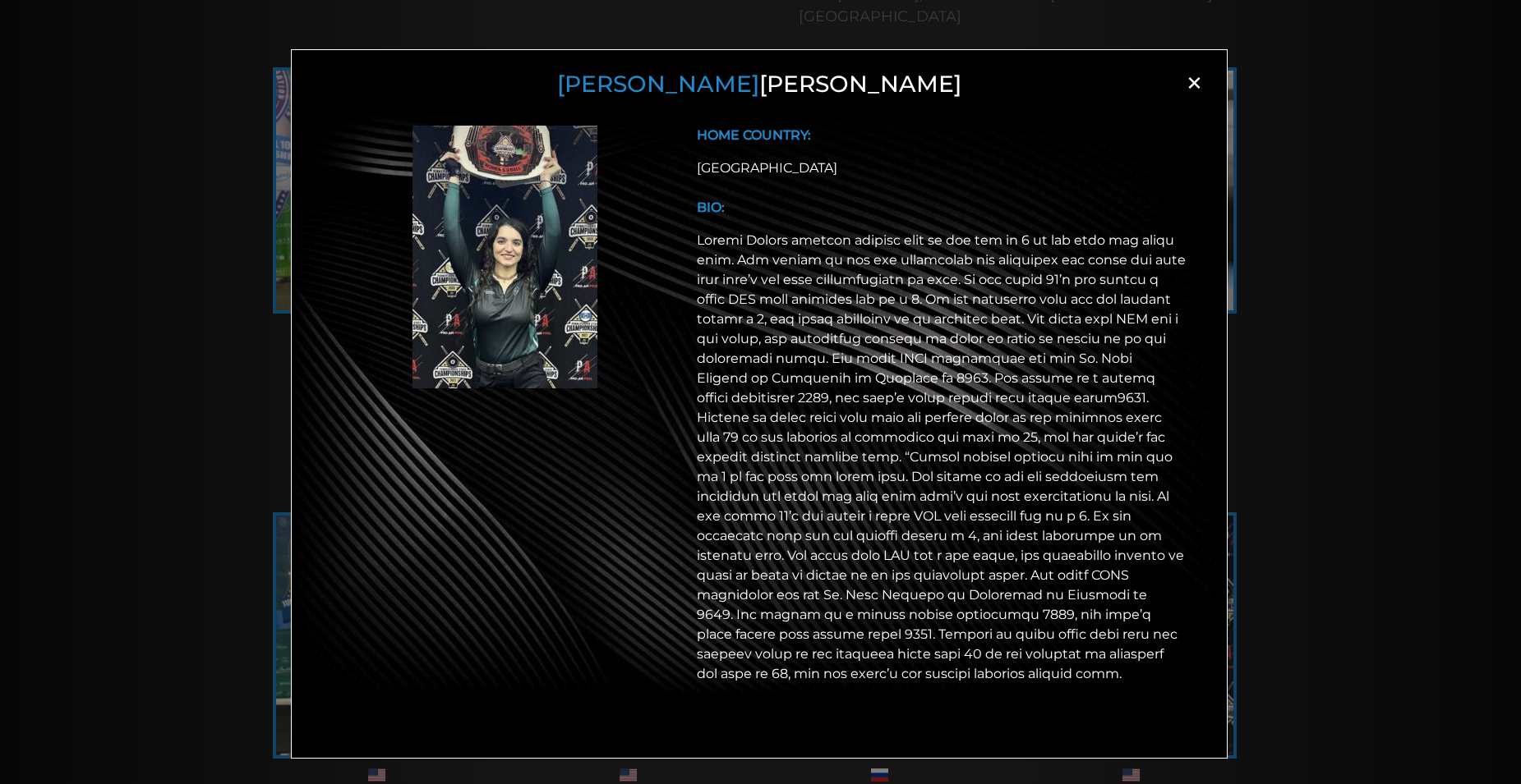
click at [1360, 442] on div "Ashley Benoit × HOME COUNTRY: USA BIO:" at bounding box center [760, 418] width 1521 height 784
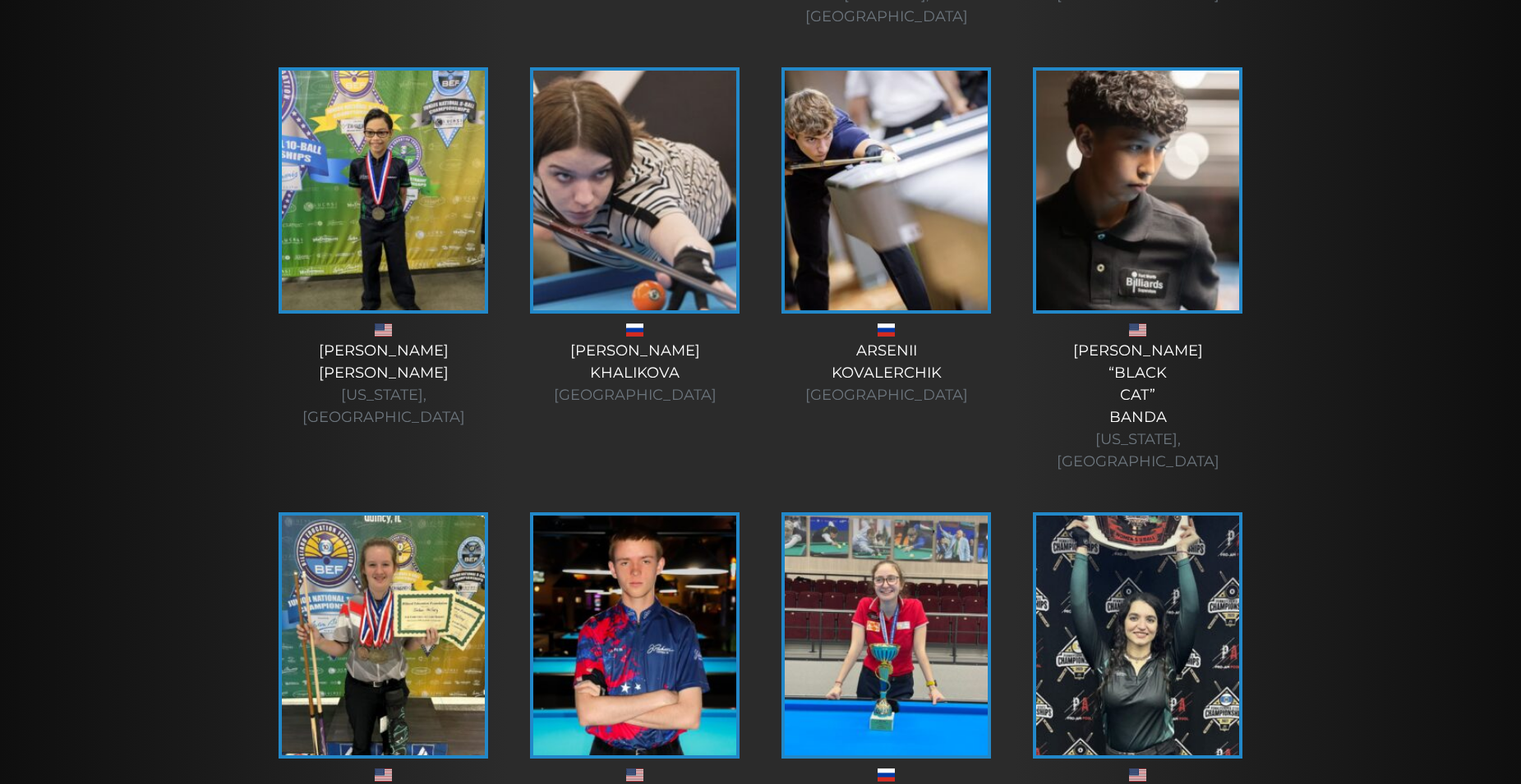
click at [938, 515] on img at bounding box center [885, 635] width 203 height 240
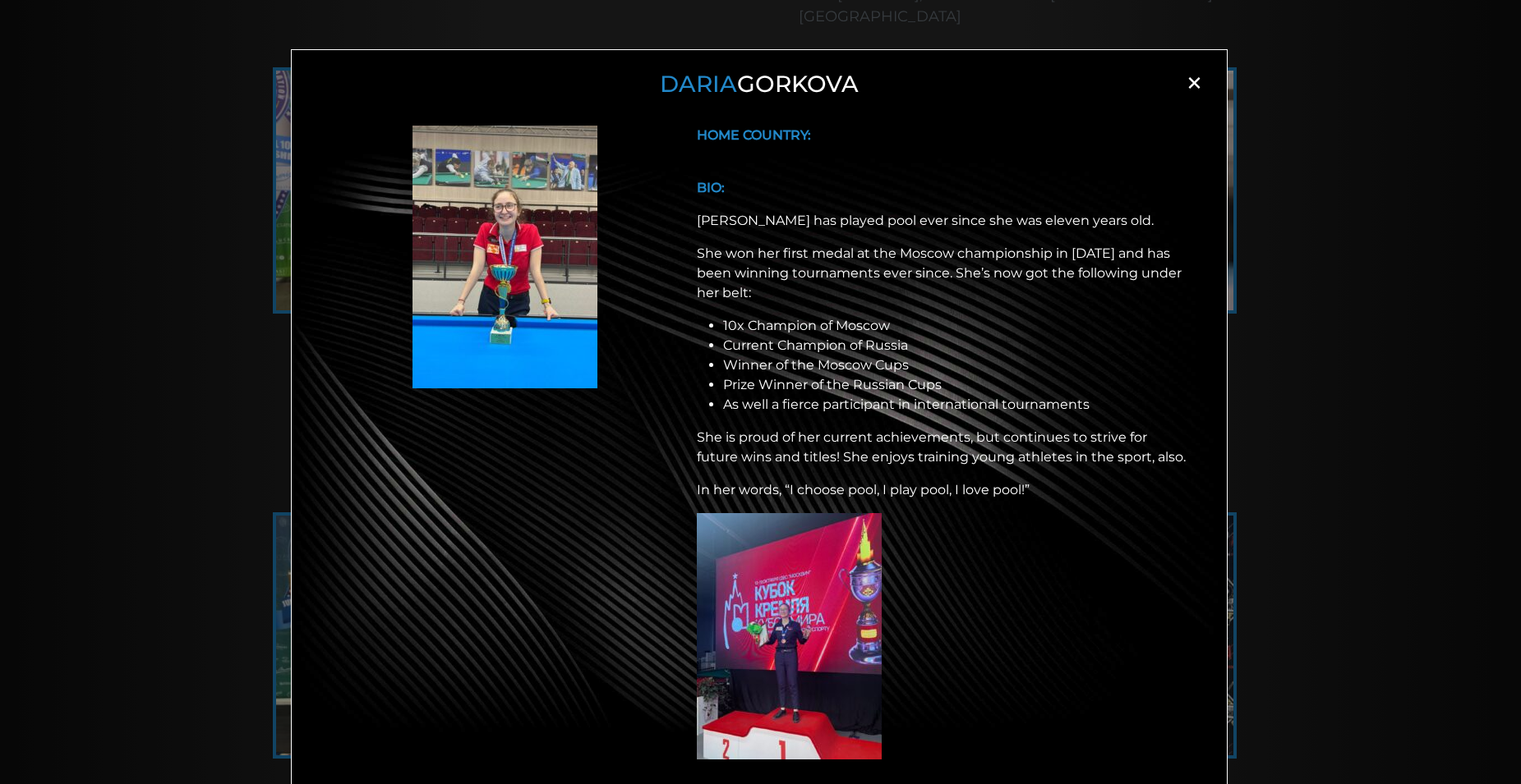
click at [813, 619] on img at bounding box center [789, 636] width 184 height 247
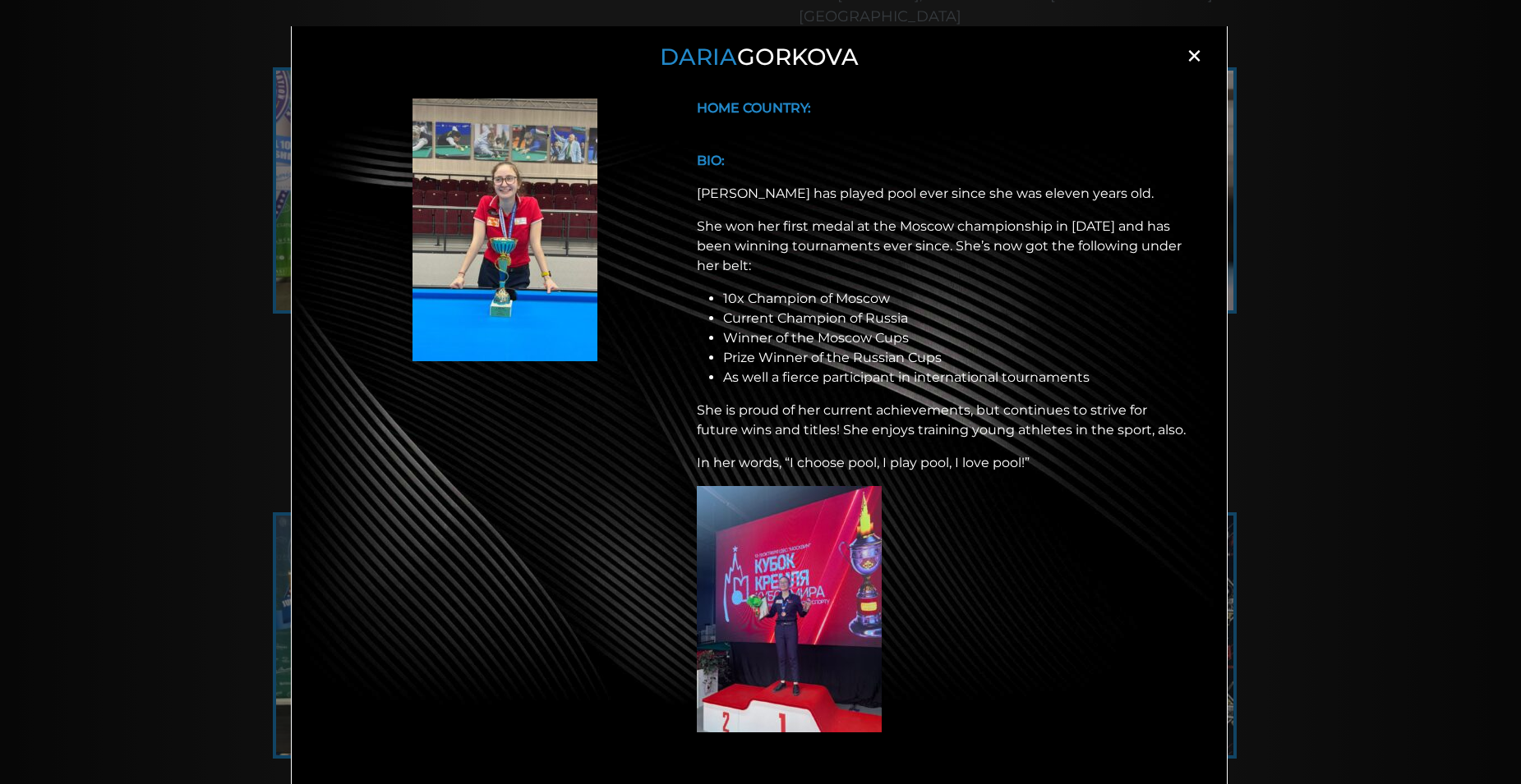
scroll to position [47, 0]
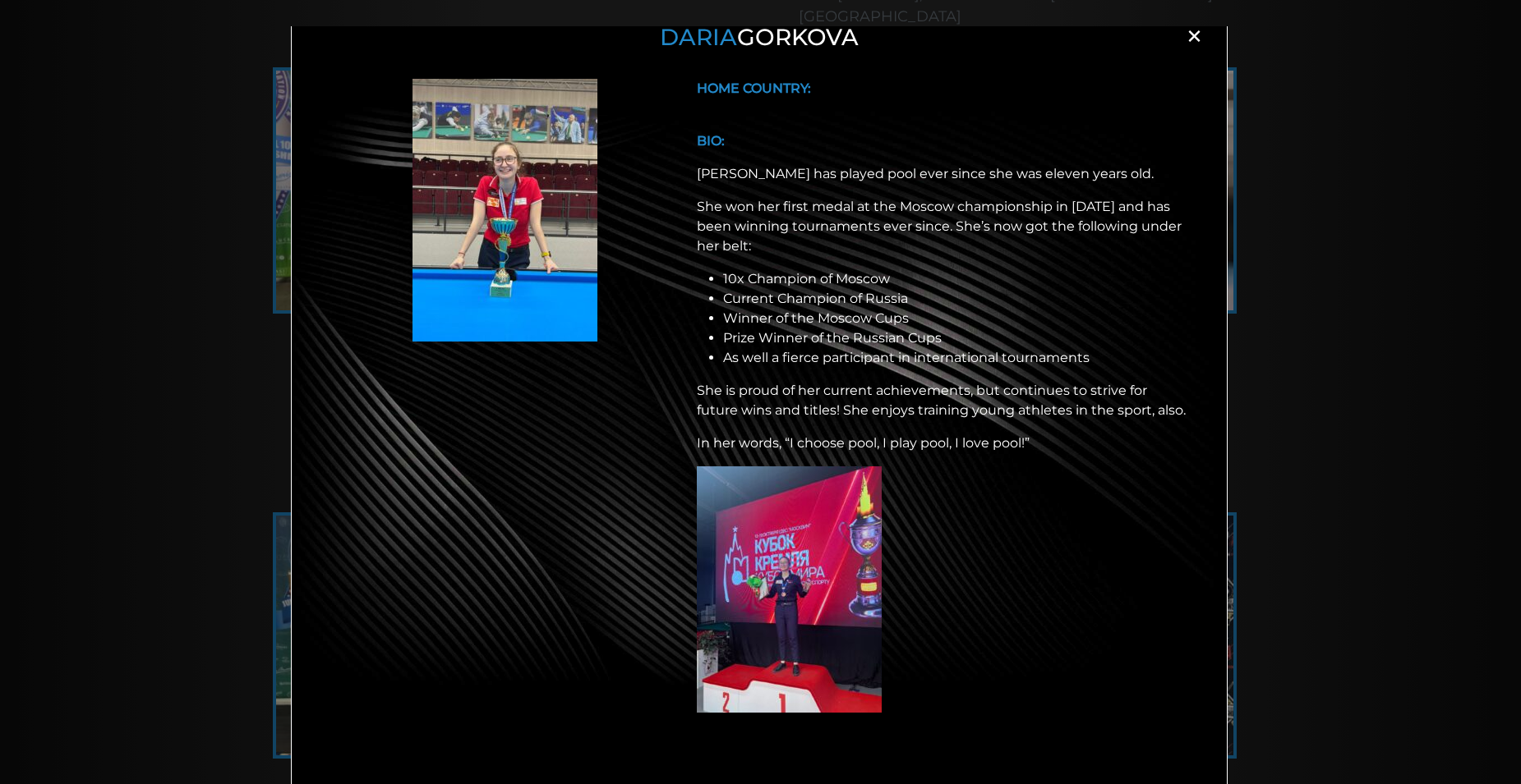
click at [801, 567] on img at bounding box center [789, 590] width 184 height 247
click at [602, 526] on div at bounding box center [505, 412] width 364 height 667
click at [1104, 529] on p at bounding box center [942, 590] width 490 height 247
click at [833, 509] on img at bounding box center [789, 590] width 184 height 247
click at [1321, 537] on div "Daria Gorkova × HOME COUNTRY: BIO: Daria has played pool ever since she was ele…" at bounding box center [760, 418] width 1521 height 784
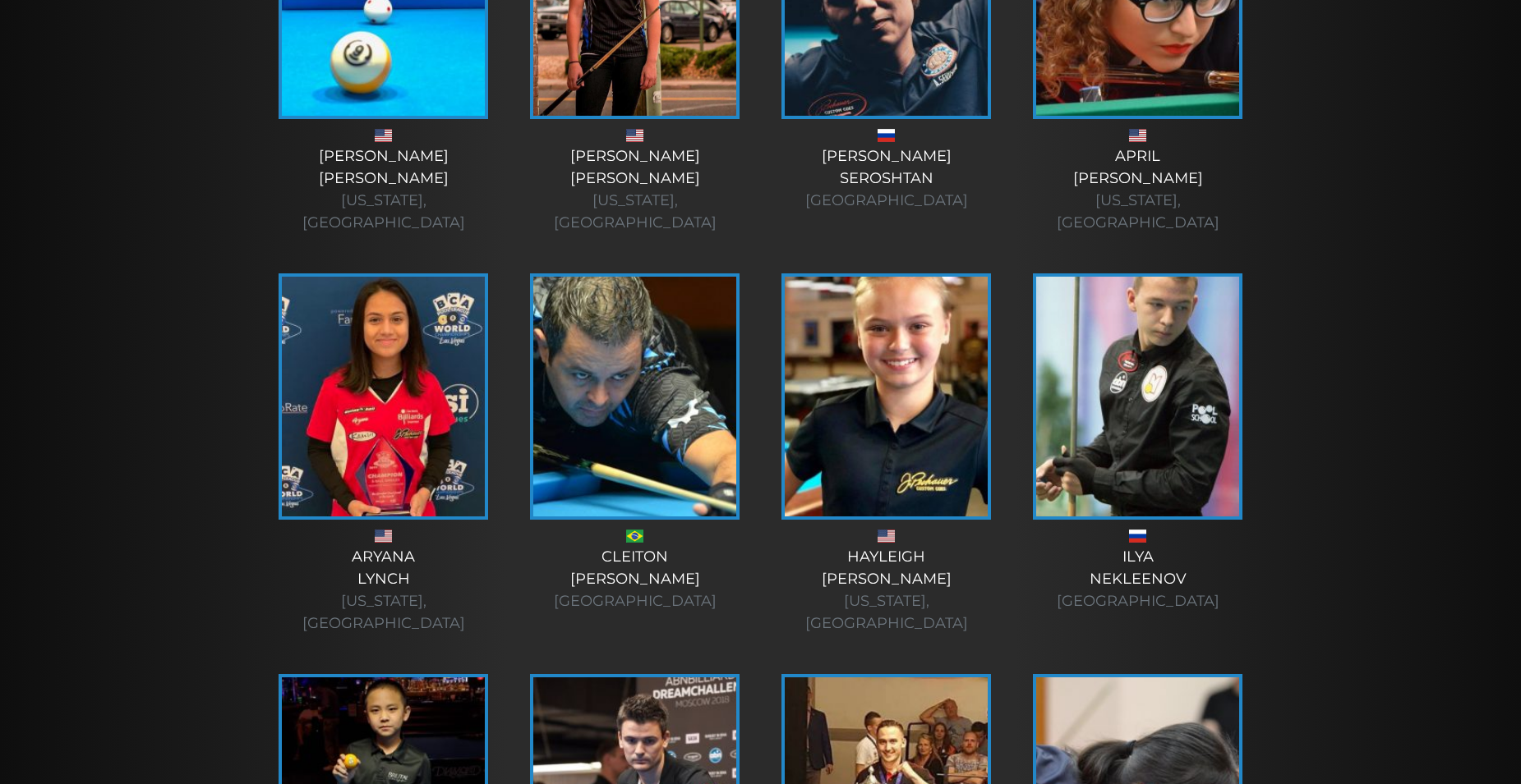
scroll to position [0, 0]
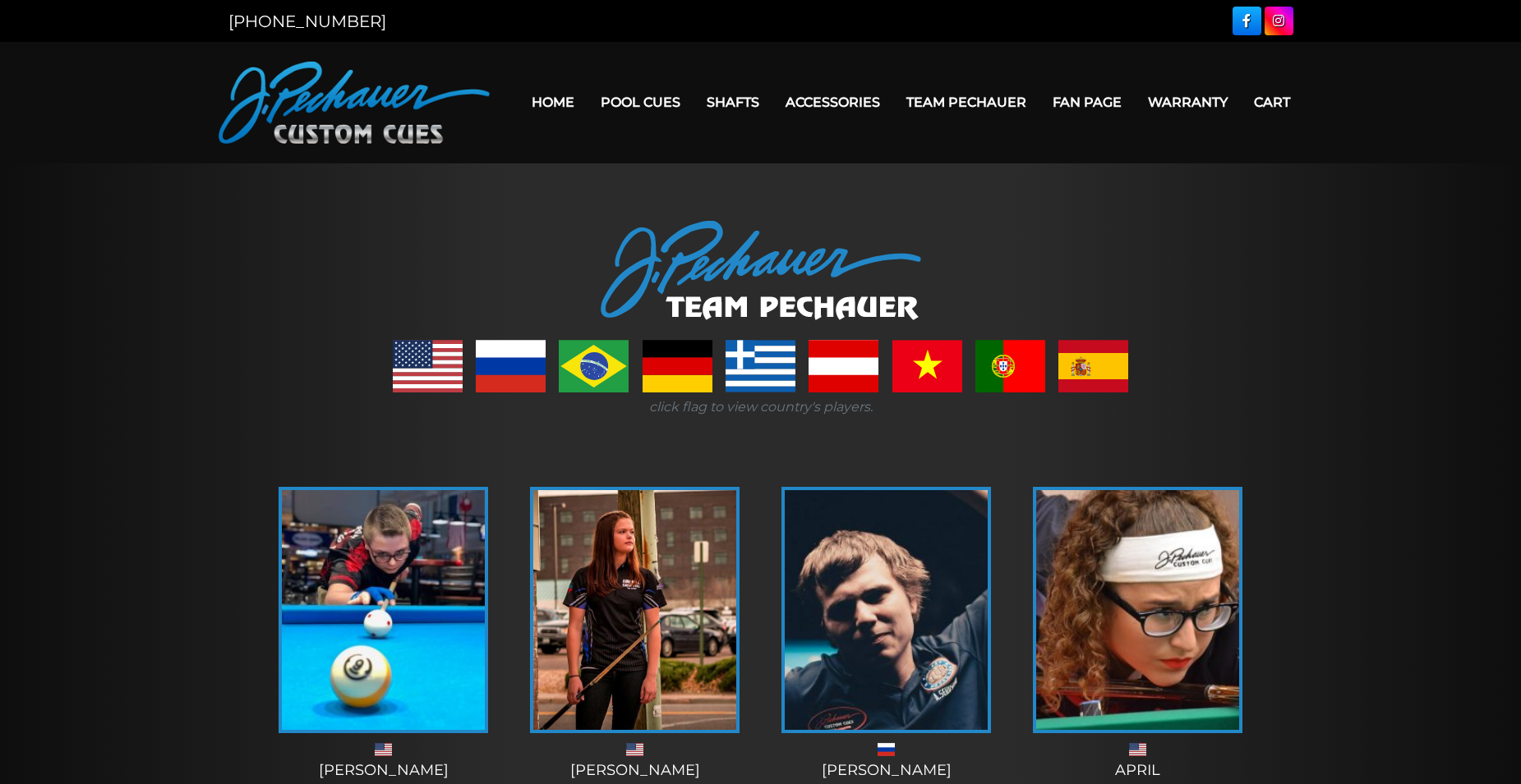
click at [1203, 278] on div at bounding box center [760, 271] width 986 height 99
click at [1081, 100] on link "Fan Page" at bounding box center [1087, 102] width 95 height 42
click at [889, 372] on div "click flag to view country's players." at bounding box center [760, 379] width 986 height 77
click at [907, 372] on link at bounding box center [926, 366] width 69 height 53
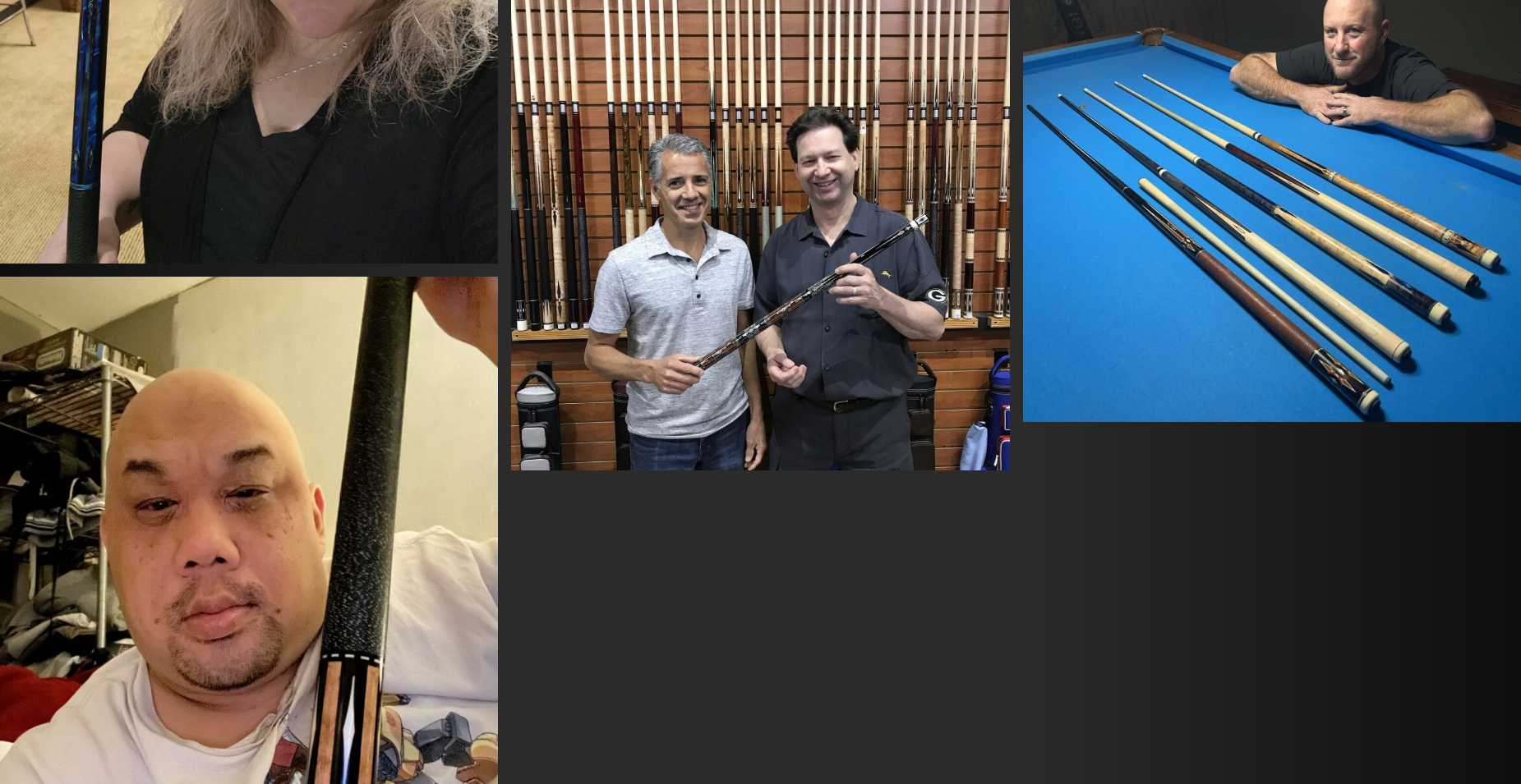
scroll to position [6518, 0]
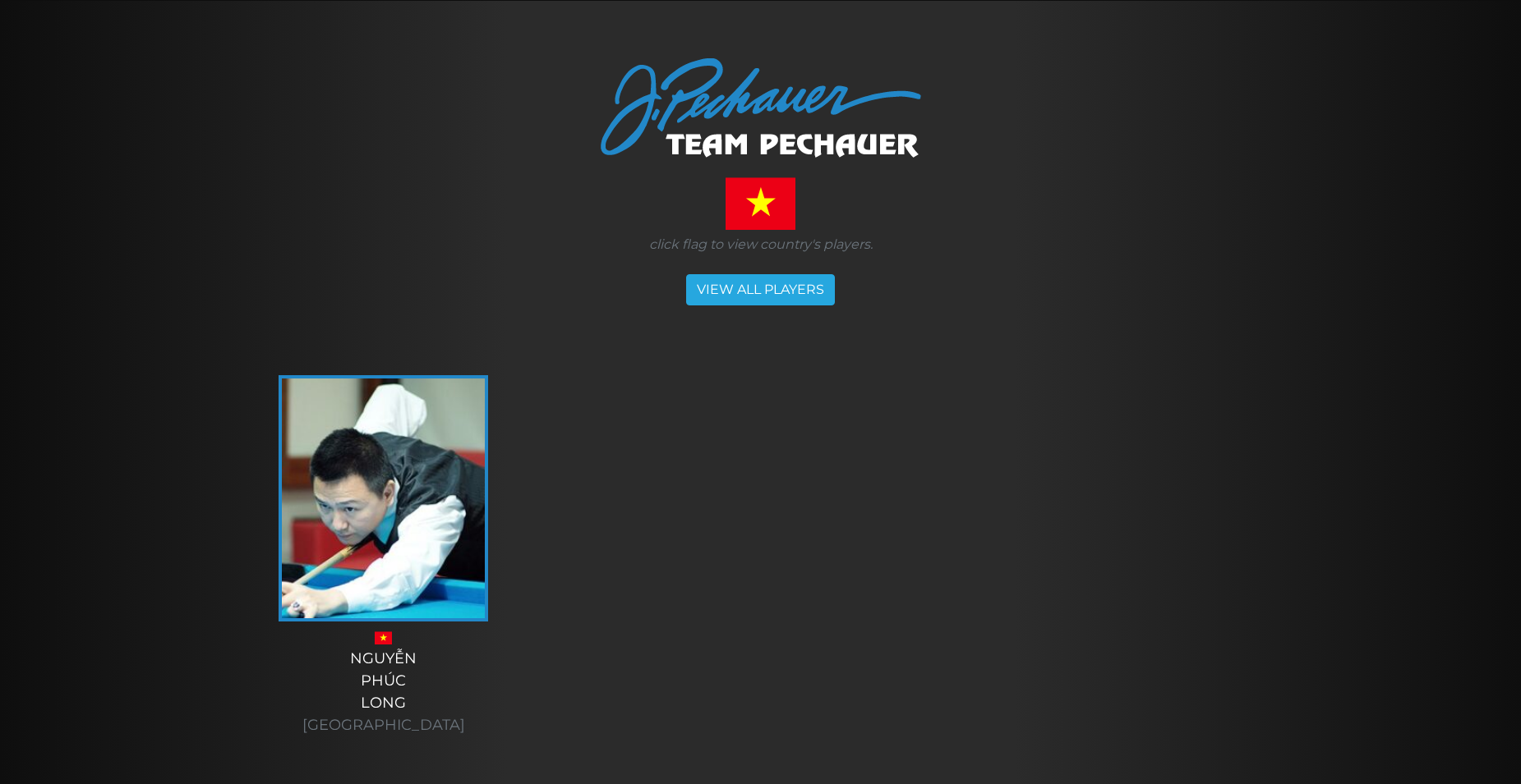
scroll to position [165, 0]
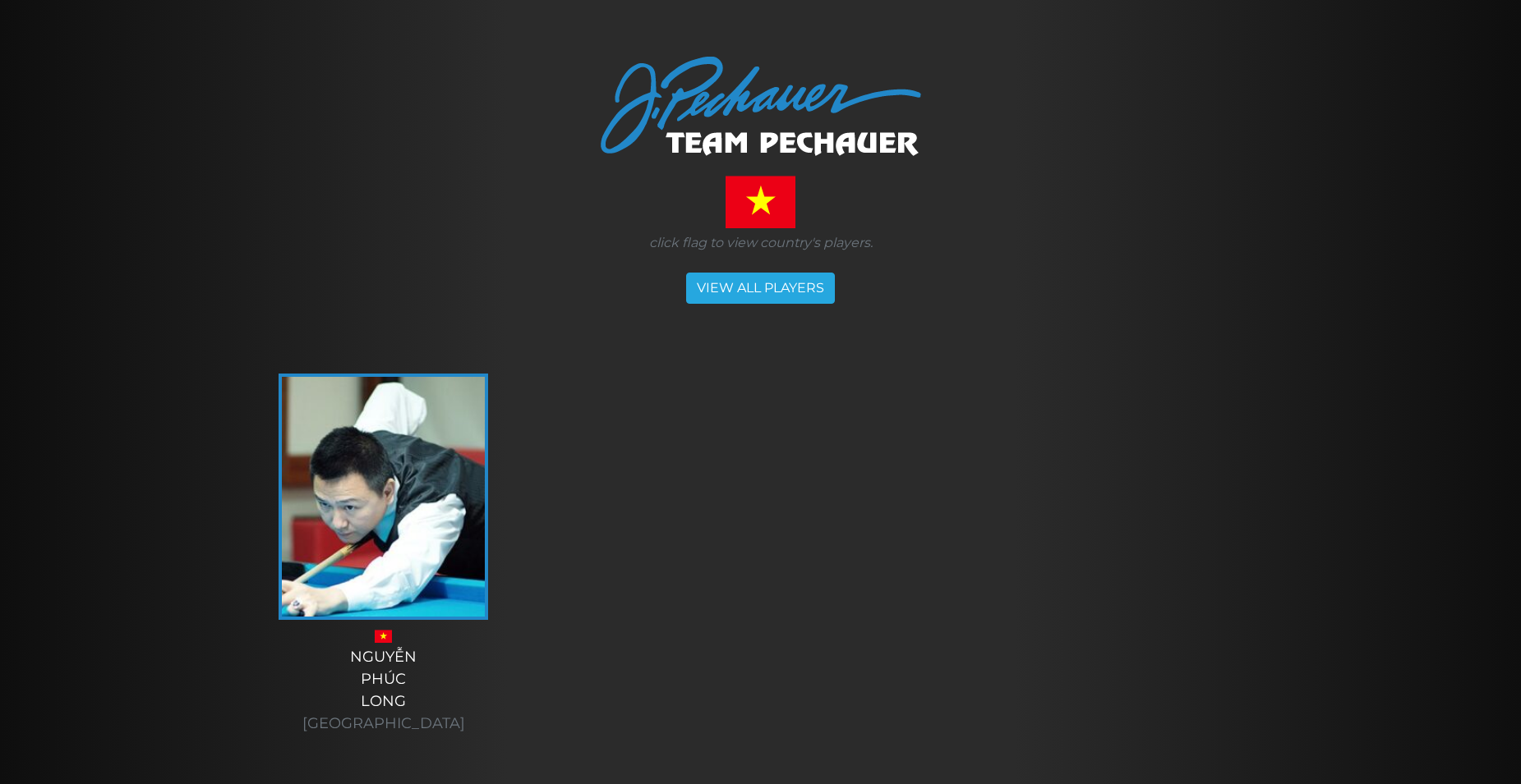
click at [438, 457] on img at bounding box center [383, 497] width 203 height 240
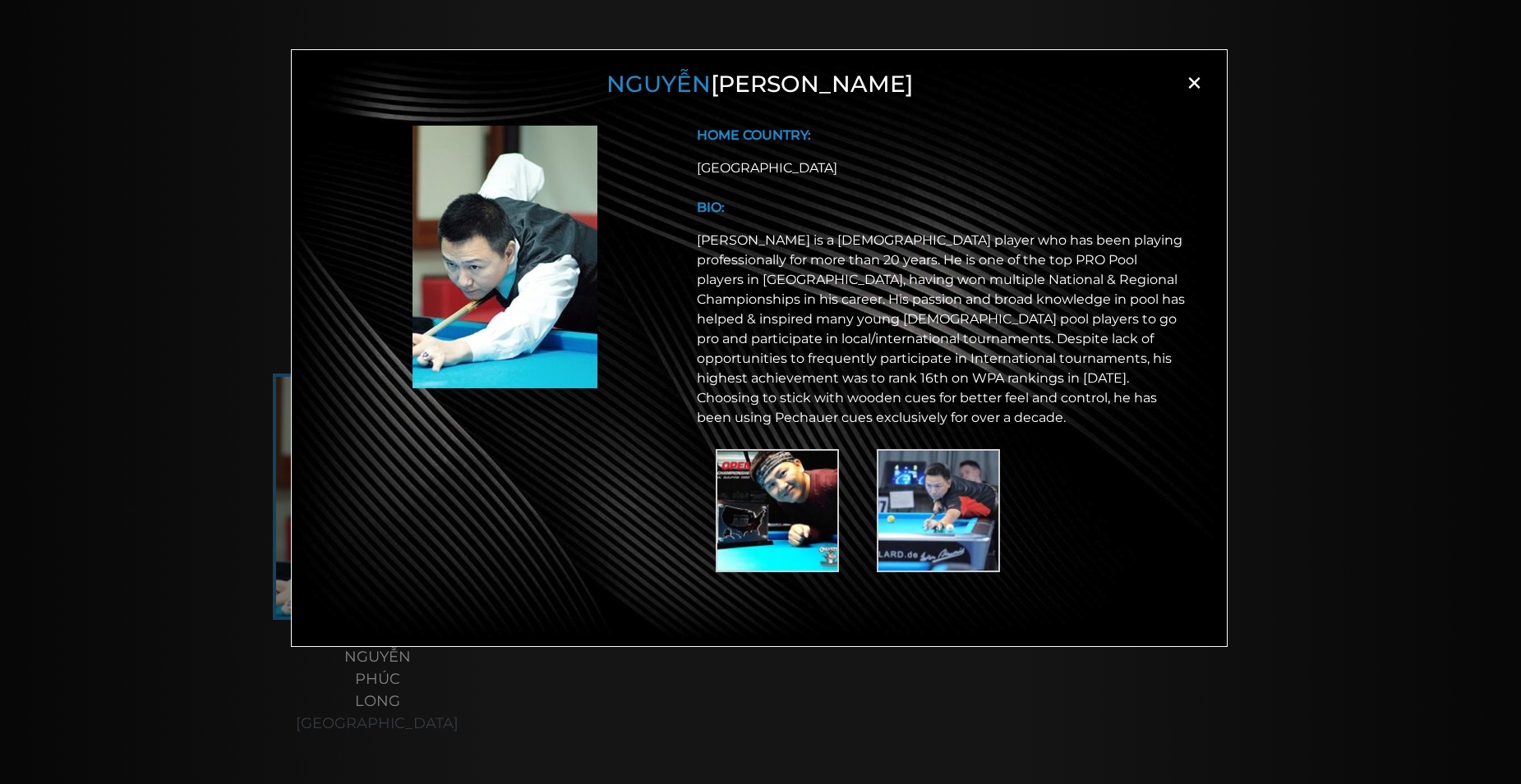
click at [793, 499] on img at bounding box center [777, 510] width 123 height 123
click at [1296, 462] on div "Nguyễn Phúc Long × HOME COUNTRY: Vietnam BIO:" at bounding box center [760, 418] width 1521 height 784
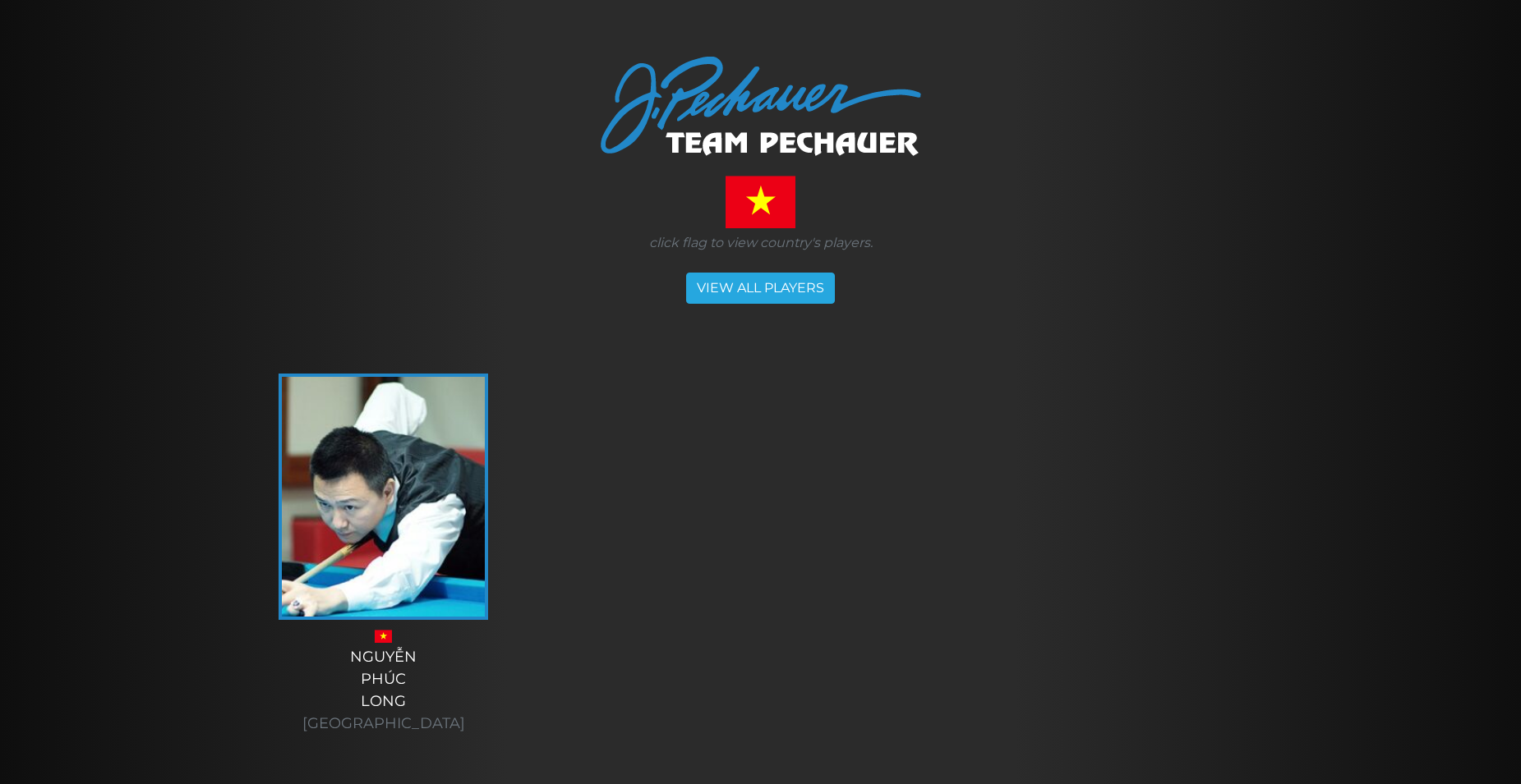
scroll to position [0, 0]
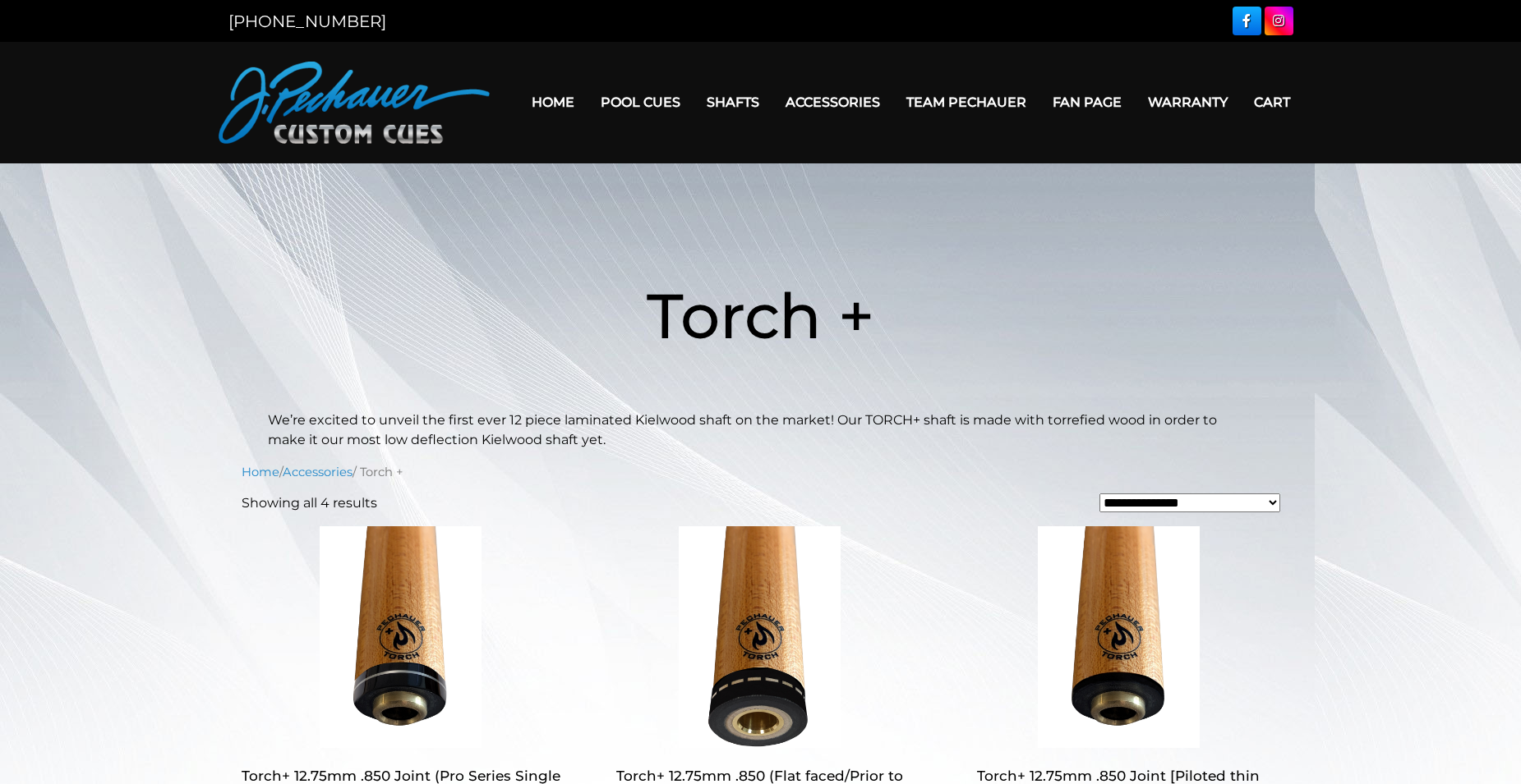
click at [947, 108] on link "Team Pechauer" at bounding box center [966, 102] width 146 height 42
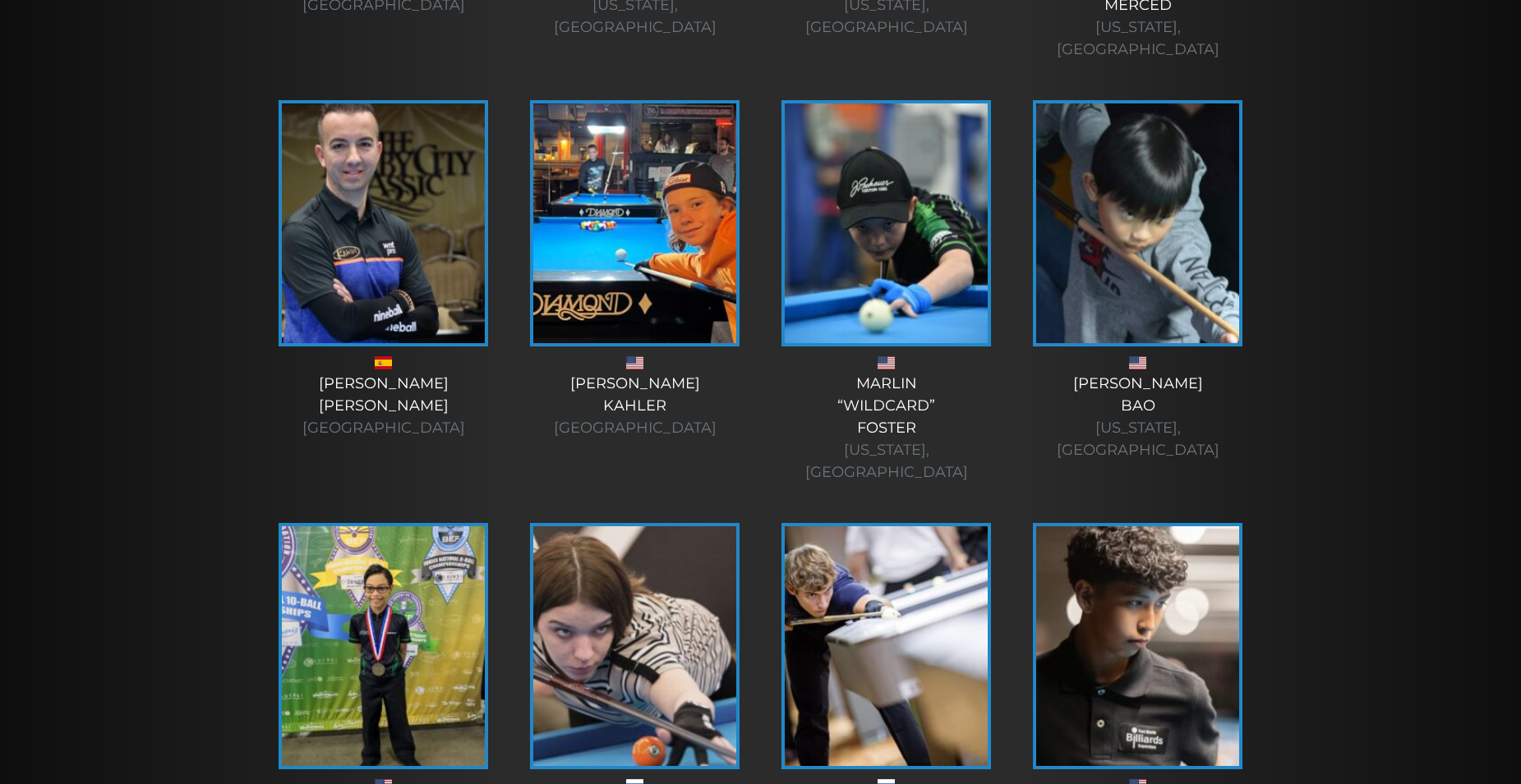
scroll to position [4780, 0]
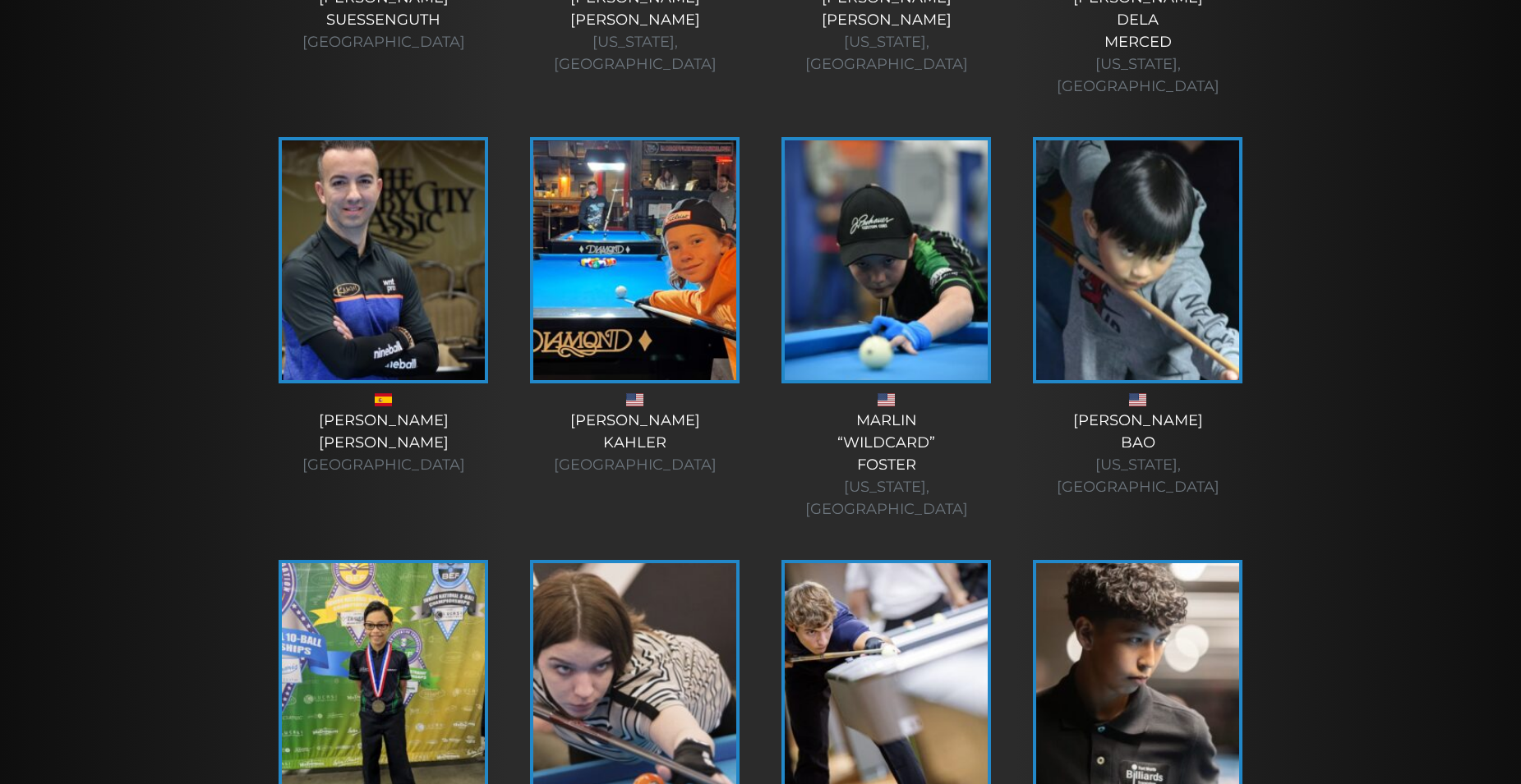
click at [692, 563] on img at bounding box center [635, 683] width 203 height 240
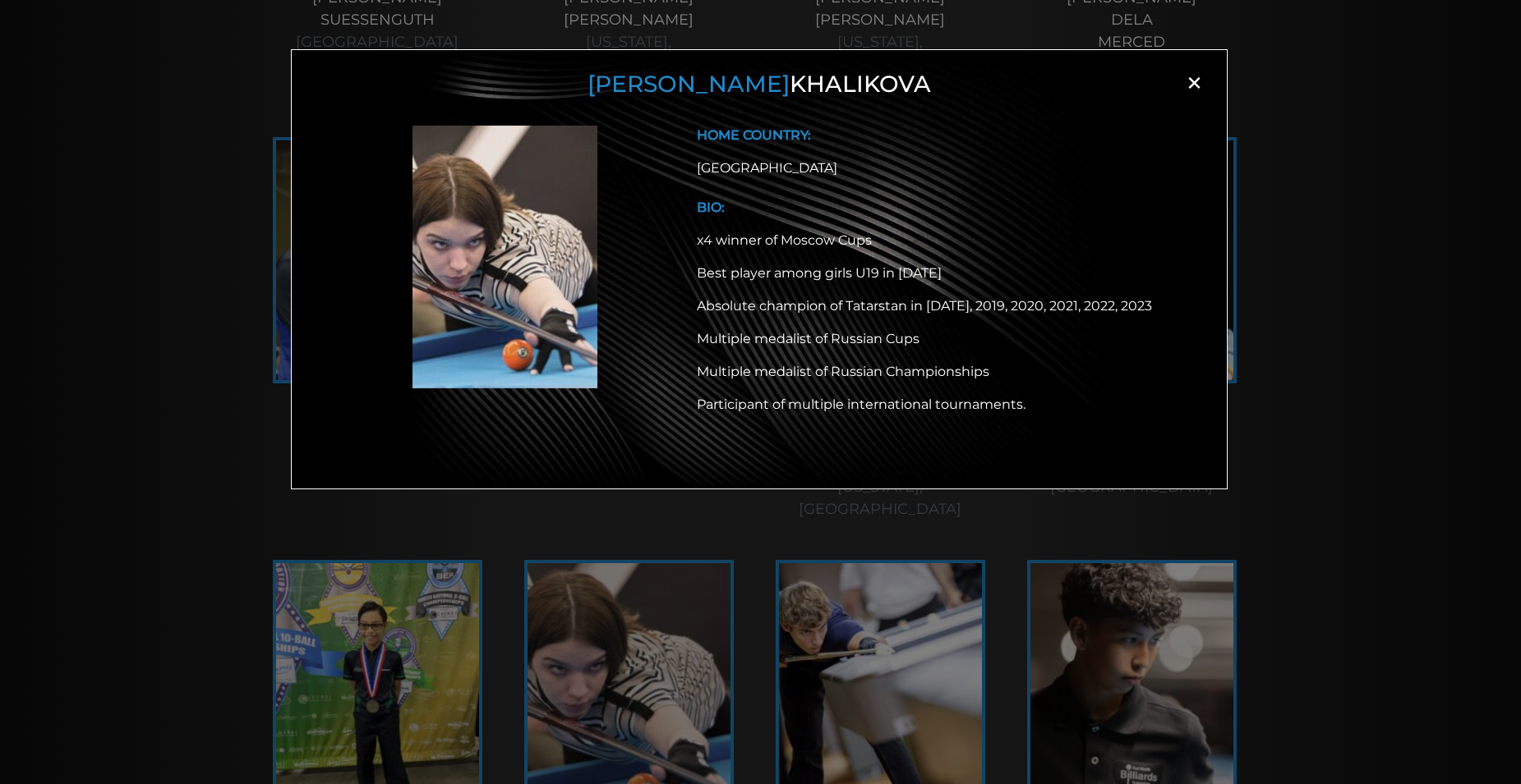
click at [1397, 433] on div "[PERSON_NAME] × HOME COUNTRY: [GEOGRAPHIC_DATA] BIO: x4 winner of Moscow Cups B…" at bounding box center [760, 418] width 1521 height 784
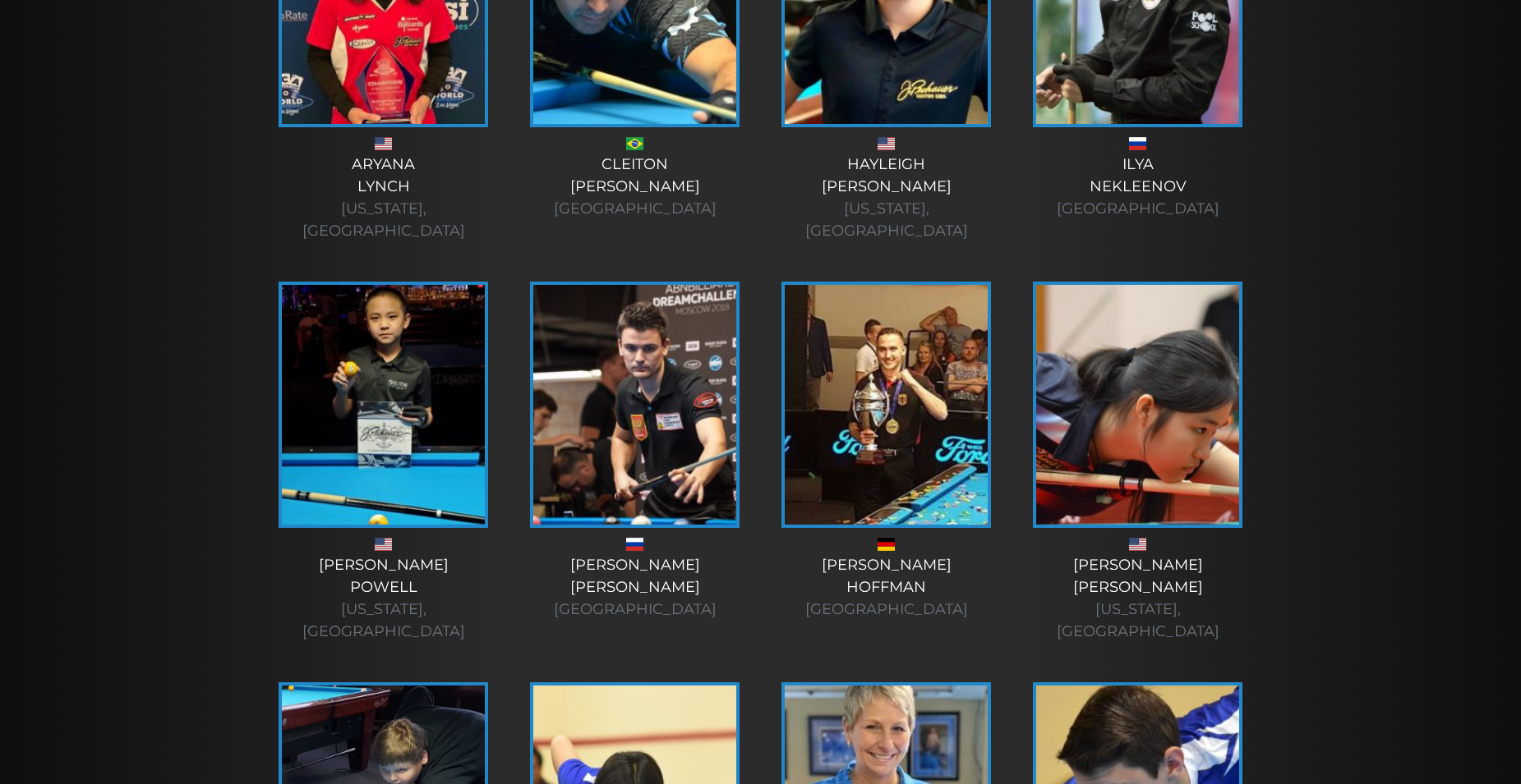
scroll to position [992, 0]
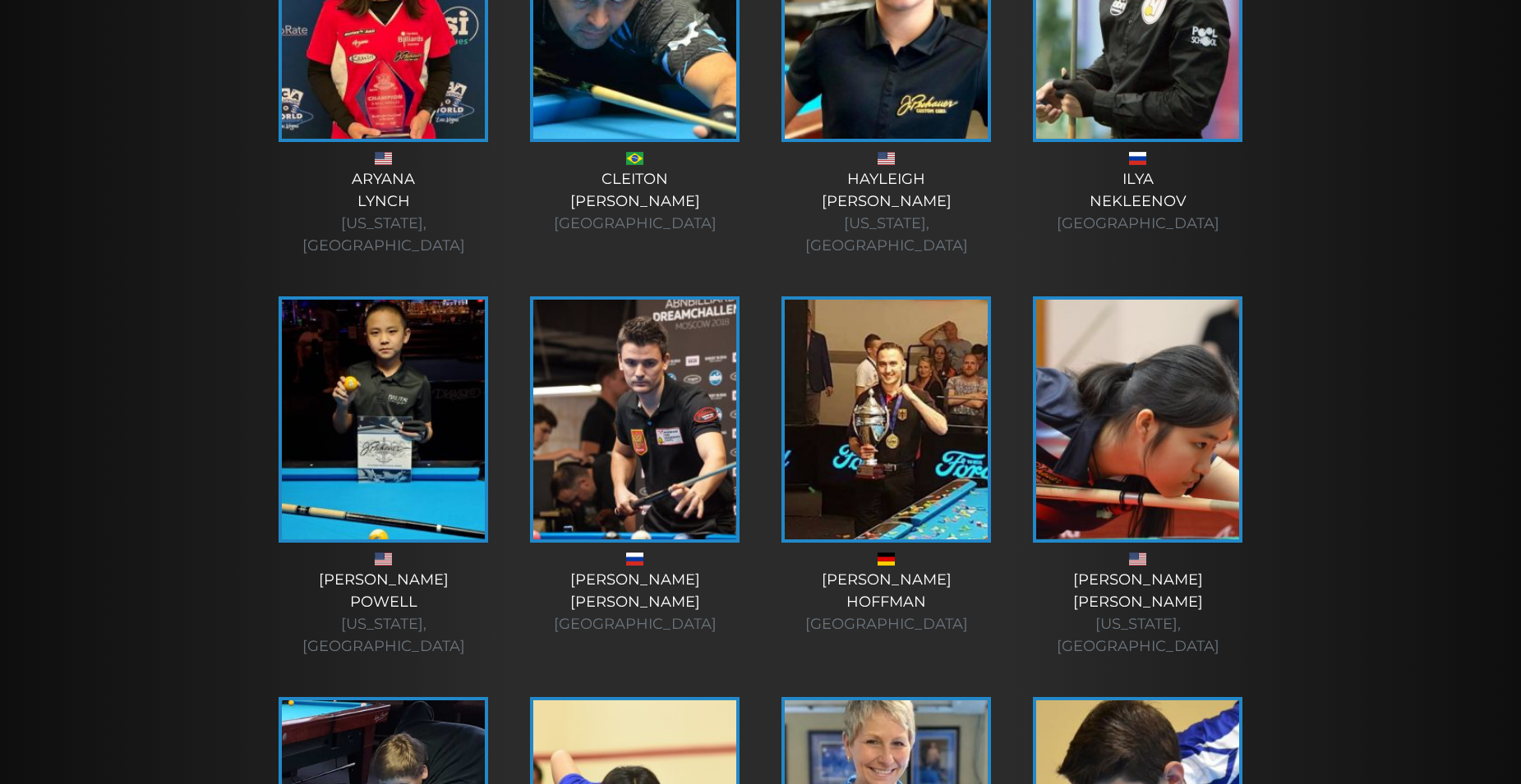
click at [647, 304] on img at bounding box center [635, 419] width 203 height 240
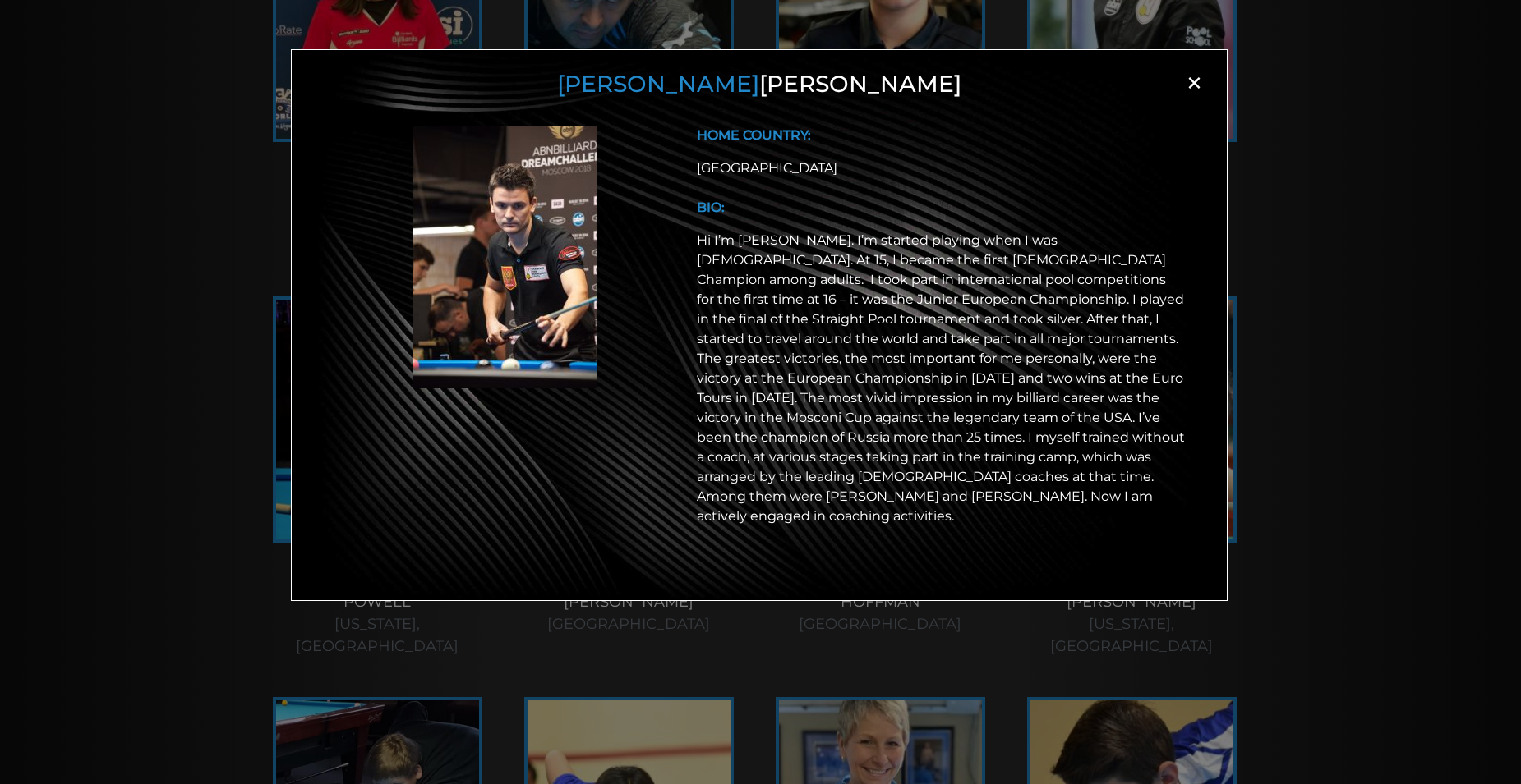
click at [1357, 353] on div "[PERSON_NAME] × HOME COUNTRY: [GEOGRAPHIC_DATA] BIO:" at bounding box center [760, 418] width 1521 height 784
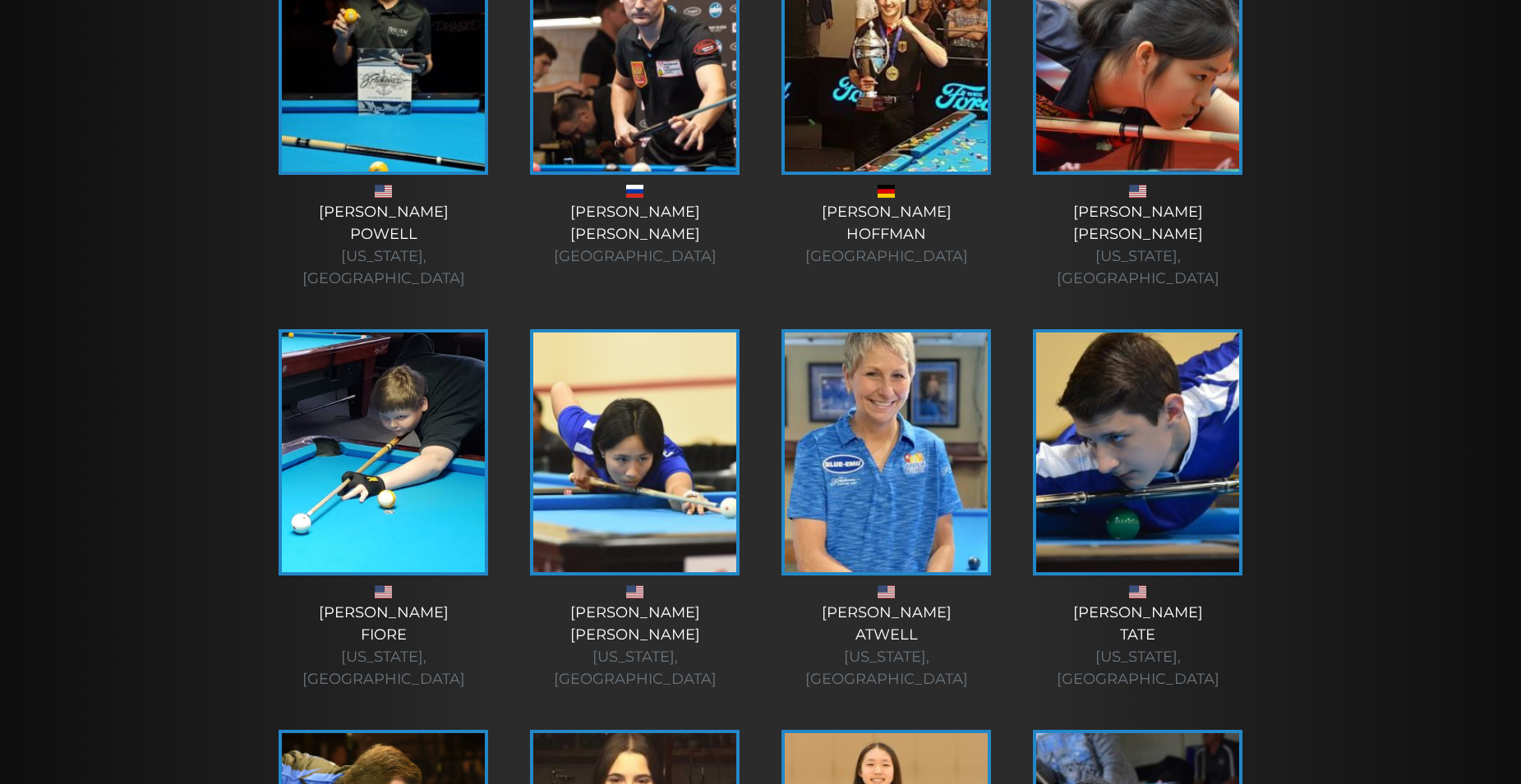
scroll to position [1362, 0]
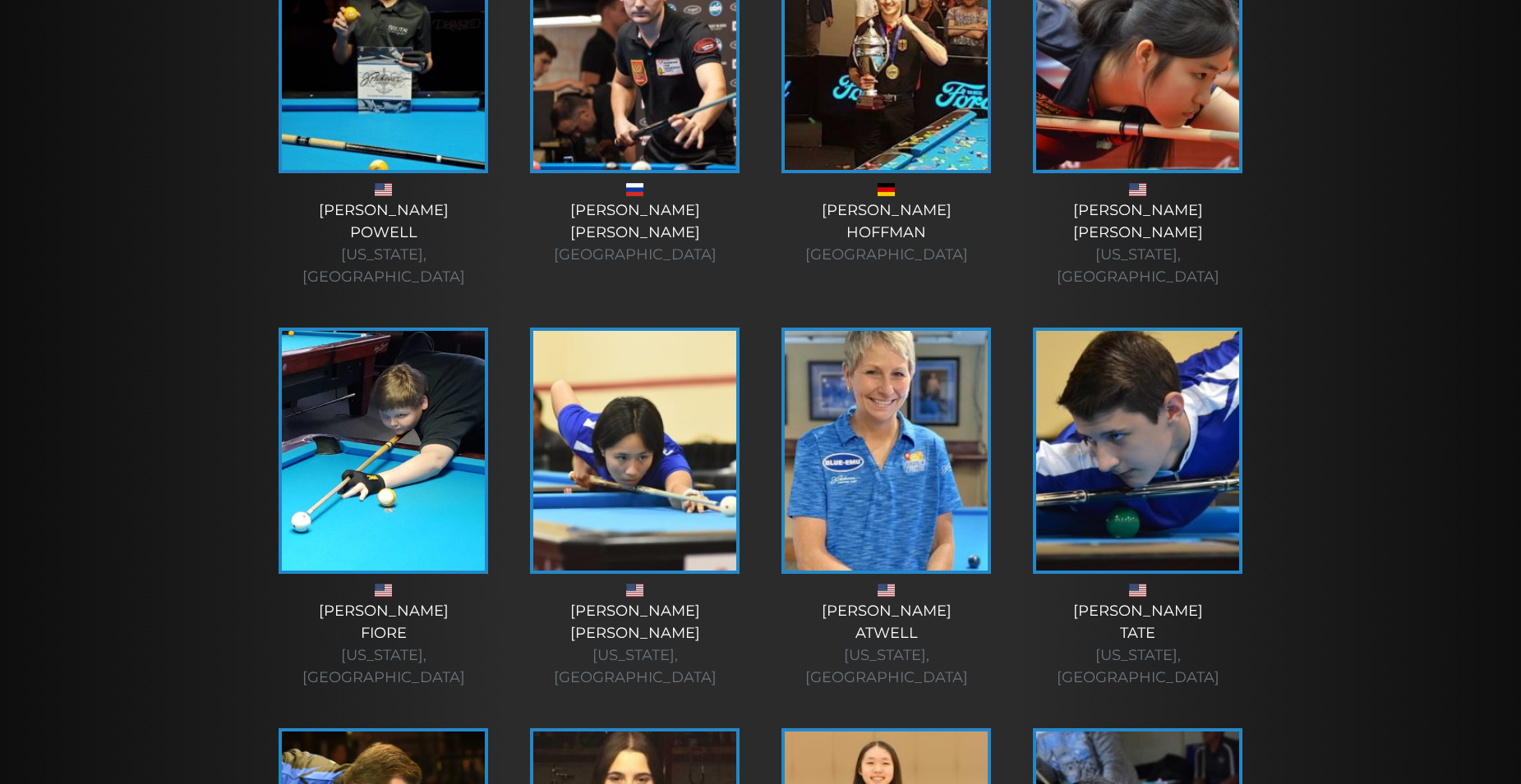
click at [870, 486] on img at bounding box center [885, 451] width 203 height 240
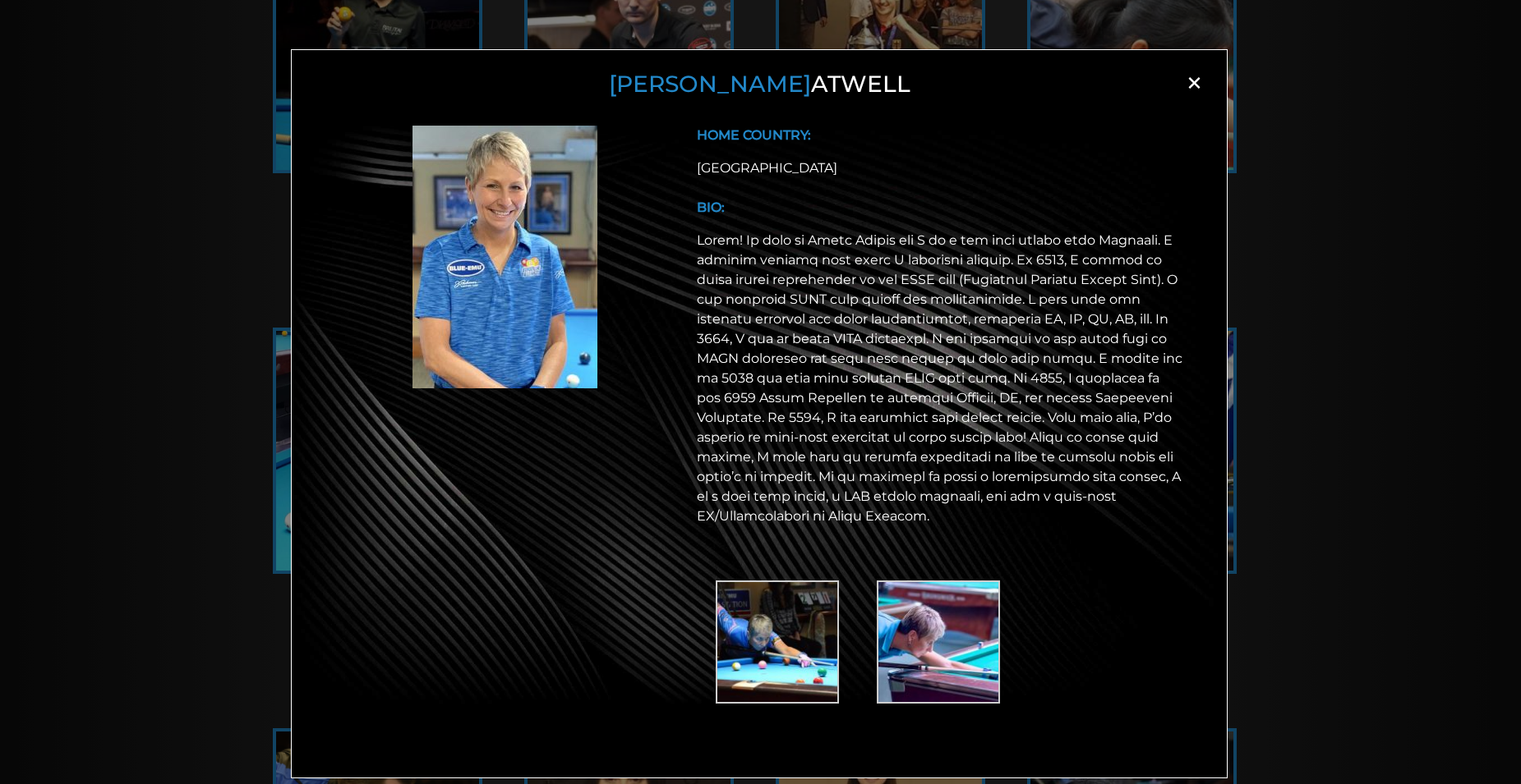
click at [906, 668] on img at bounding box center [938, 642] width 123 height 123
click at [1298, 247] on div "[PERSON_NAME] × HOME COUNTRY: [GEOGRAPHIC_DATA] BIO:" at bounding box center [760, 418] width 1521 height 784
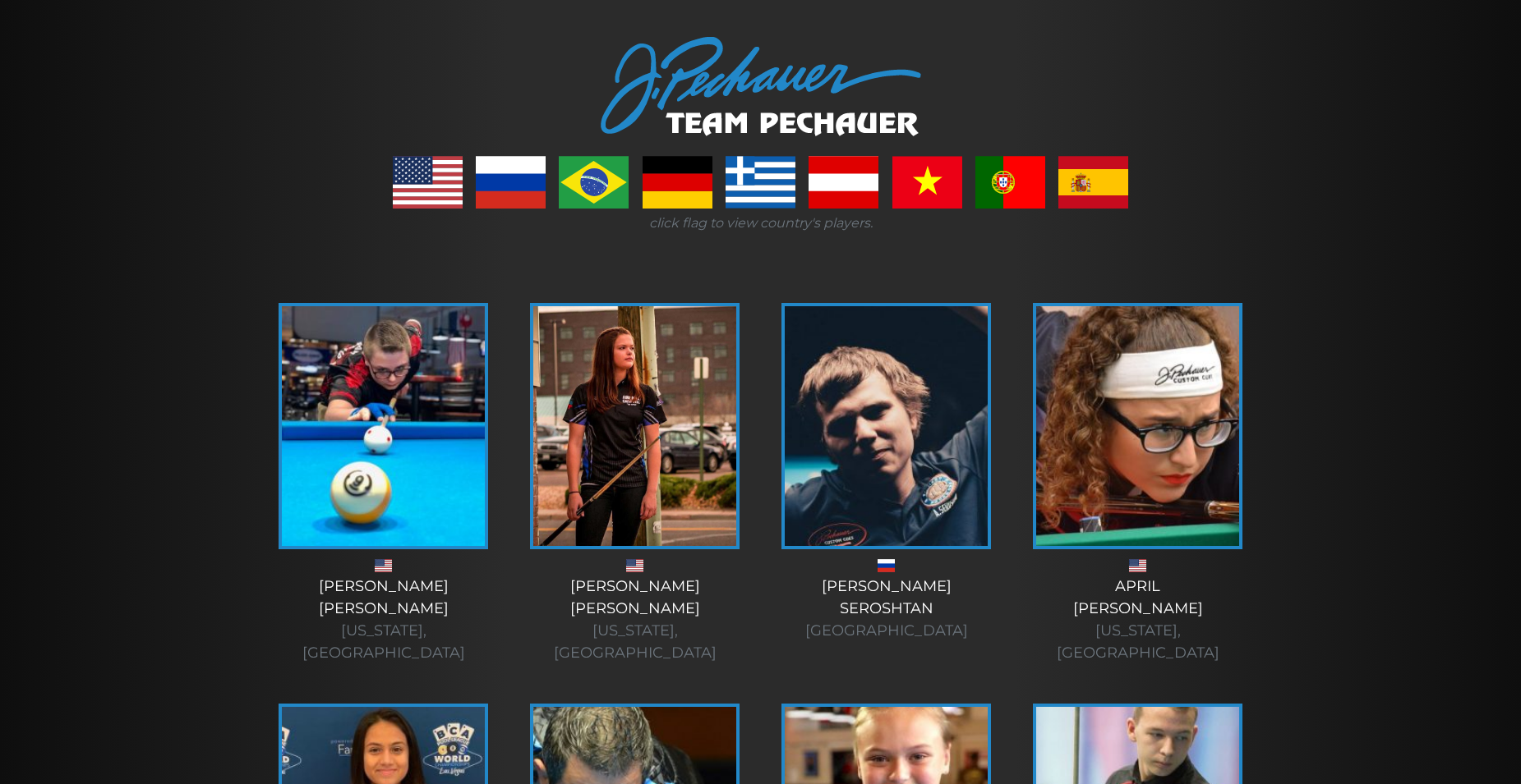
scroll to position [0, 0]
